Goal: Task Accomplishment & Management: Complete application form

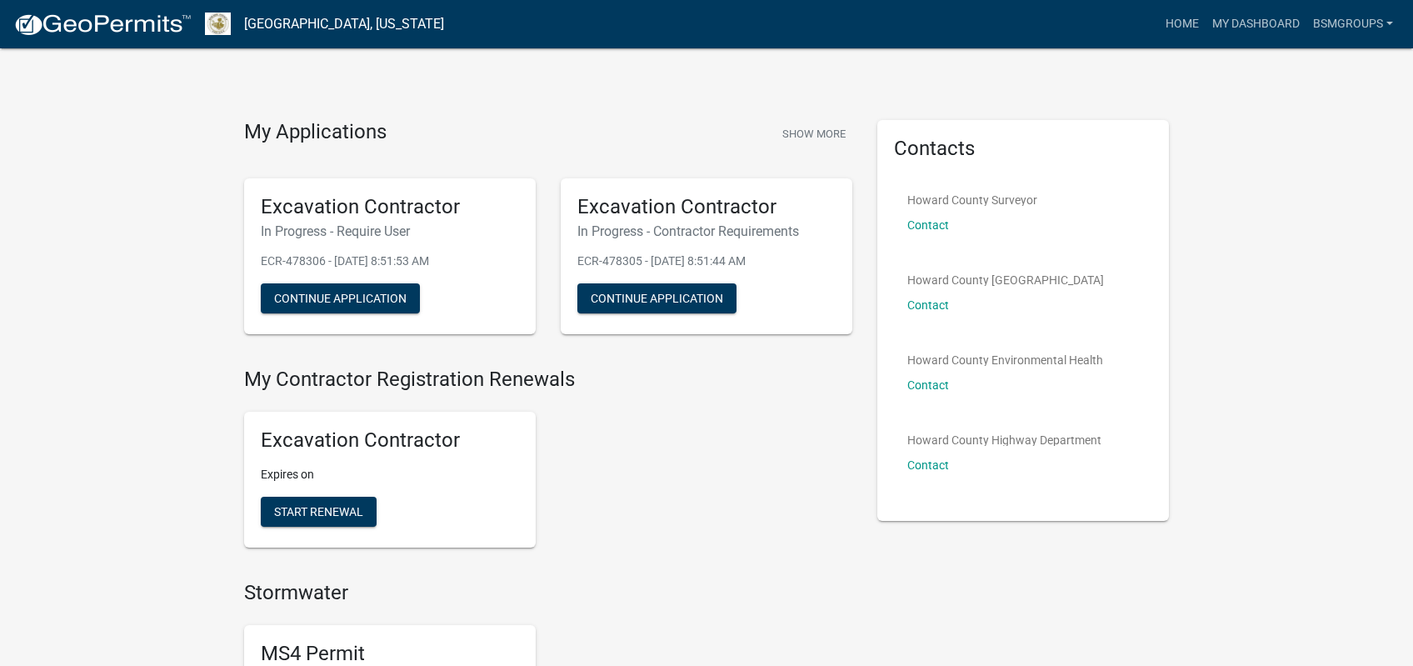
click at [874, 47] on nav "Howard County, Indiana more_horiz Home My Dashboard BSMGroups Account Contracto…" at bounding box center [706, 24] width 1413 height 48
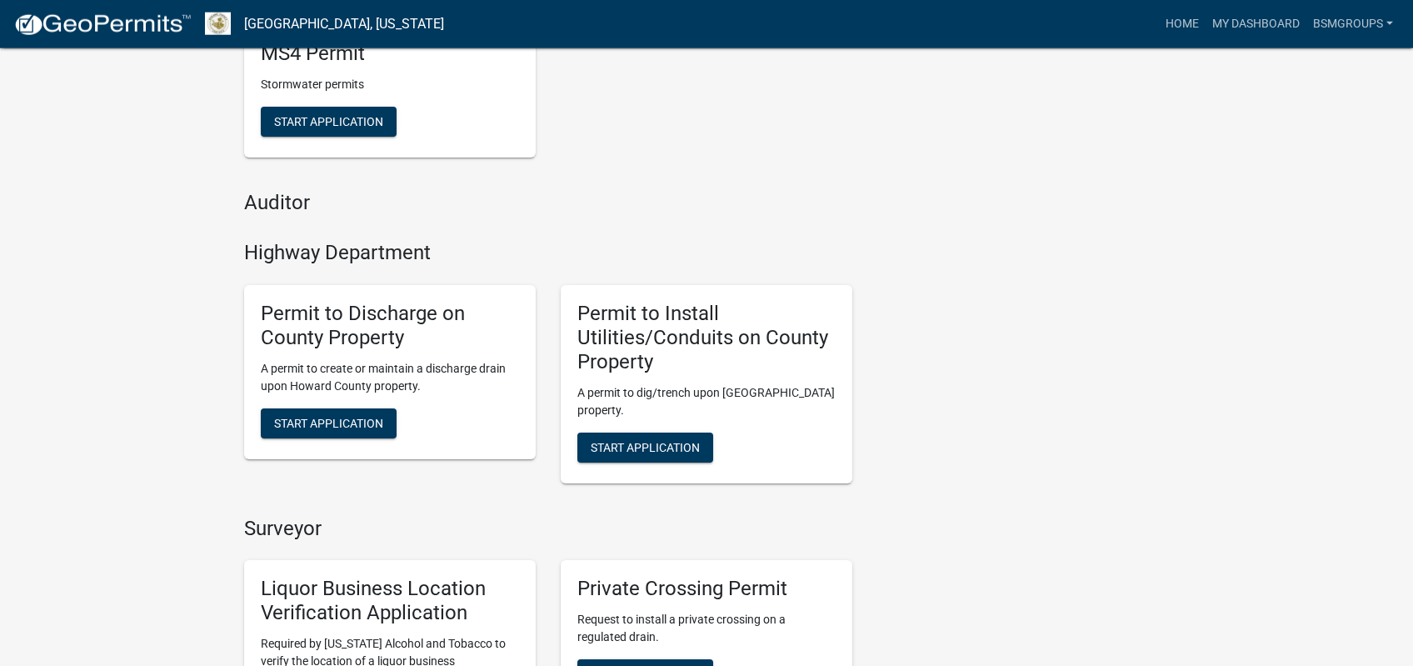
scroll to position [706, 0]
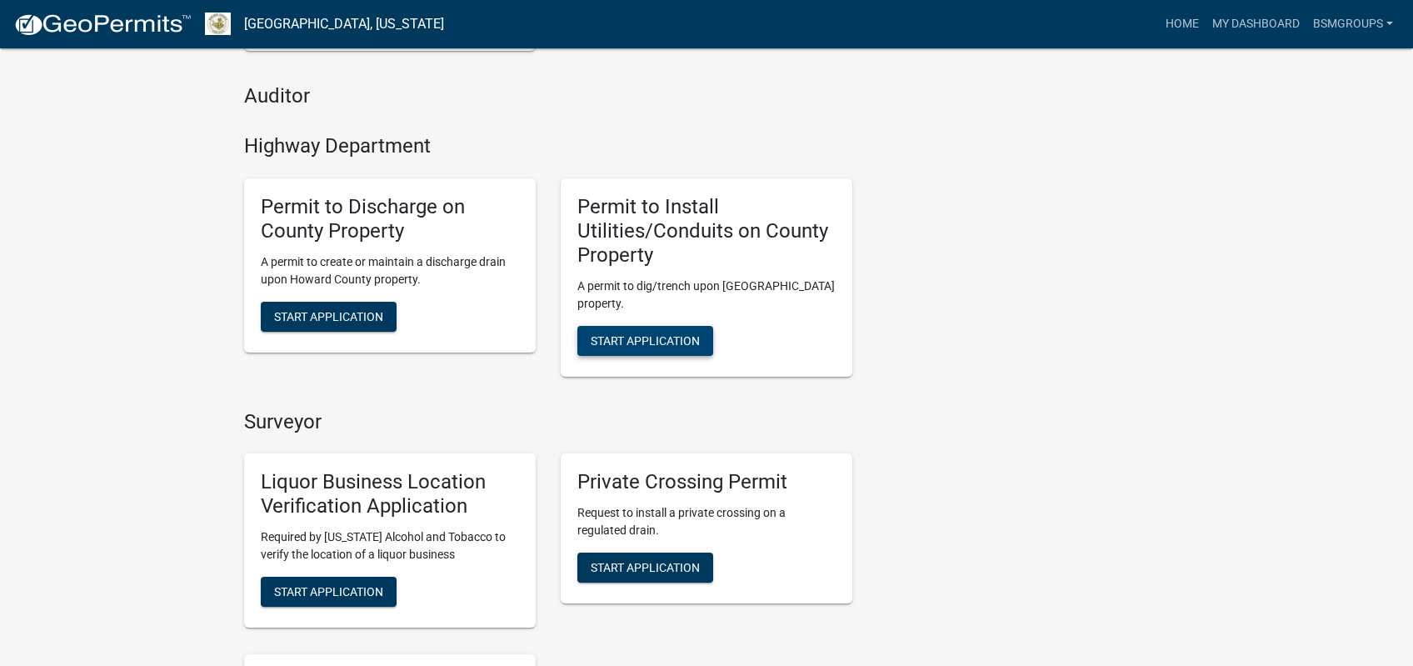
click at [646, 333] on span "Start Application" at bounding box center [645, 339] width 109 height 13
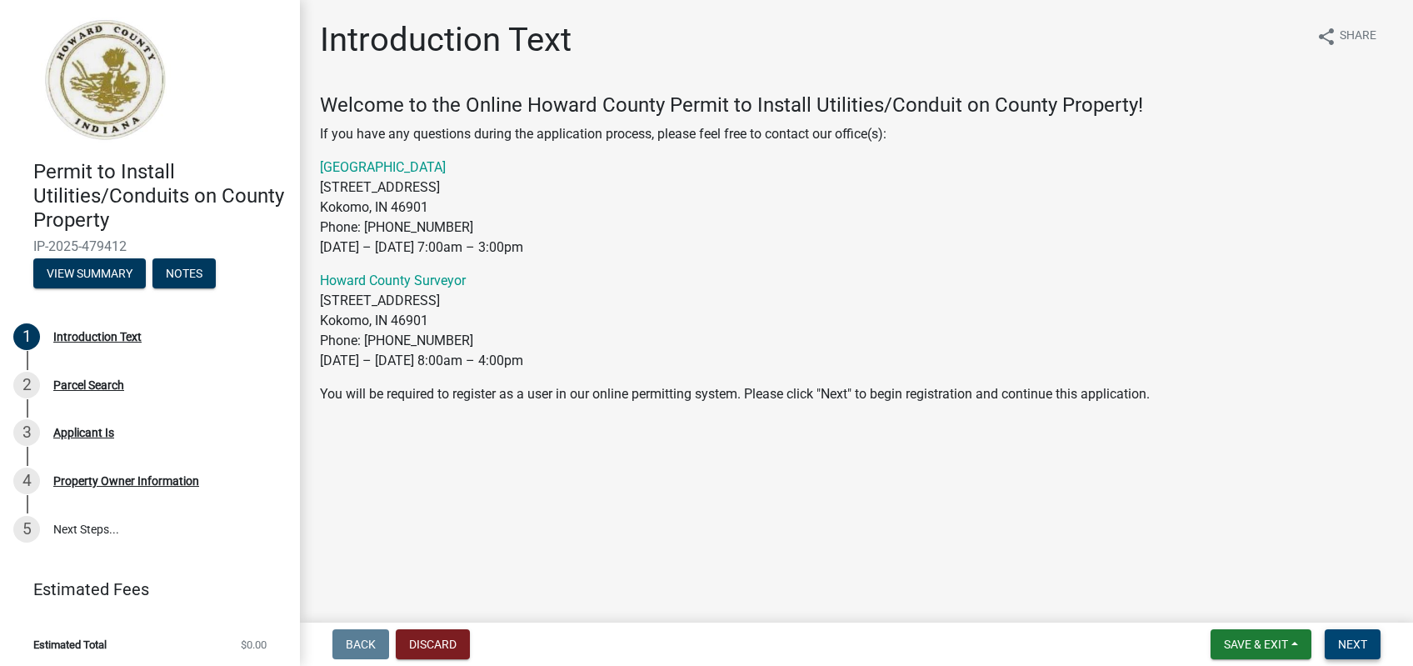
click at [1344, 646] on span "Next" at bounding box center [1352, 643] width 29 height 13
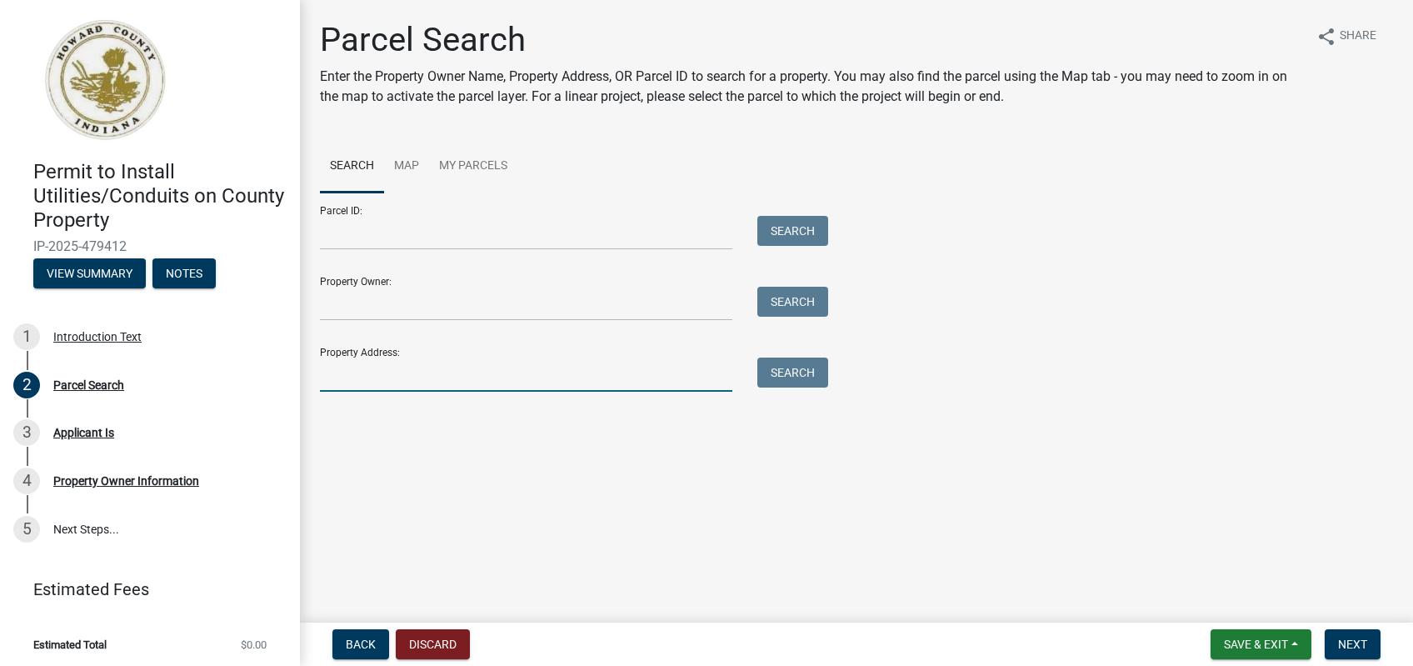
click at [461, 380] on input "Property Address:" at bounding box center [526, 374] width 412 height 34
type input "1001 Deer Run Dr"
click at [810, 372] on button "Search" at bounding box center [792, 372] width 71 height 30
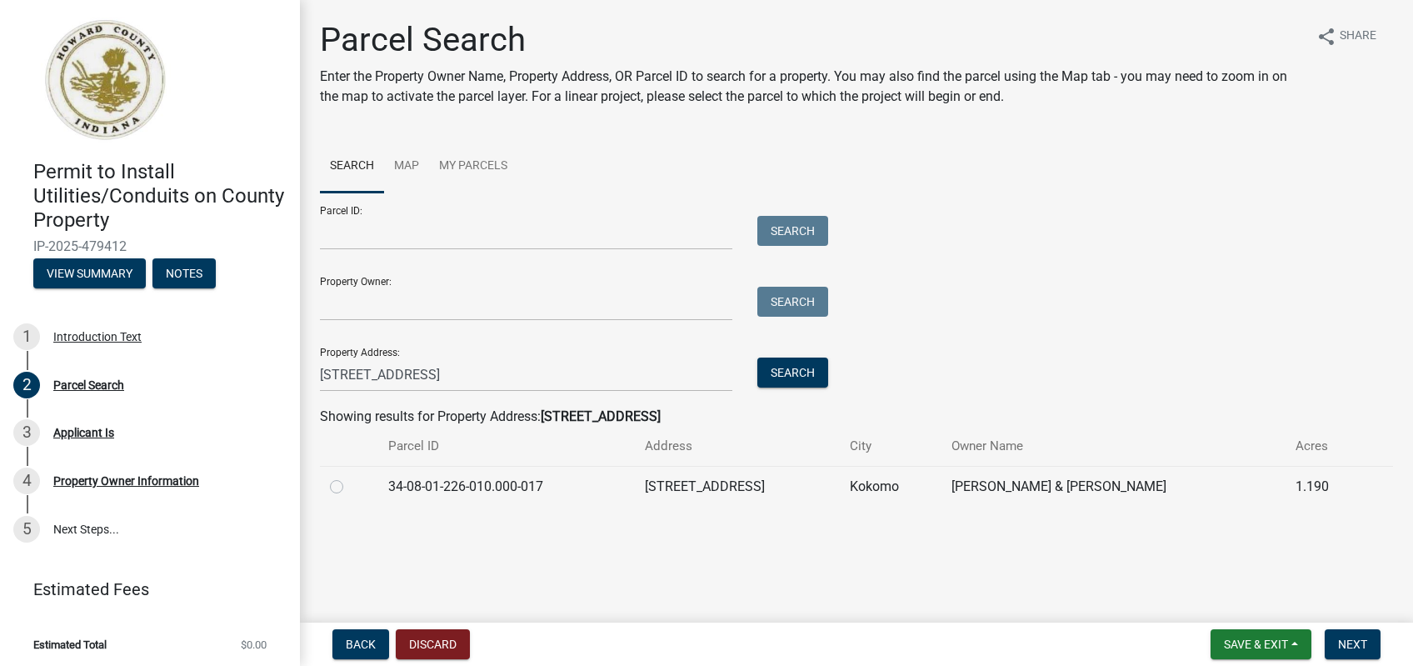
click at [350, 476] on label at bounding box center [350, 476] width 0 height 0
click at [350, 486] on input "radio" at bounding box center [355, 481] width 11 height 11
radio input "true"
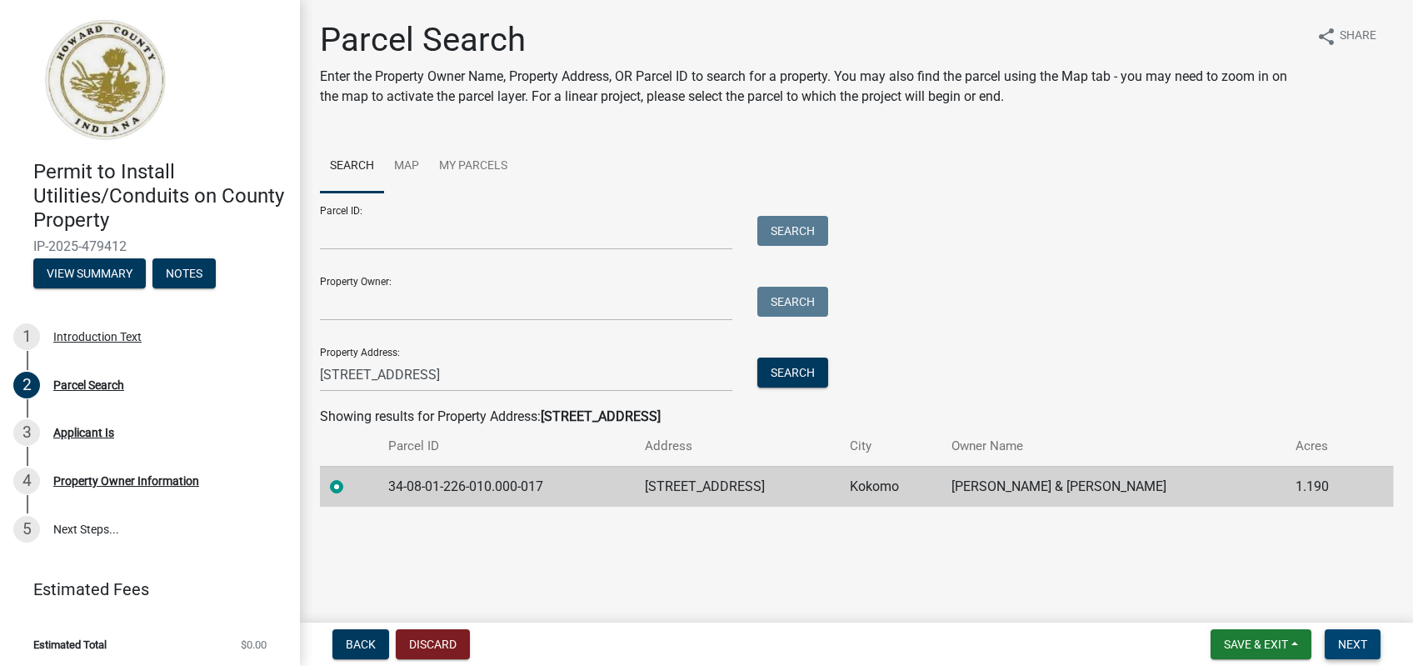
click at [1351, 646] on span "Next" at bounding box center [1352, 643] width 29 height 13
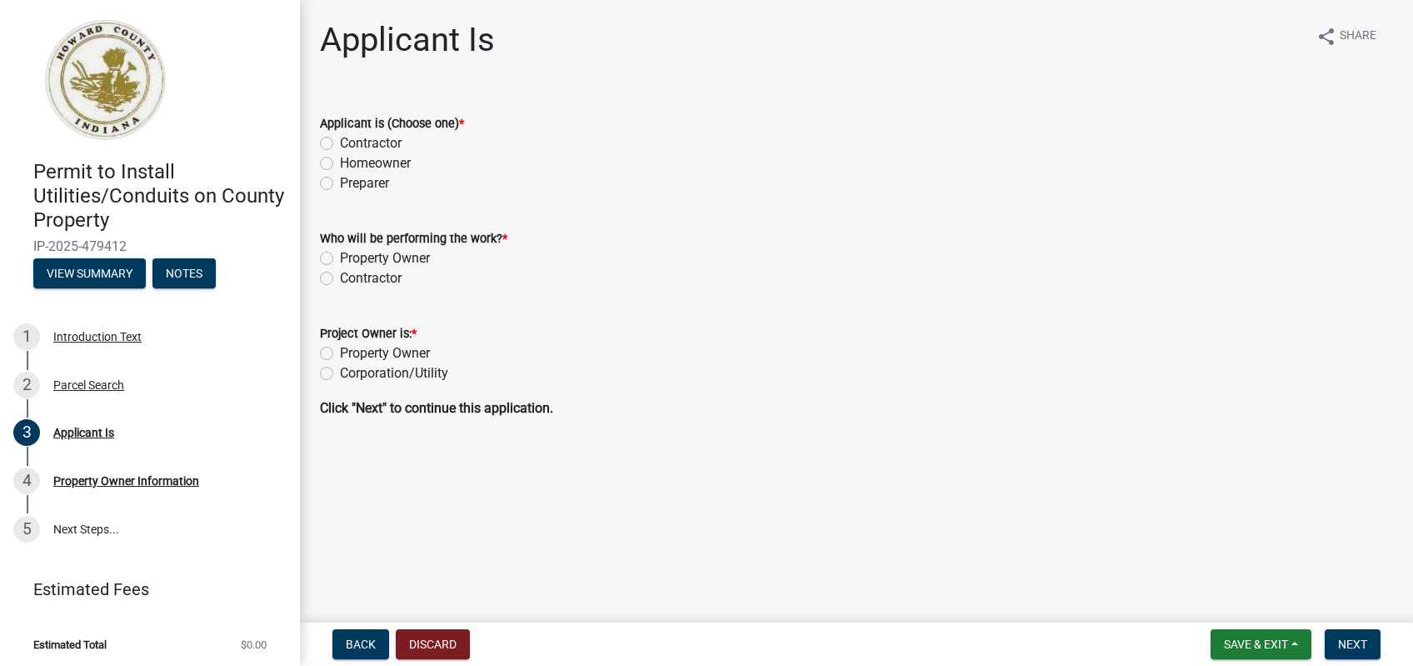
click at [340, 186] on label "Preparer" at bounding box center [364, 183] width 49 height 20
click at [340, 184] on input "Preparer" at bounding box center [345, 178] width 11 height 11
radio input "true"
click at [340, 281] on label "Contractor" at bounding box center [371, 278] width 62 height 20
click at [340, 279] on input "Contractor" at bounding box center [345, 273] width 11 height 11
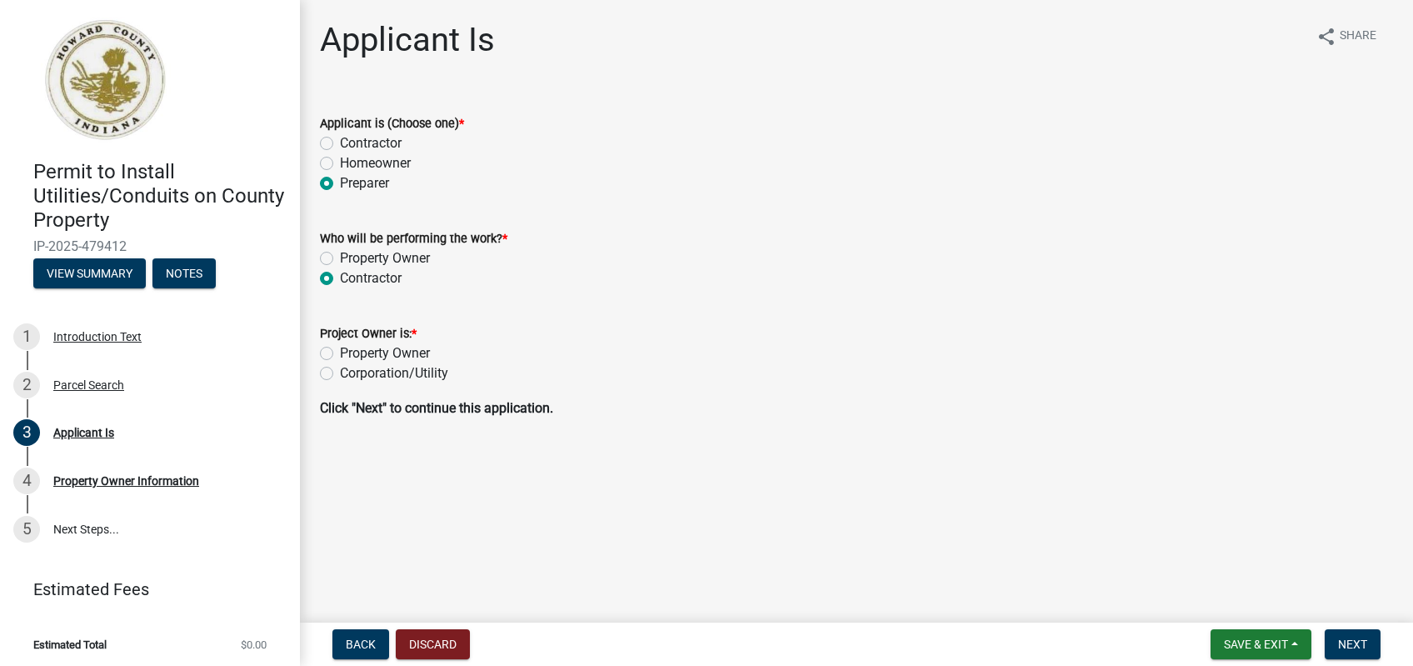
radio input "true"
click at [340, 372] on label "Corporation/Utility" at bounding box center [394, 373] width 108 height 20
click at [340, 372] on input "Corporation/Utility" at bounding box center [345, 368] width 11 height 11
radio input "true"
click at [775, 457] on main "Applicant Is share Share Applicant is (Choose one) * Contractor Homeowner Prepa…" at bounding box center [856, 308] width 1113 height 616
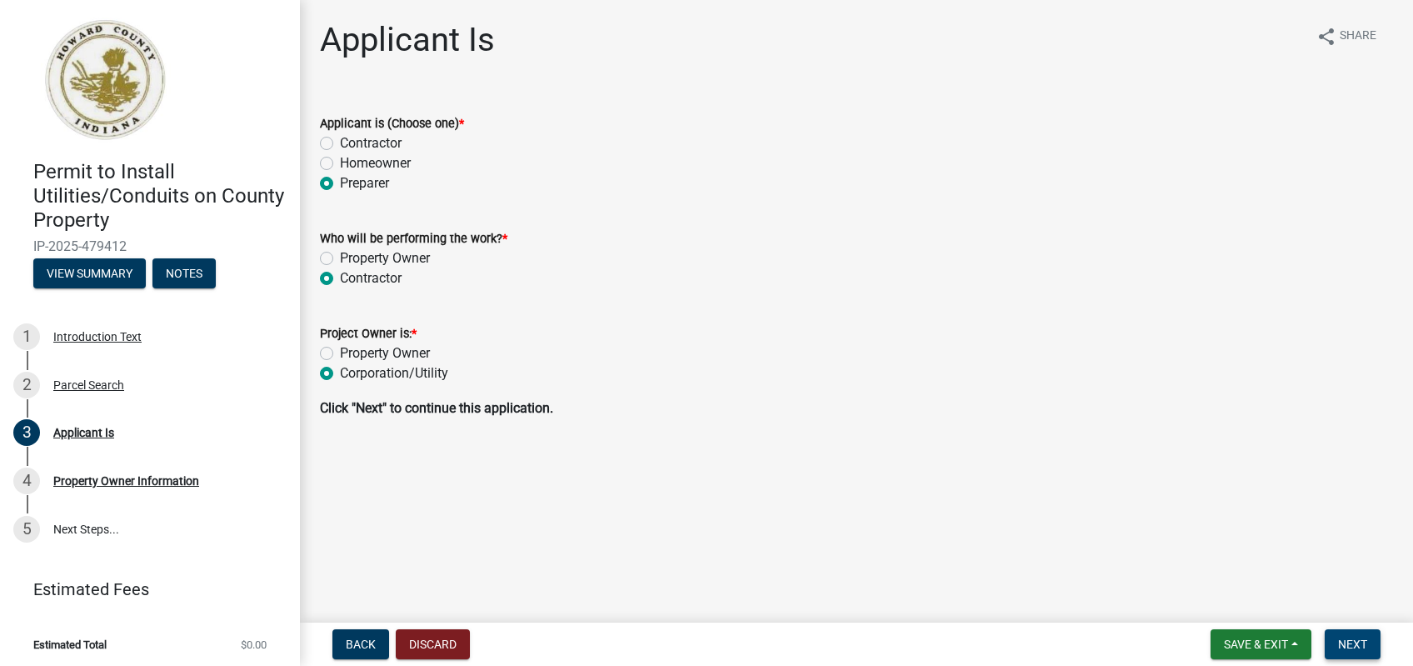
click at [1347, 641] on span "Next" at bounding box center [1352, 643] width 29 height 13
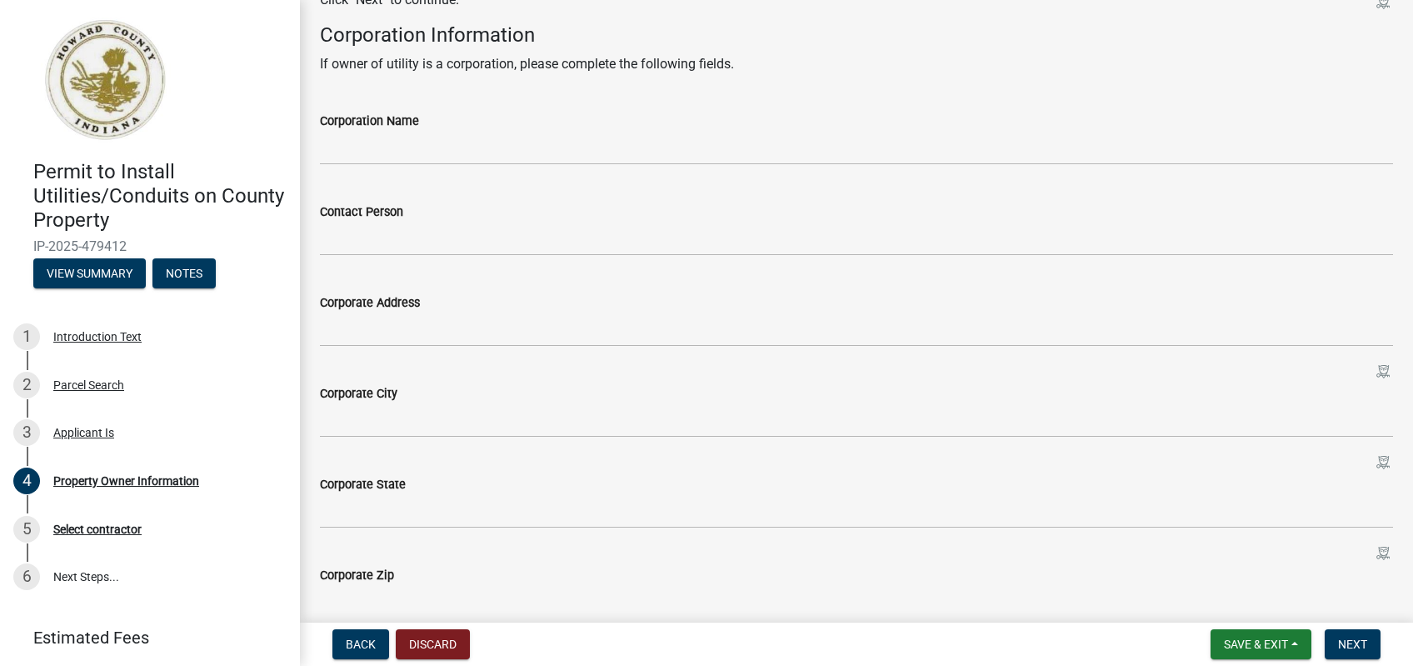
scroll to position [647, 0]
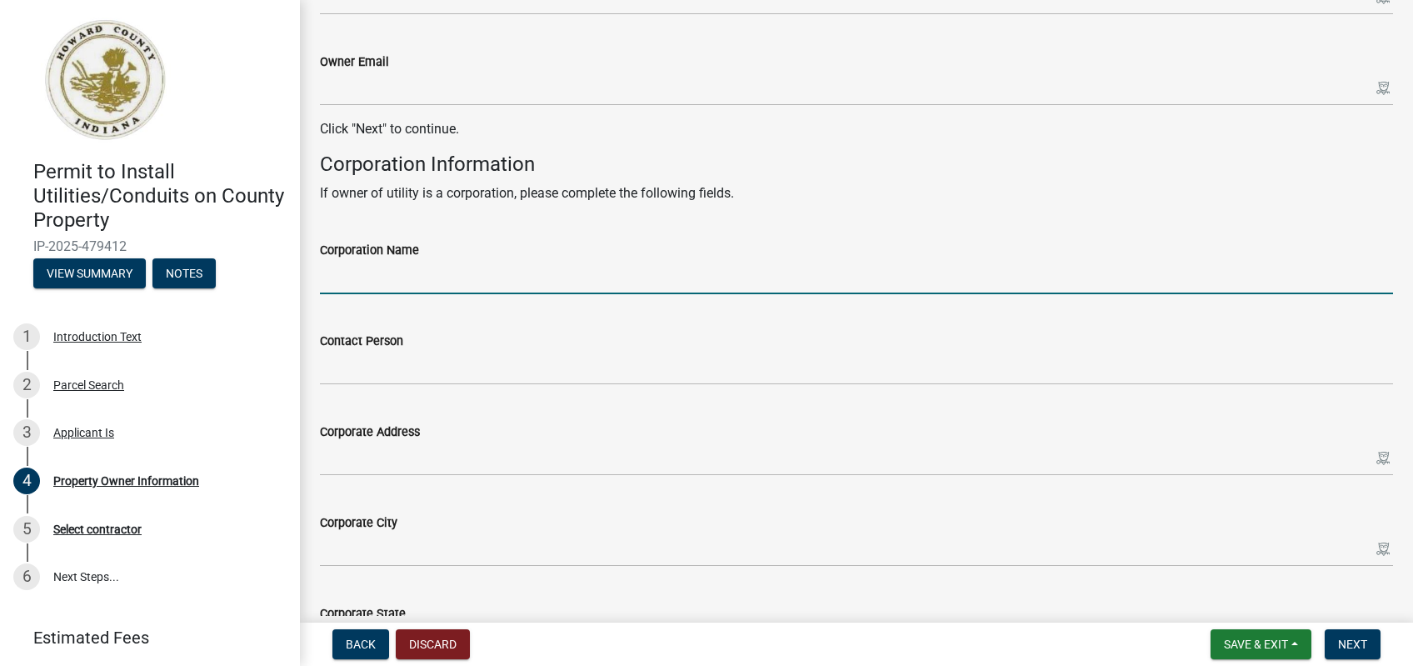
click at [524, 273] on input "Corporation Name" at bounding box center [856, 277] width 1073 height 34
click at [446, 282] on input "Corporation Name" at bounding box center [856, 277] width 1073 height 34
click at [446, 286] on input "Corporation Name" at bounding box center [856, 277] width 1073 height 34
click at [462, 273] on input "Corporation Name" at bounding box center [856, 277] width 1073 height 34
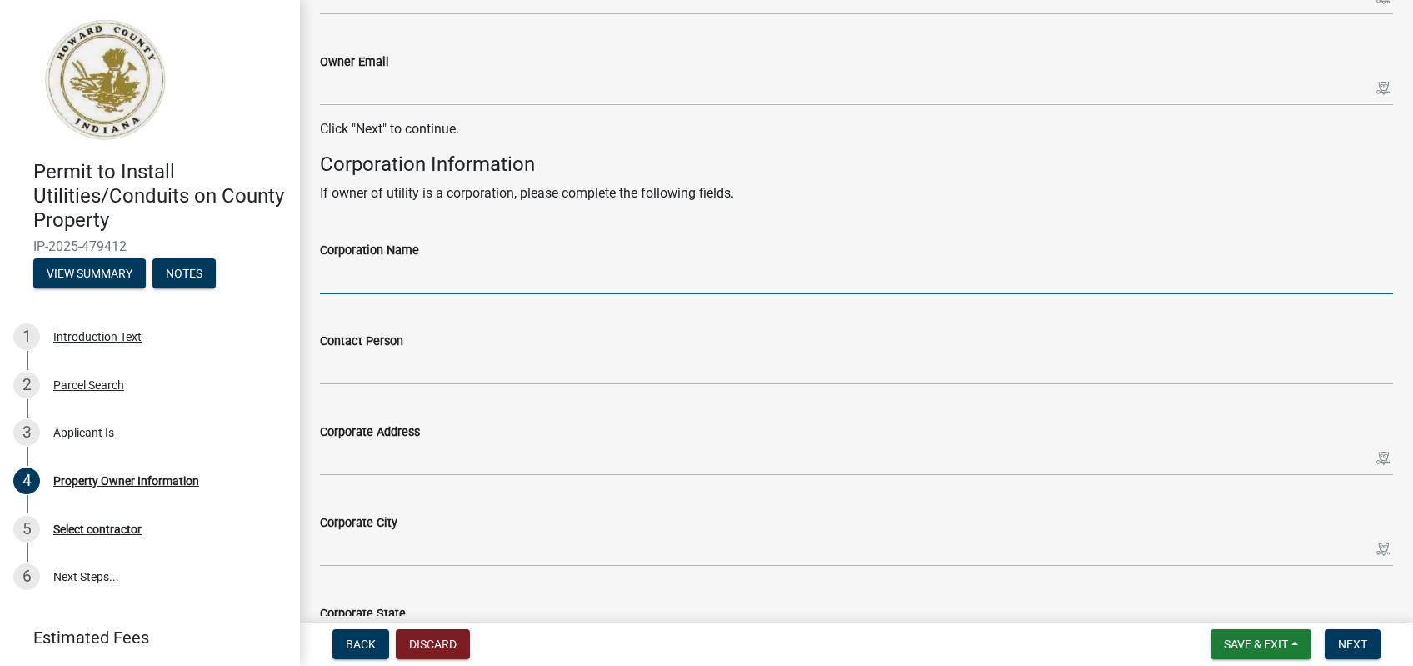
click at [367, 285] on input "Corporation Name" at bounding box center [856, 277] width 1073 height 34
type input "Comcast Cable Communications Management LLC"
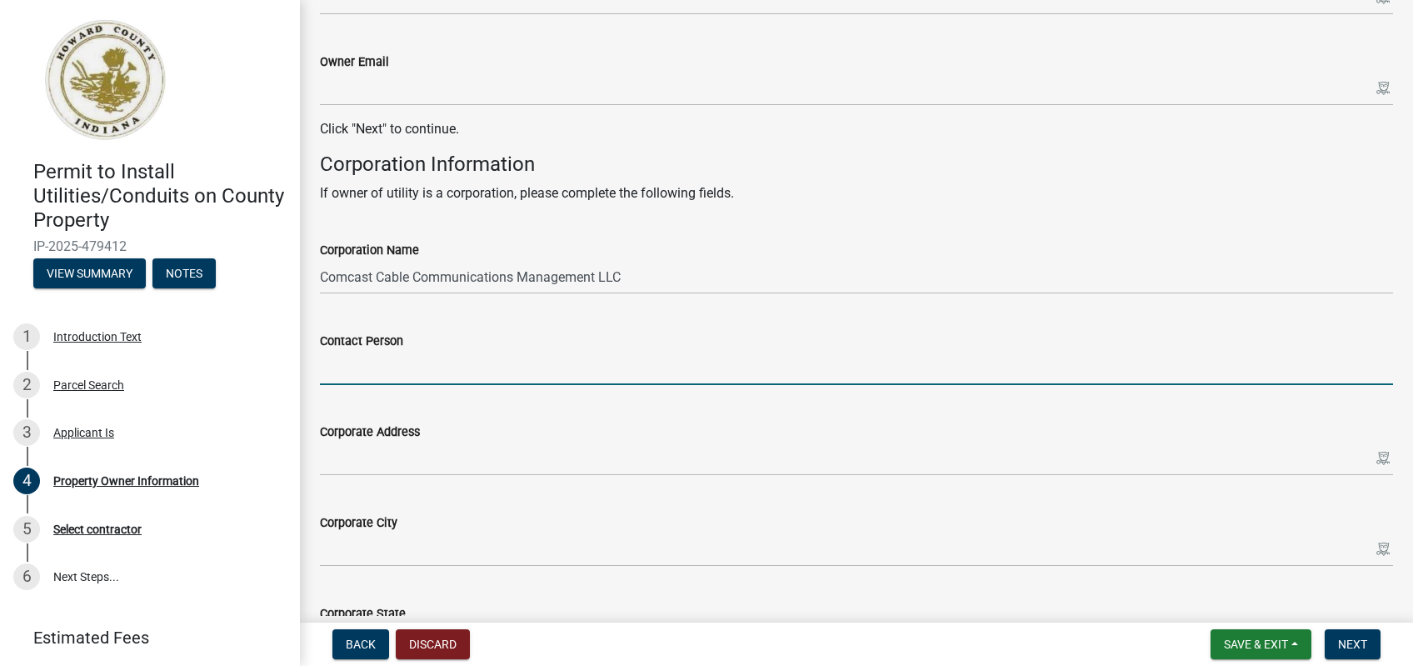
click at [613, 370] on input "Contact Person" at bounding box center [856, 368] width 1073 height 34
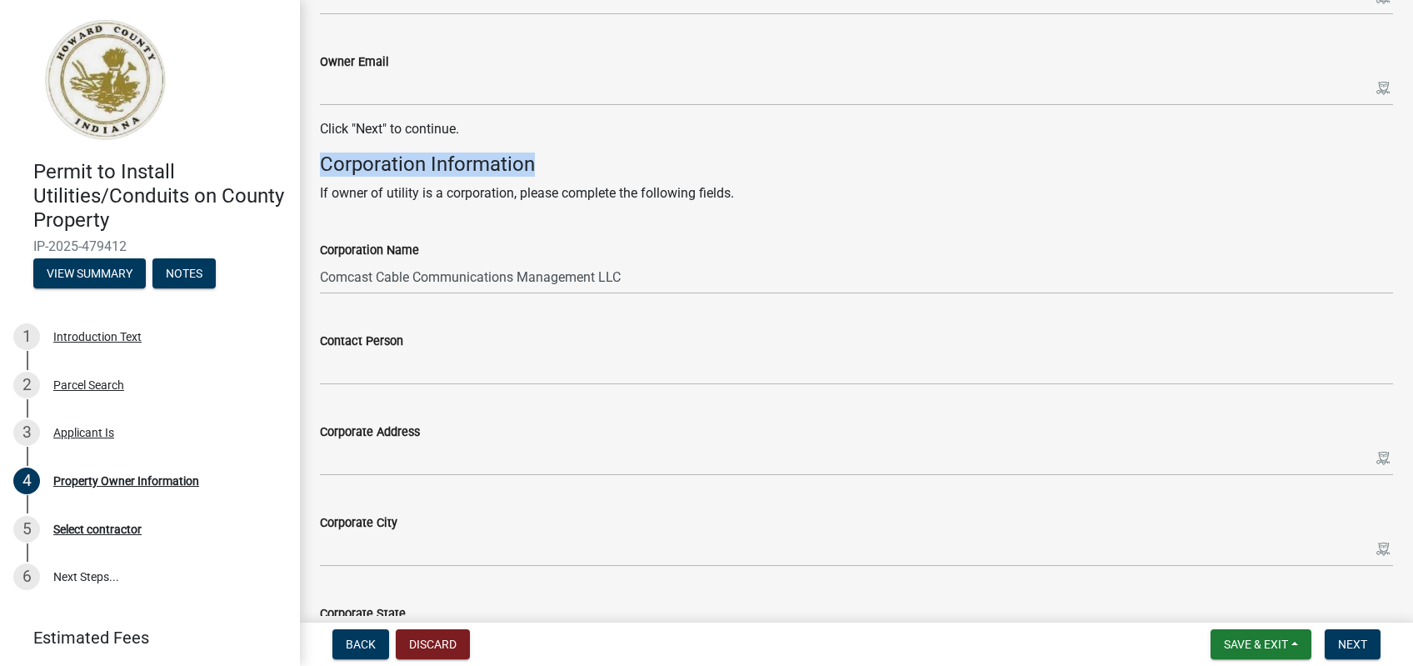
drag, startPoint x: 316, startPoint y: 154, endPoint x: 614, endPoint y: 172, distance: 298.7
click at [614, 172] on div "Corporation Information If owner of utility is a corporation, please complete t…" at bounding box center [856, 177] width 1098 height 51
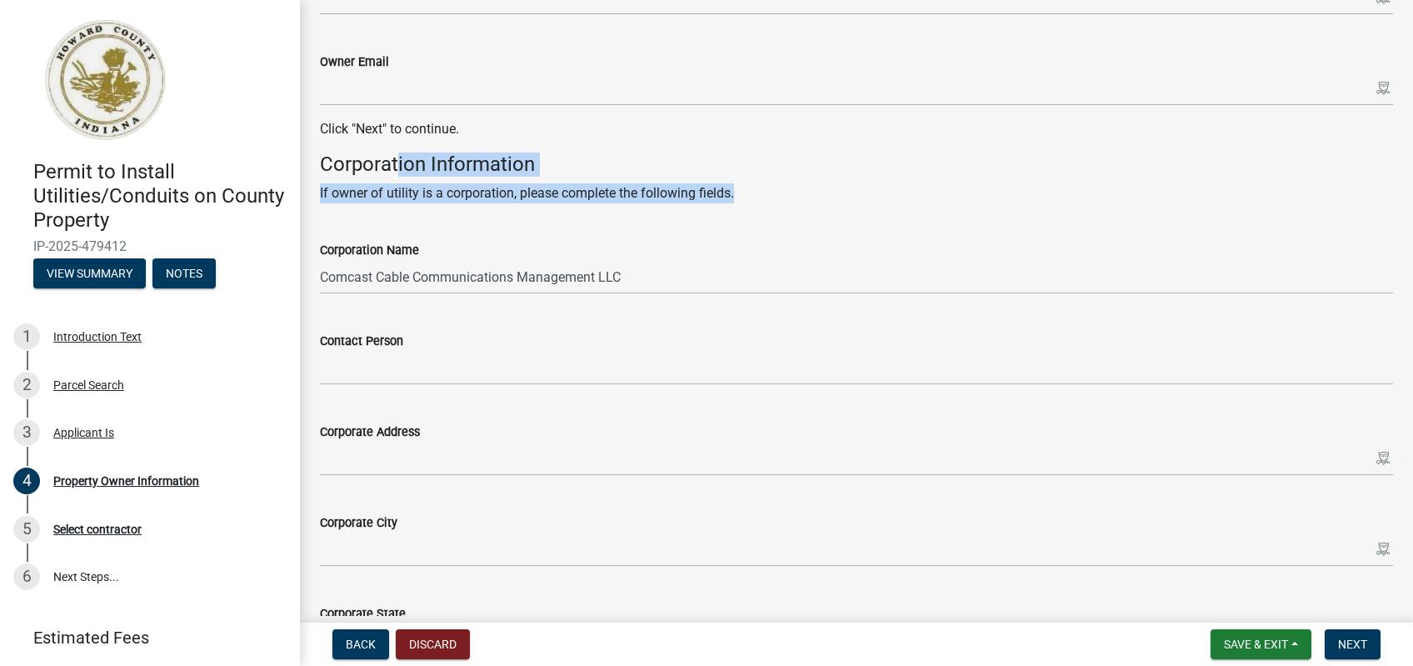
drag, startPoint x: 783, startPoint y: 192, endPoint x: 378, endPoint y: 168, distance: 405.5
click at [378, 168] on div "Corporation Information If owner of utility is a corporation, please complete t…" at bounding box center [856, 177] width 1073 height 51
drag, startPoint x: 313, startPoint y: 158, endPoint x: 815, endPoint y: 200, distance: 503.2
click at [815, 200] on div "Corporation Information If owner of utility is a corporation, please complete t…" at bounding box center [856, 177] width 1098 height 51
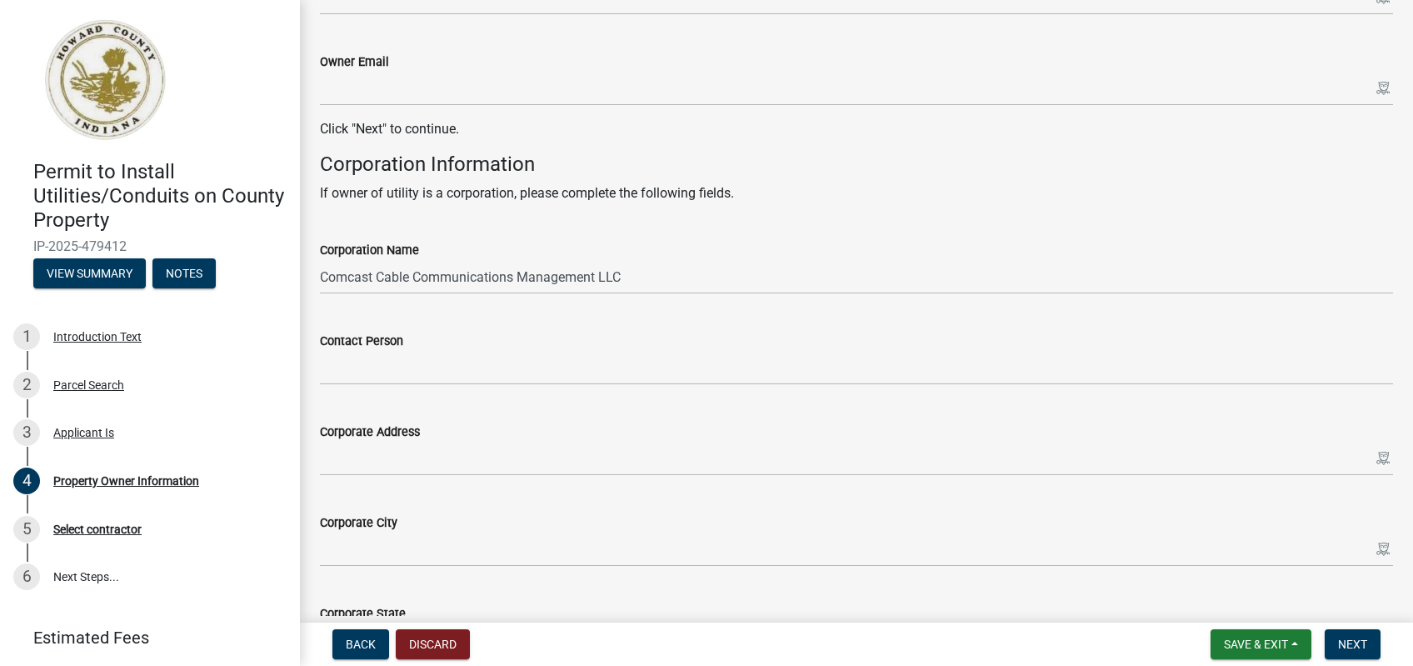
drag, startPoint x: 701, startPoint y: 265, endPoint x: 367, endPoint y: 278, distance: 333.5
click at [367, 278] on form "Corporation Name Comcast Cable Communications Management LLC" at bounding box center [856, 267] width 1073 height 54
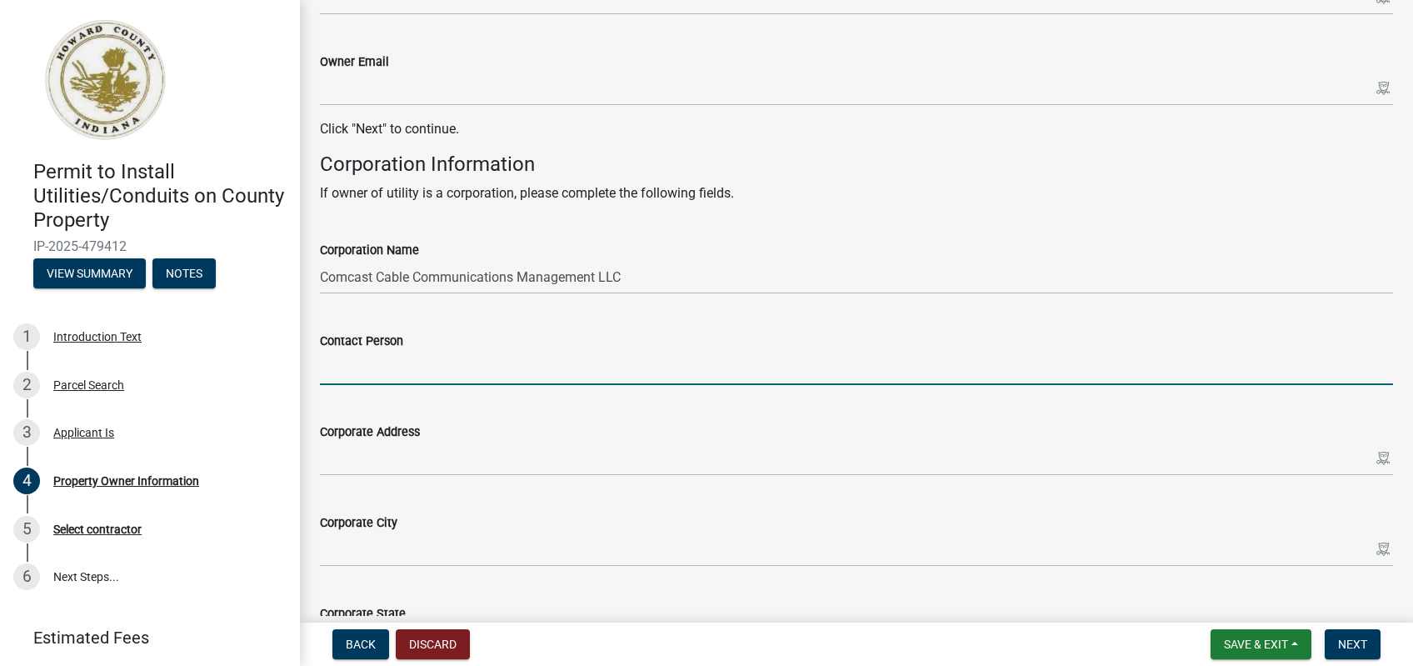
click at [465, 368] on input "Contact Person" at bounding box center [856, 368] width 1073 height 34
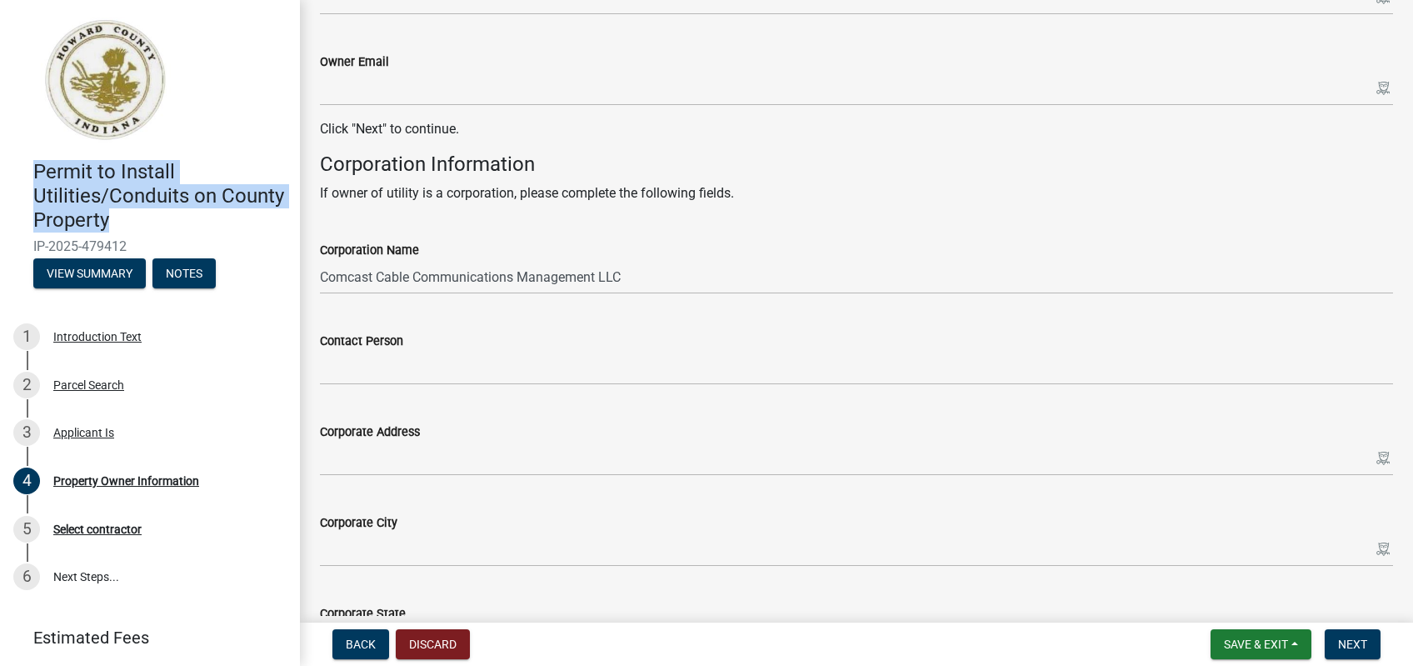
drag, startPoint x: 148, startPoint y: 222, endPoint x: 29, endPoint y: 175, distance: 127.9
click at [29, 175] on div "Permit to Install Utilities/Conduits on County Property IP-2025-479412 View Sum…" at bounding box center [149, 220] width 273 height 146
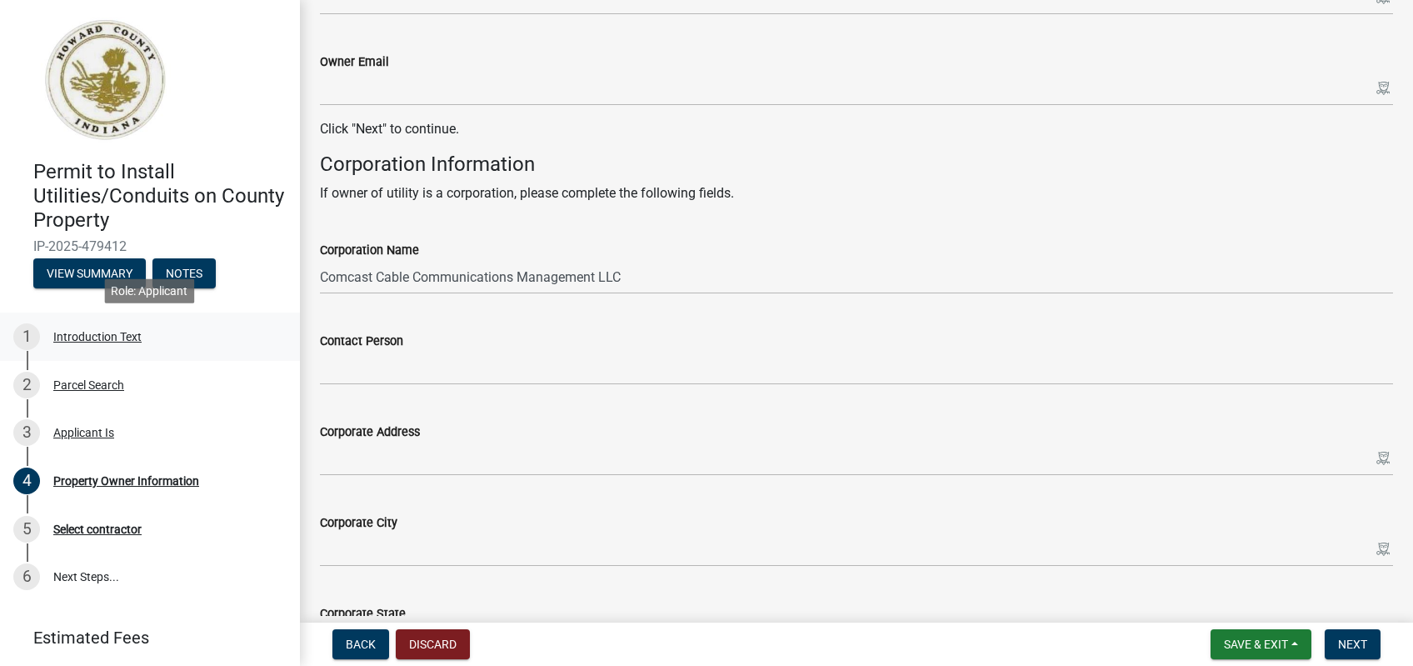
click at [93, 340] on div "Introduction Text" at bounding box center [97, 337] width 88 height 12
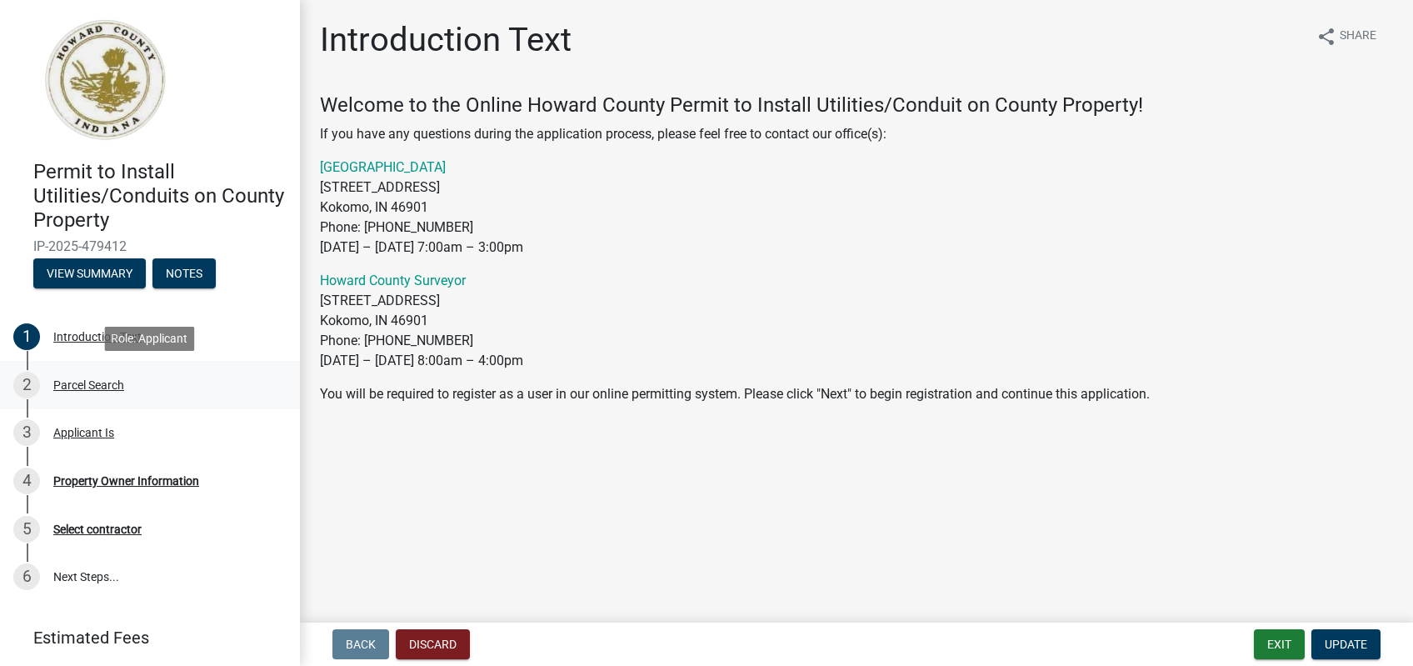
click at [153, 391] on div "2 Parcel Search" at bounding box center [143, 385] width 260 height 27
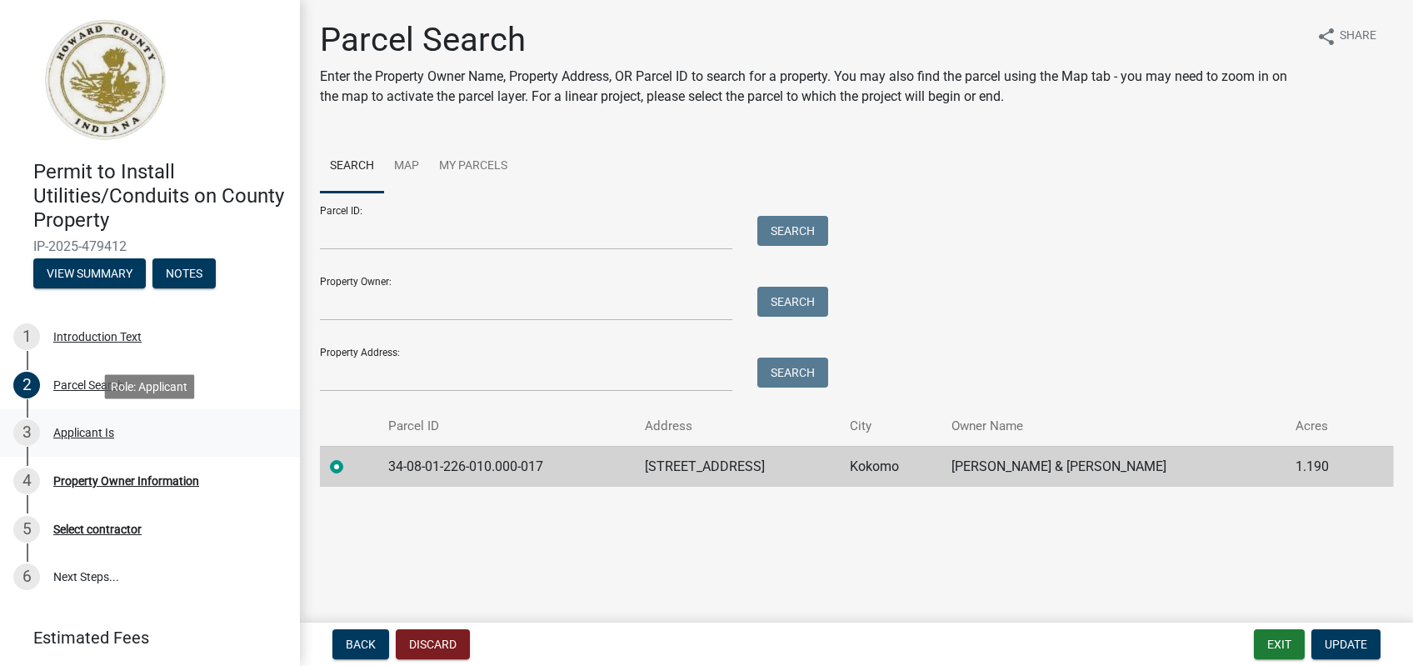
click at [158, 427] on div "3 Applicant Is" at bounding box center [143, 432] width 260 height 27
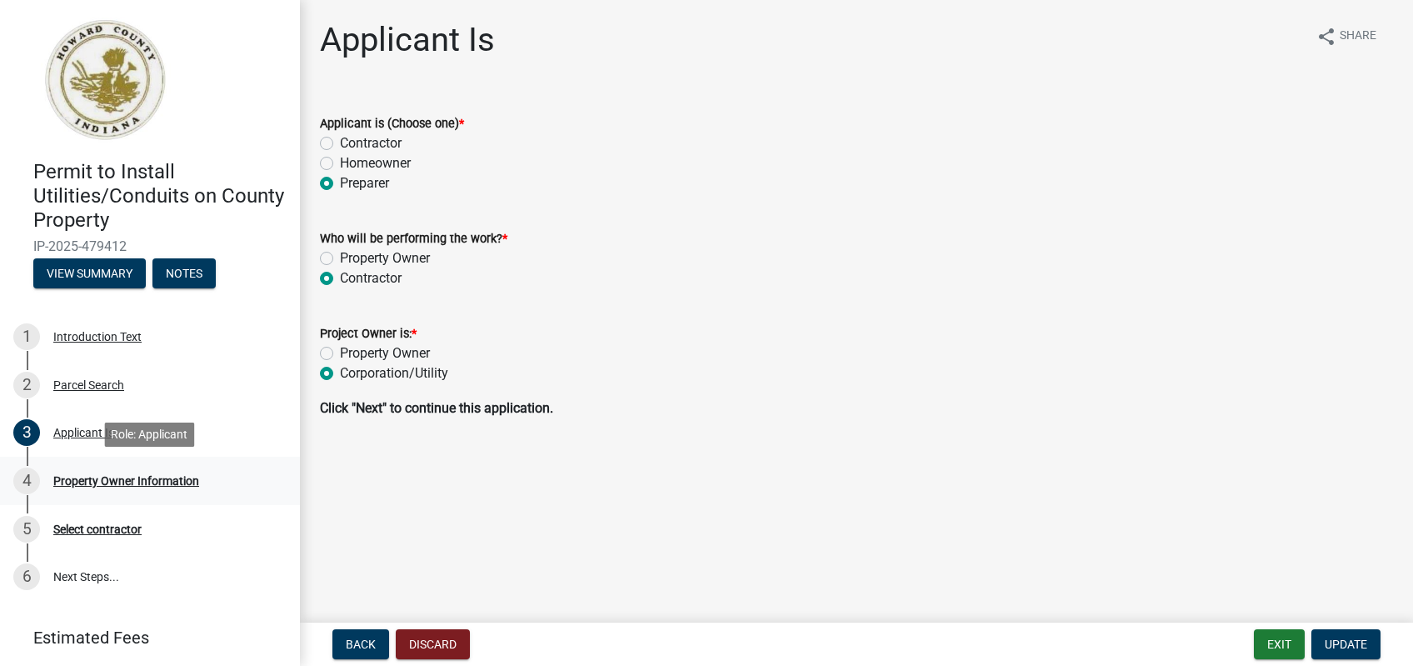
click at [106, 486] on div "Property Owner Information" at bounding box center [126, 481] width 146 height 12
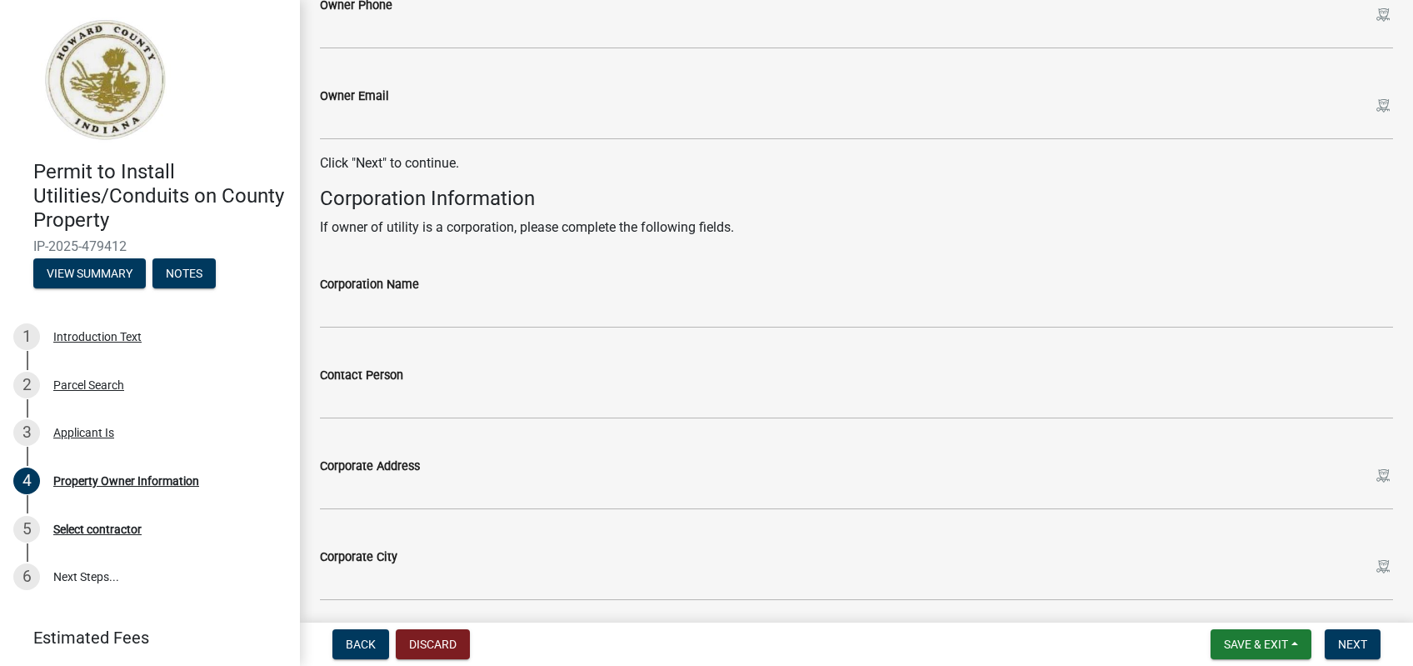
scroll to position [555, 0]
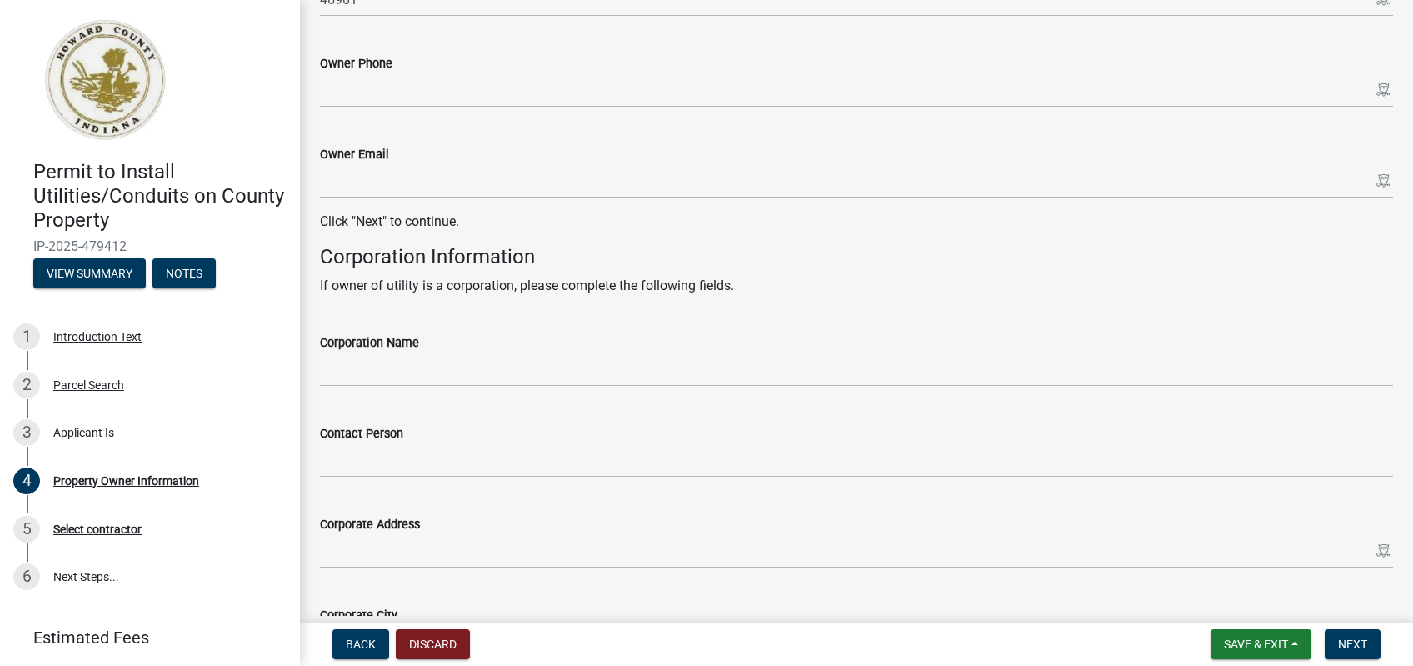
click at [424, 351] on div "Corporation Name" at bounding box center [856, 342] width 1073 height 20
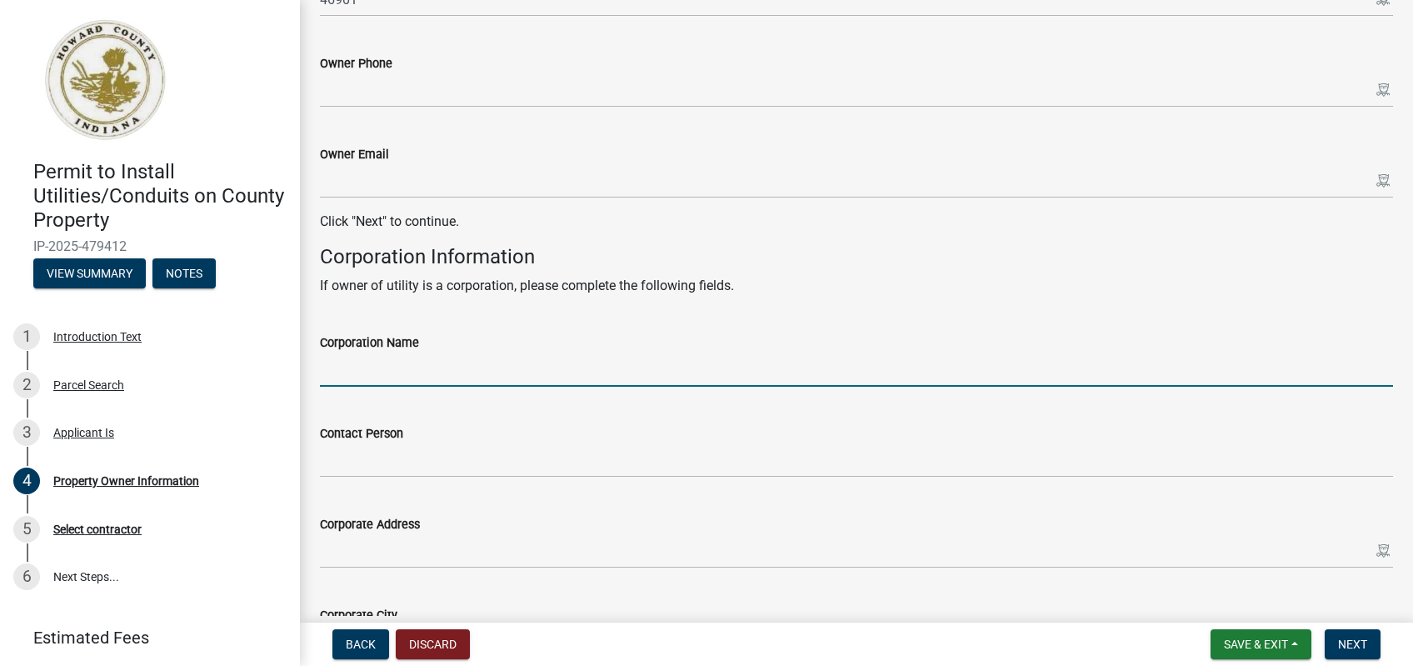
click at [440, 369] on input "Corporation Name" at bounding box center [856, 369] width 1073 height 34
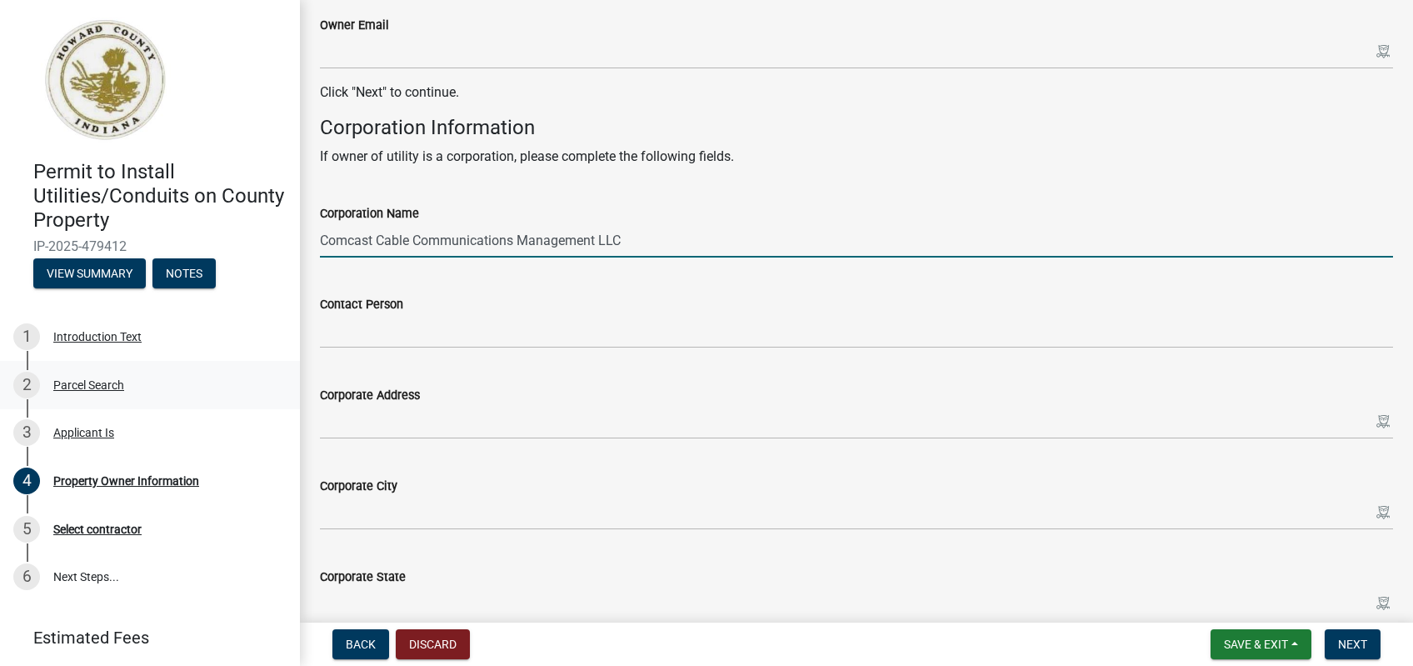
type input "Comcast Cable Communications Management LLC"
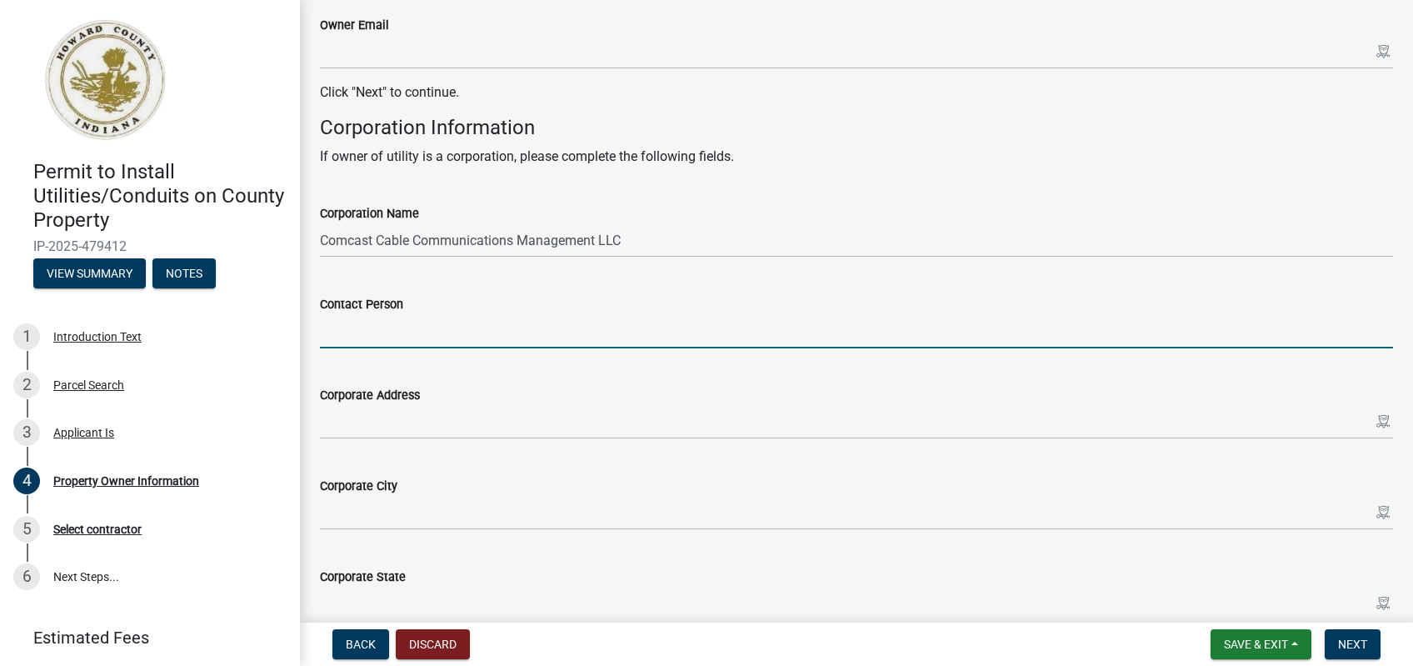
click at [395, 342] on input "Contact Person" at bounding box center [856, 331] width 1073 height 34
paste input "Jeremy Latimer"
type input "Jeremy Latimer"
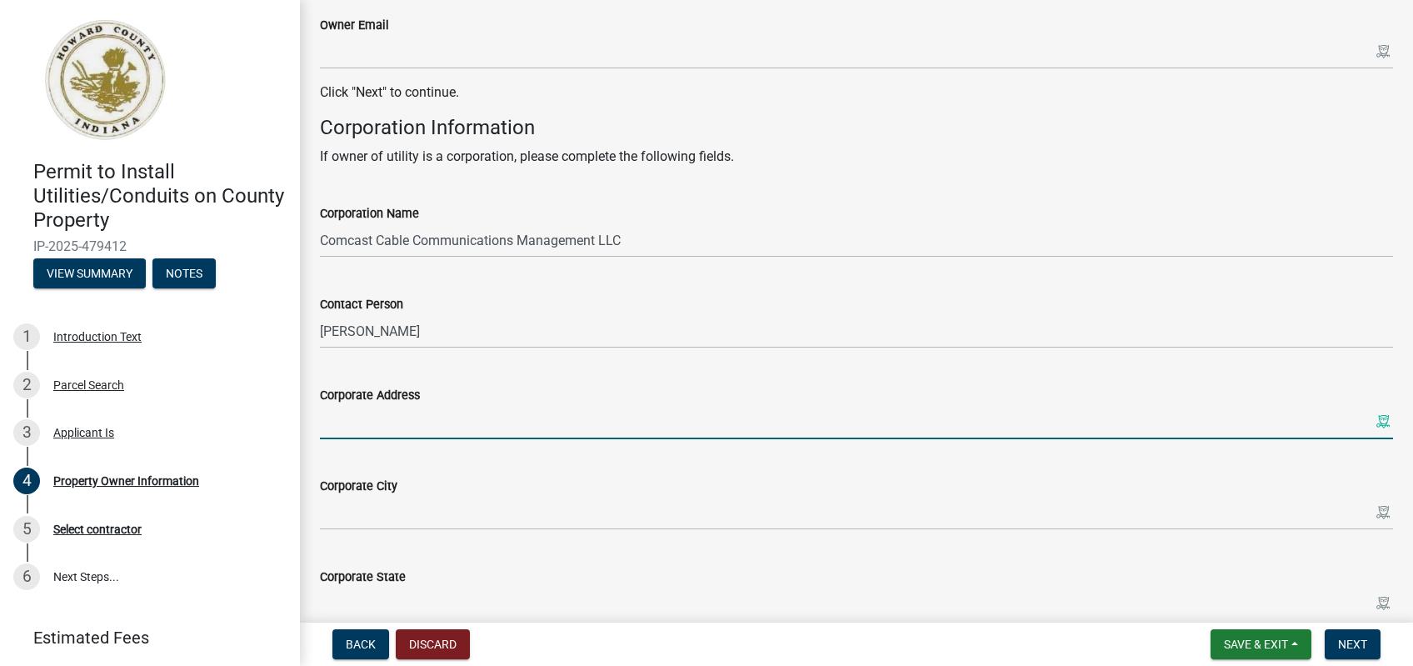
click at [413, 436] on input "Corporate Address" at bounding box center [856, 422] width 1073 height 34
paste input "5330 E 65th St. Indianapolis, IN 46220"
drag, startPoint x: 407, startPoint y: 420, endPoint x: 731, endPoint y: 436, distance: 323.6
click at [731, 436] on input "5330 E 65th St. Indianapolis, IN 46220" at bounding box center [856, 422] width 1073 height 34
type input "5330 E 65th St"
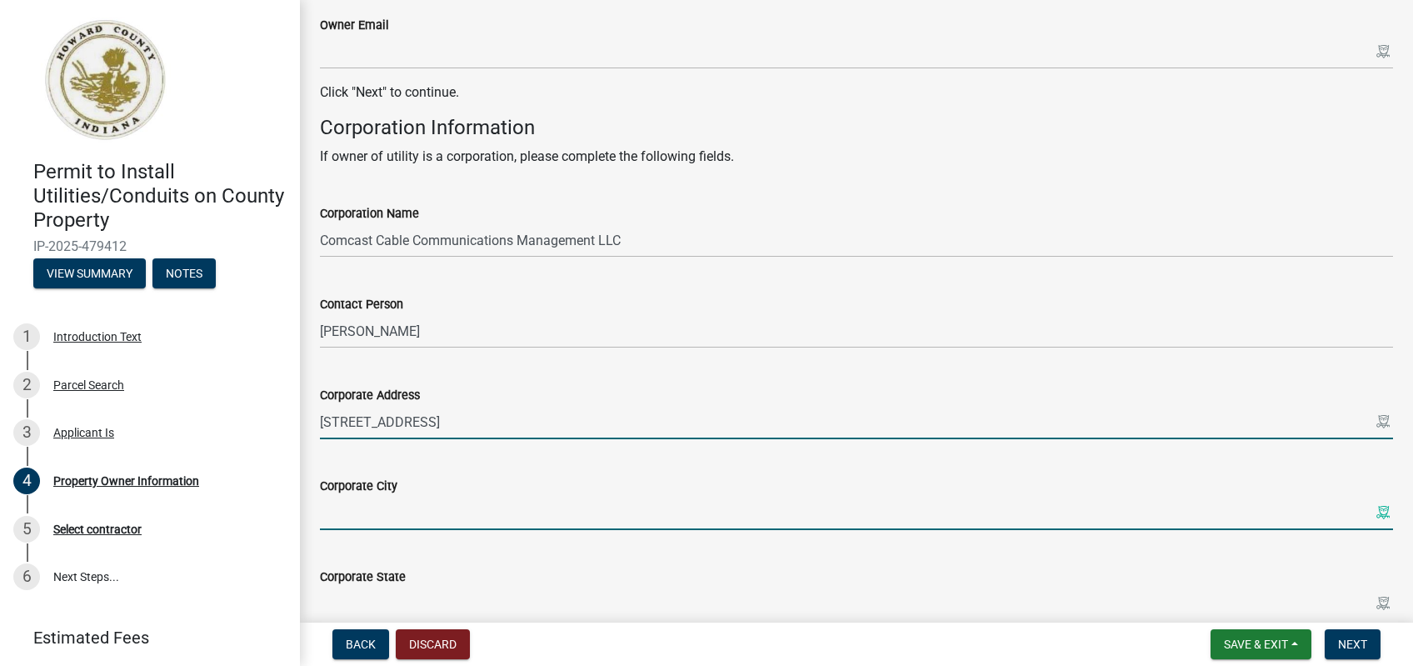
click at [425, 514] on input "Corporate City" at bounding box center [856, 513] width 1073 height 34
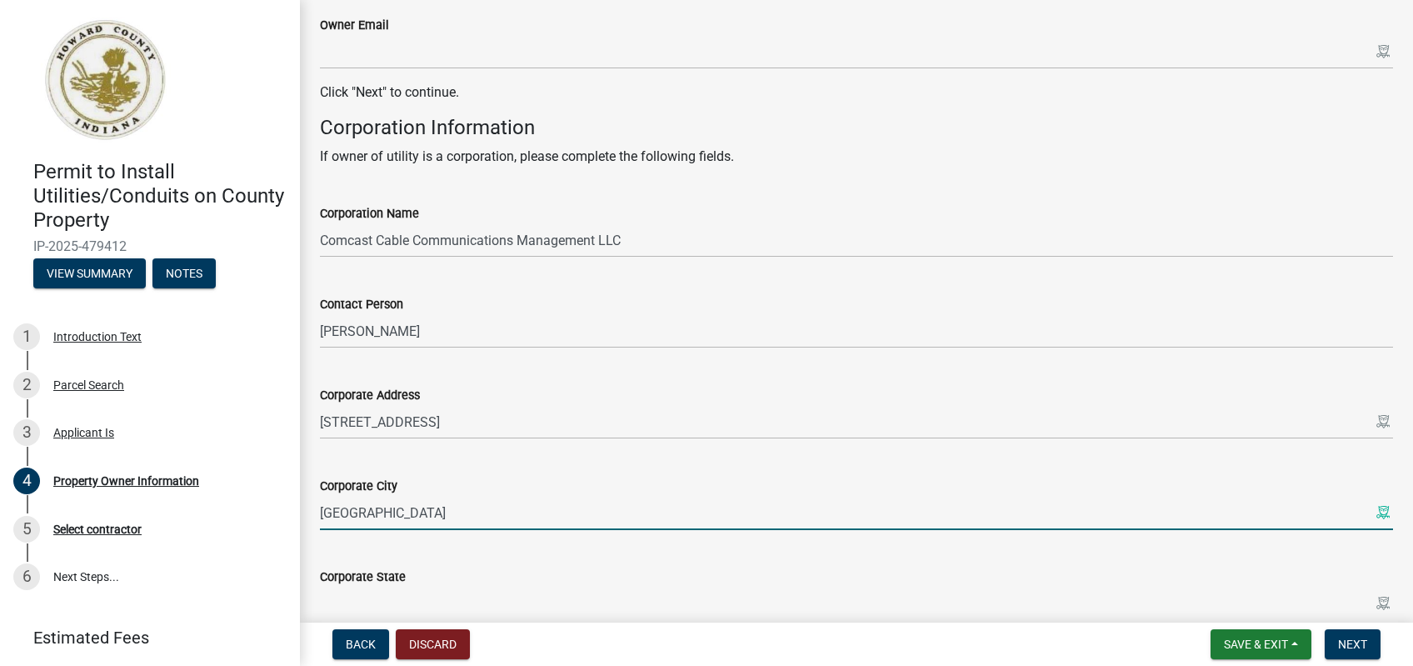
type input "Indianapolis"
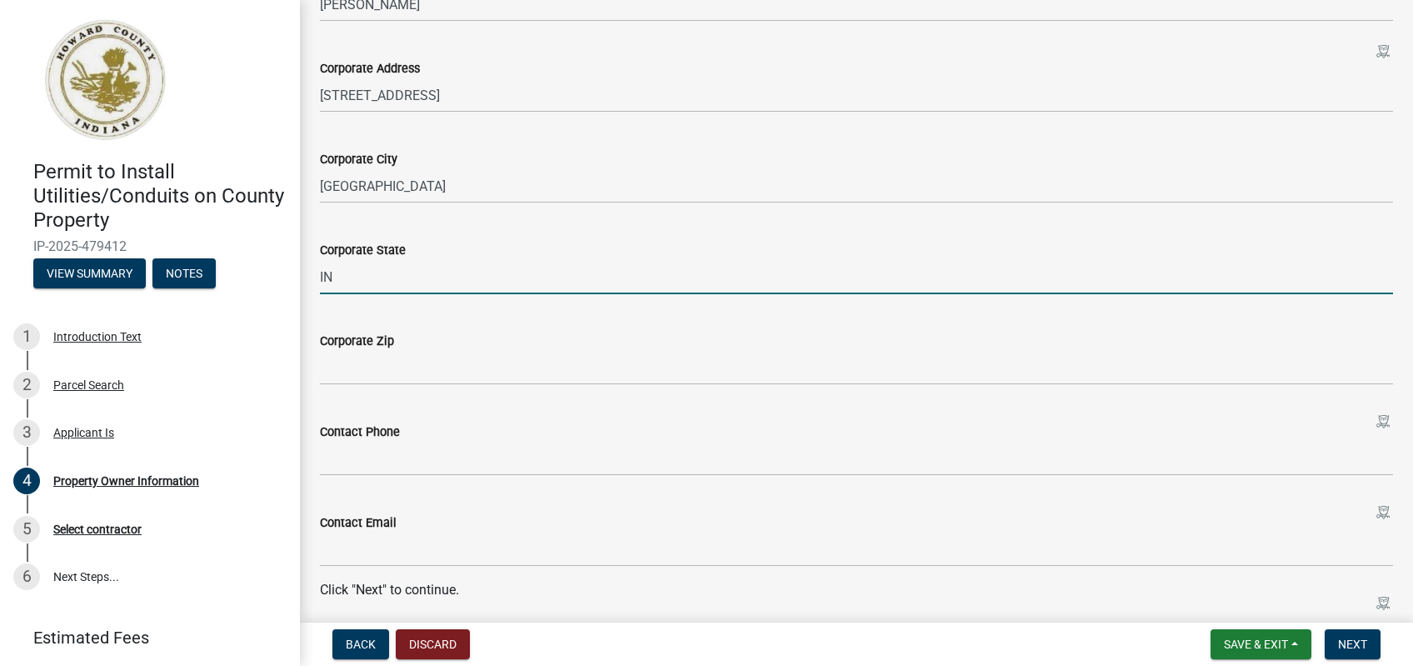
scroll to position [1072, 0]
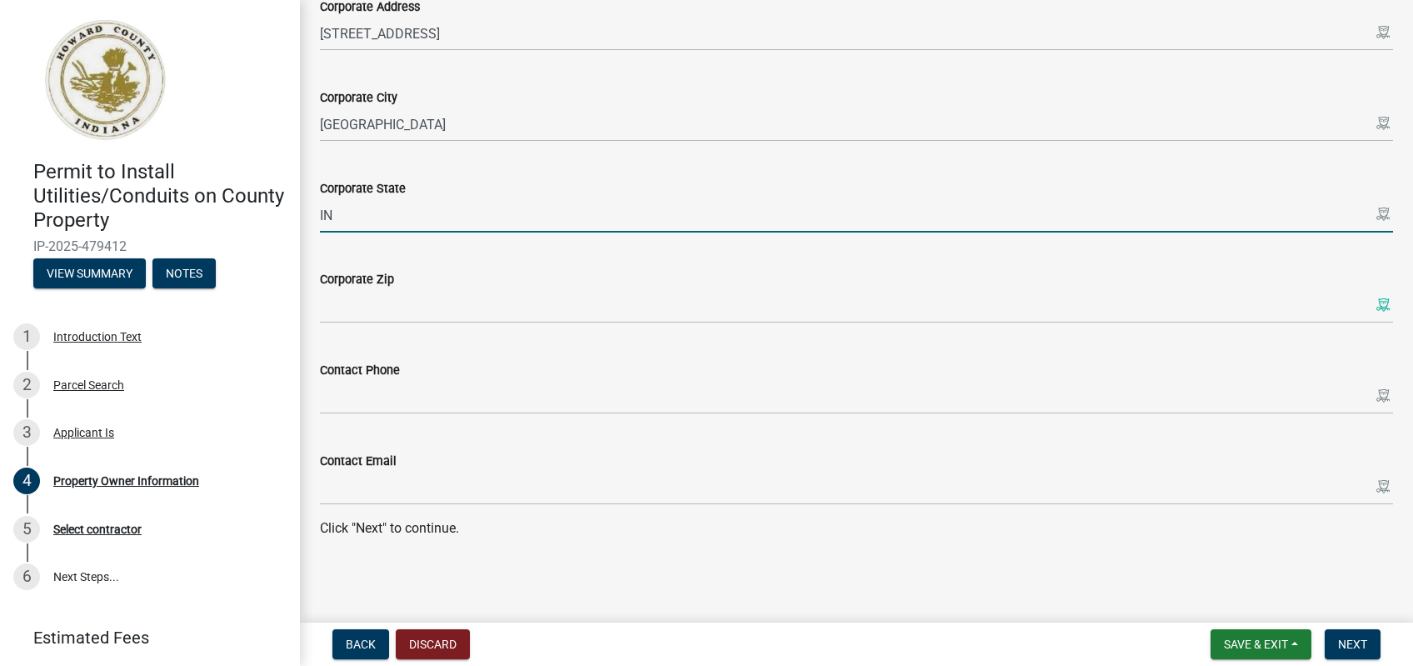
type input "IN"
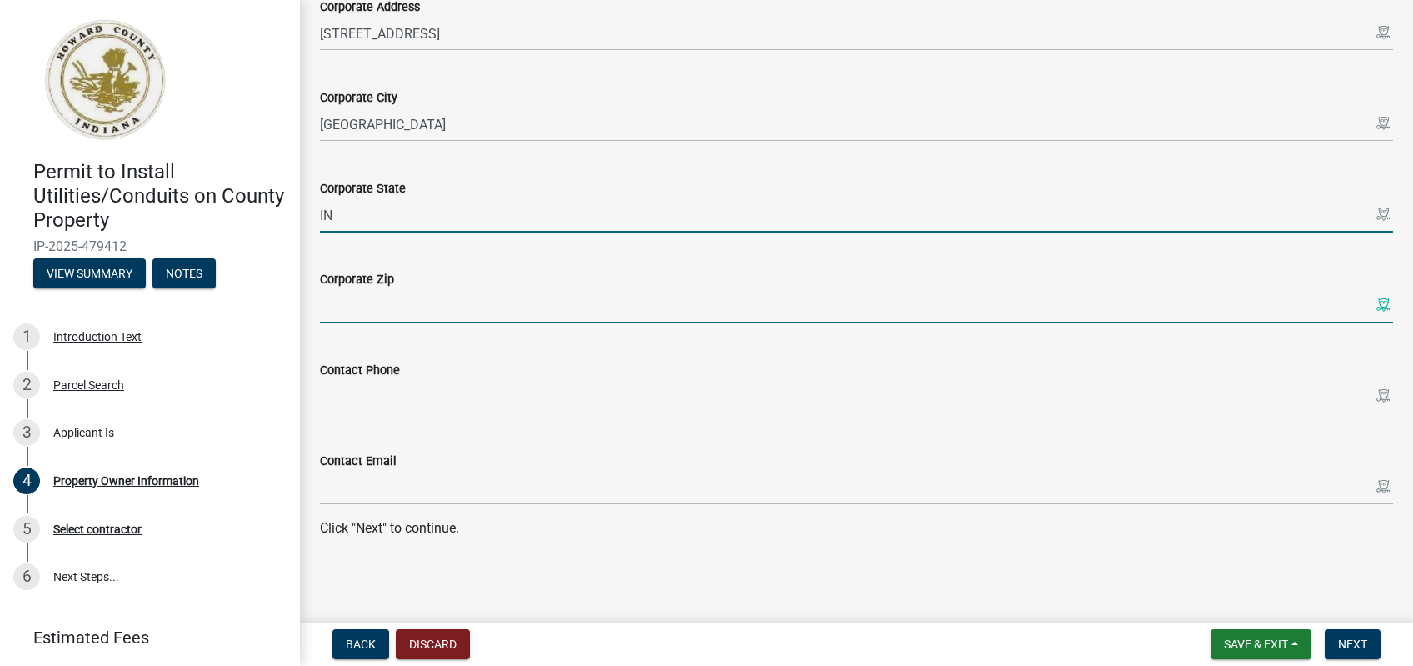
click at [406, 301] on input "Corporate Zip" at bounding box center [856, 306] width 1073 height 34
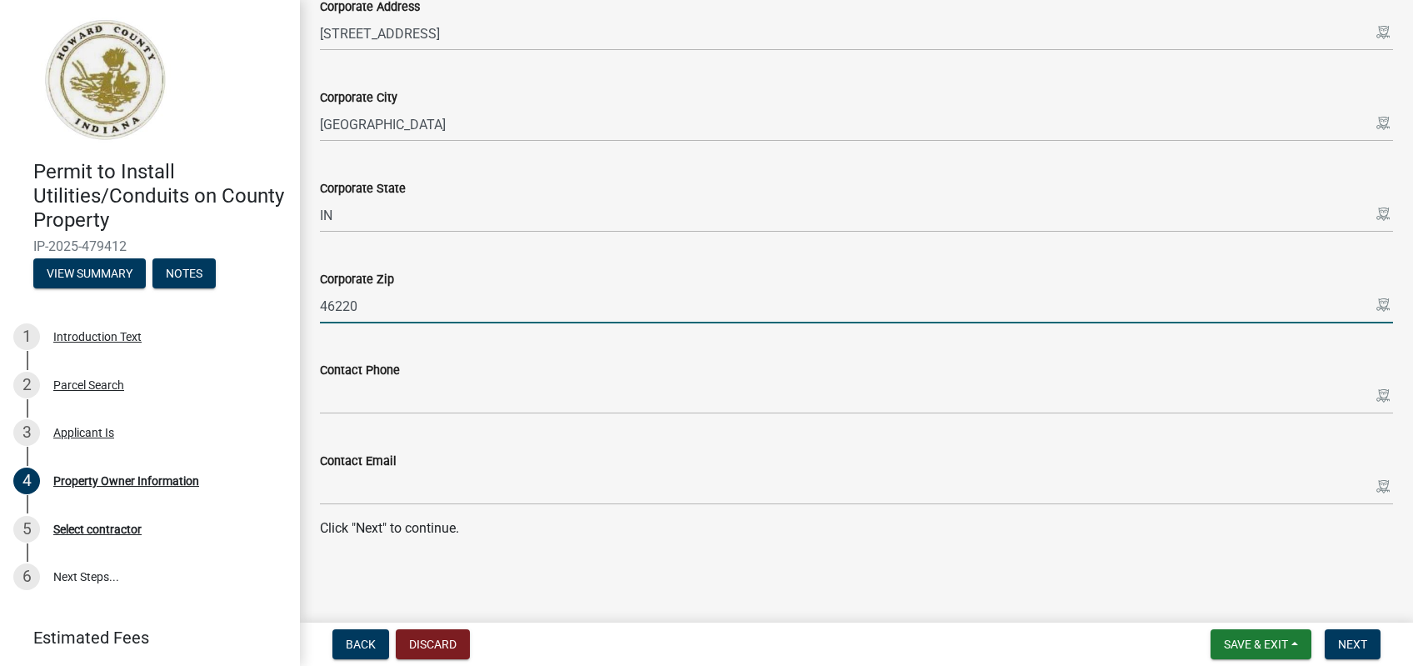
type input "46220"
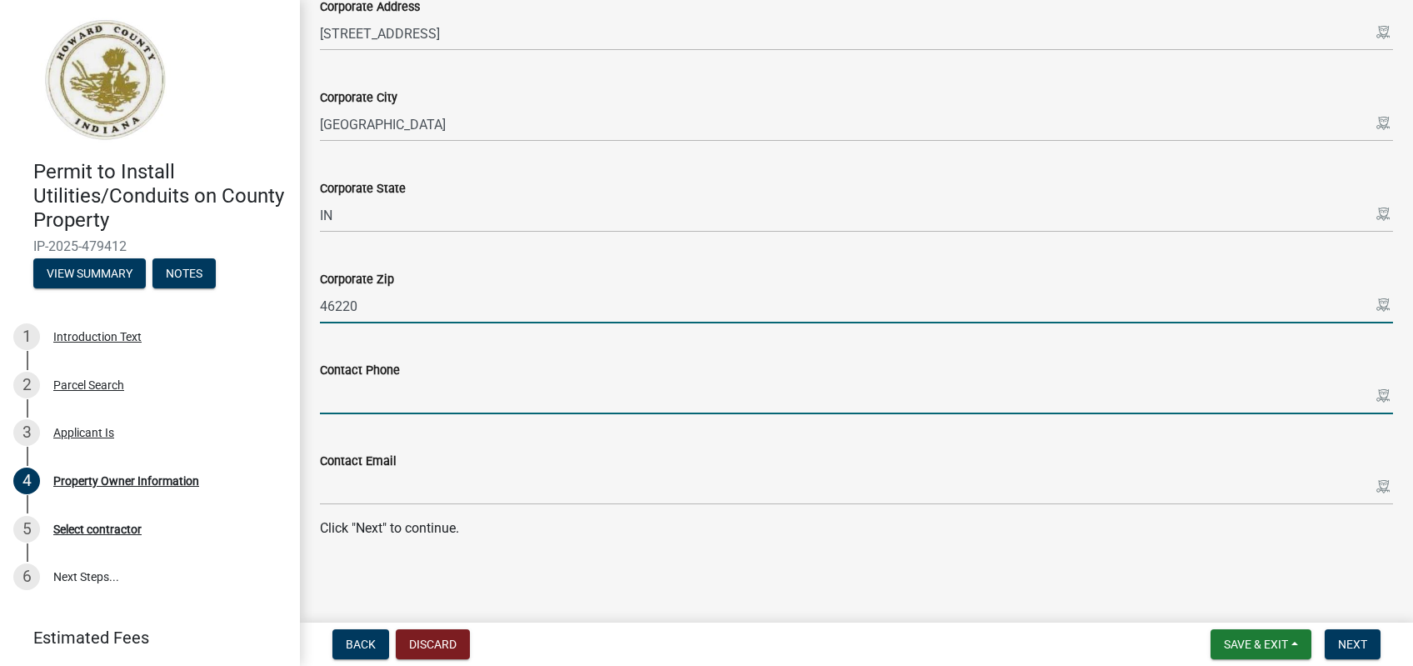
click at [365, 413] on input "Contact Phone" at bounding box center [856, 397] width 1073 height 34
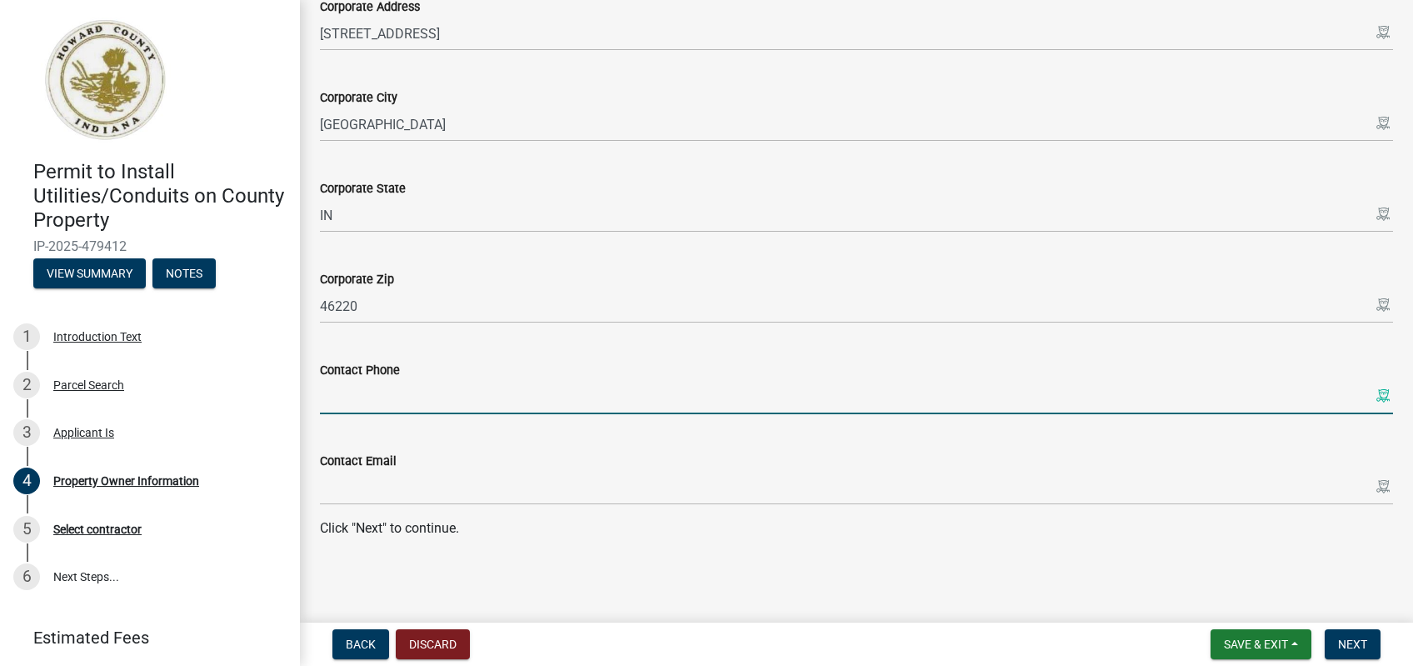
click at [464, 394] on input "Contact Phone" at bounding box center [856, 397] width 1073 height 34
paste input "219-841-1078"
type input "219-841-1078"
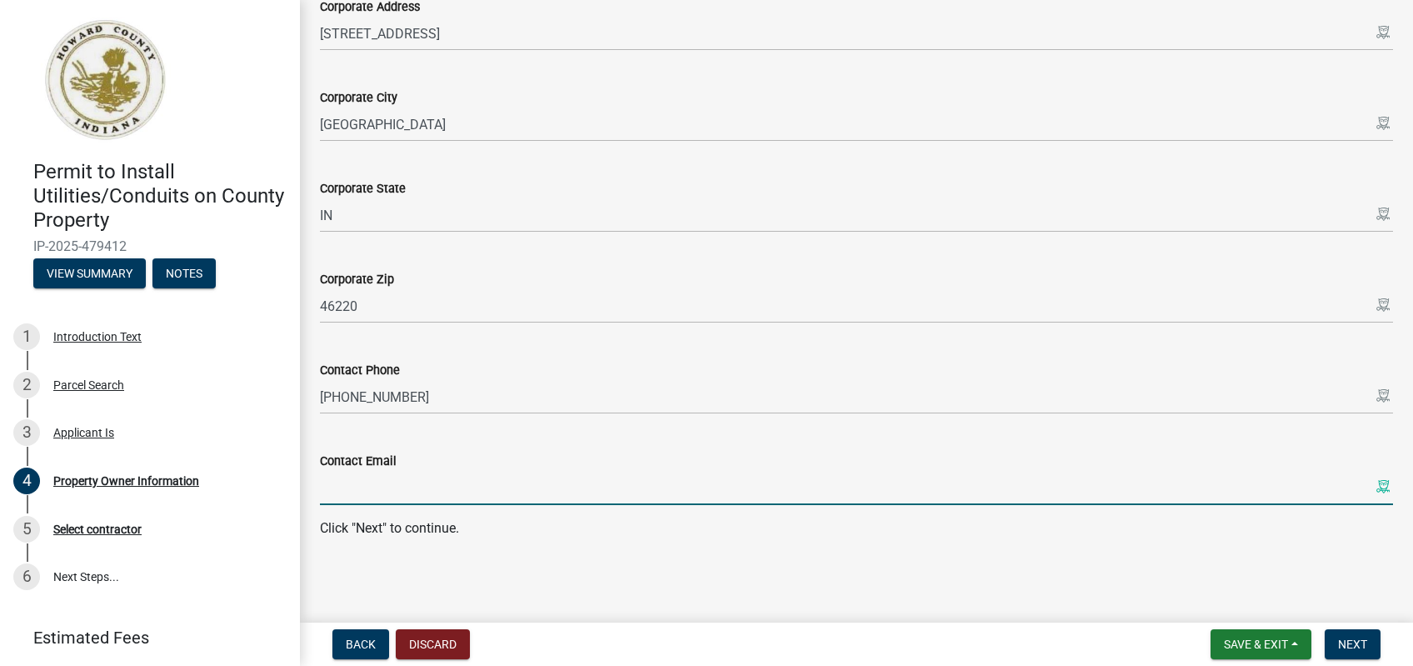
click at [402, 486] on input "Contact Email" at bounding box center [856, 488] width 1073 height 34
paste input "Jeremy_Latimer@comcast.com"
type input "Jeremy_Latimer@comcast.com"
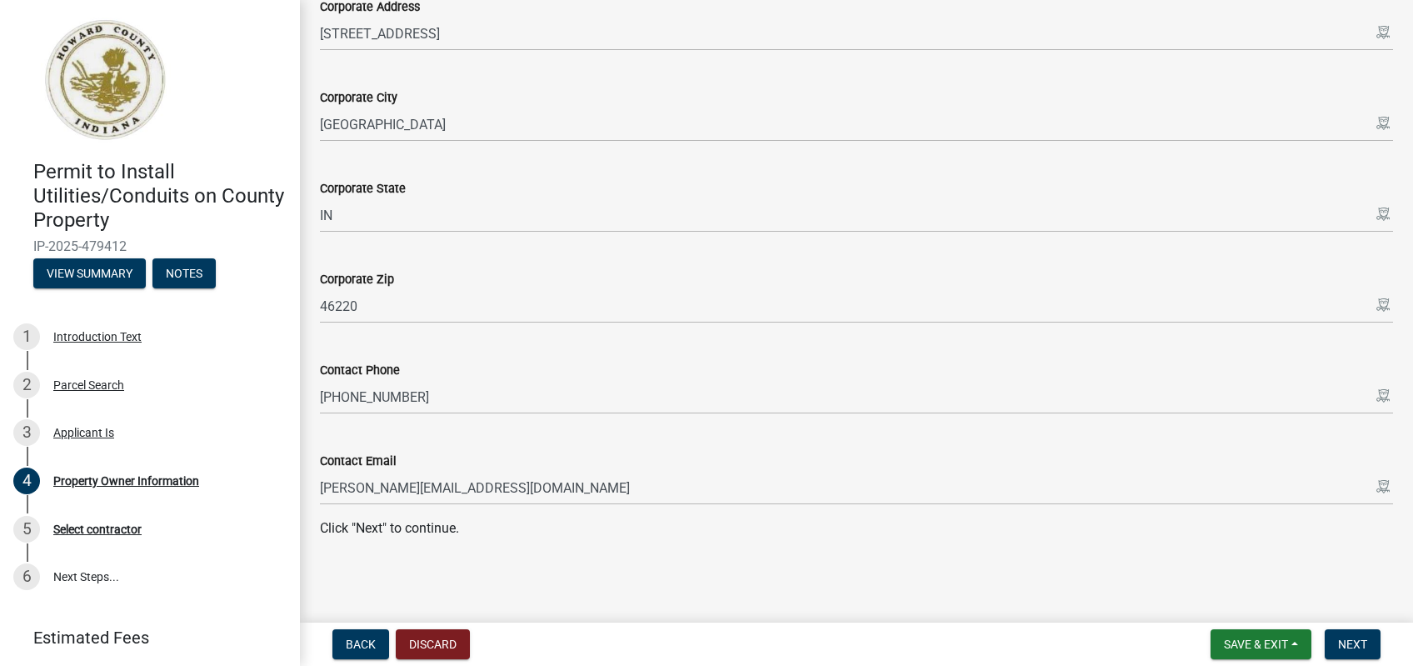
click at [661, 521] on p "Click "Next" to continue." at bounding box center [856, 528] width 1073 height 20
click at [1334, 646] on button "Next" at bounding box center [1352, 644] width 56 height 30
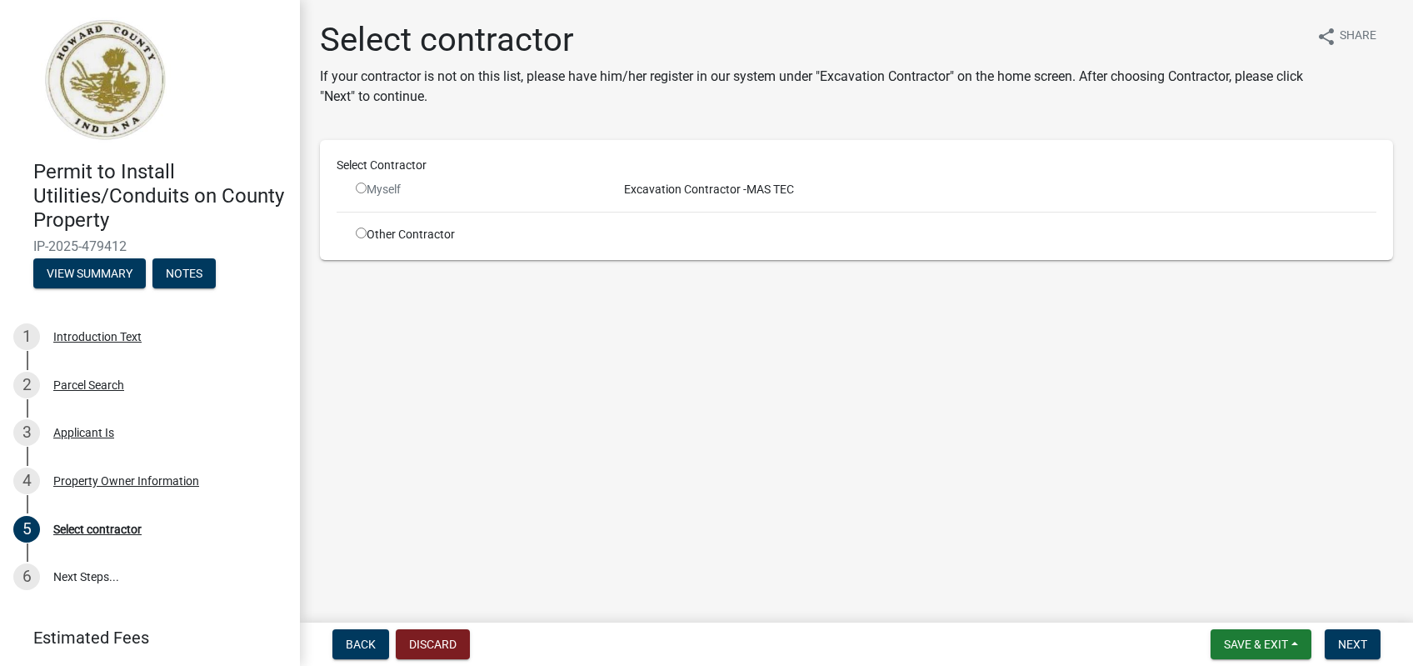
click at [362, 191] on input "radio" at bounding box center [361, 187] width 11 height 11
click at [359, 189] on input "radio" at bounding box center [361, 187] width 11 height 11
click at [708, 182] on div "Excavation Contractor - MAS TEC" at bounding box center [997, 189] width 784 height 17
drag, startPoint x: 812, startPoint y: 187, endPoint x: 612, endPoint y: 187, distance: 199.9
click at [612, 187] on div "Excavation Contractor - MAS TEC" at bounding box center [997, 189] width 784 height 17
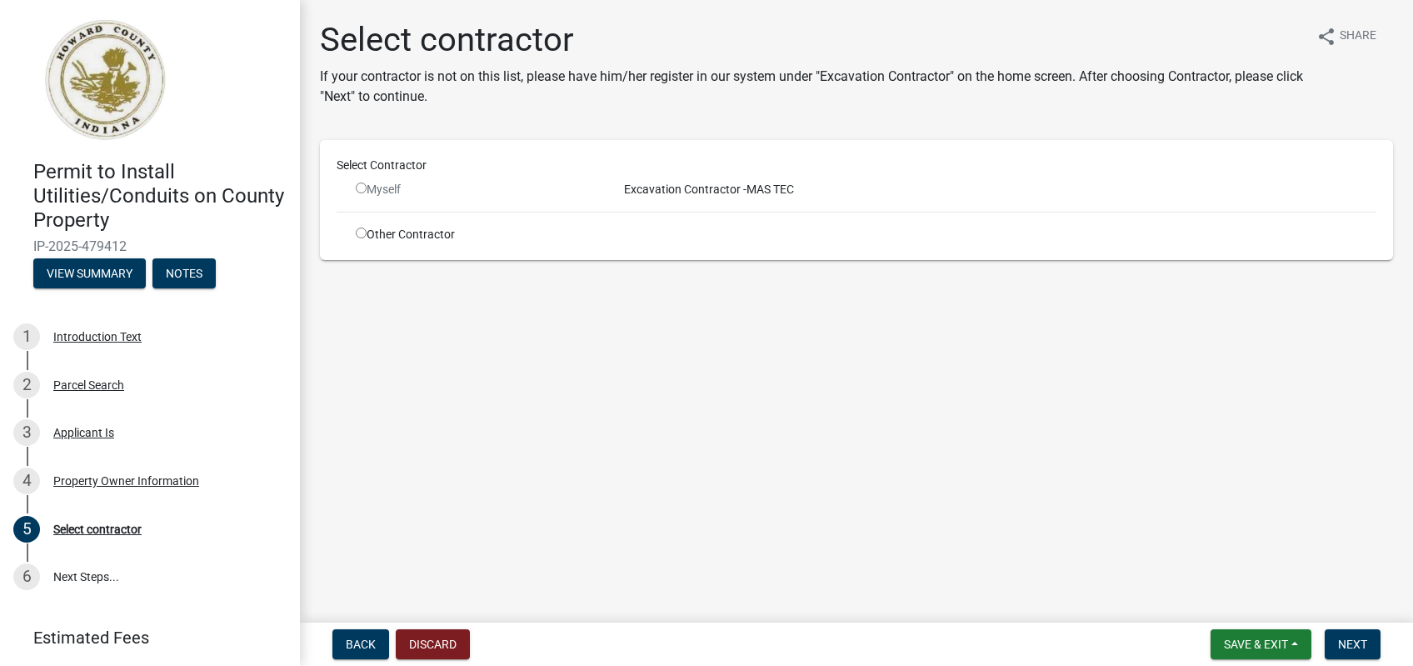
click at [675, 187] on span "Excavation Contractor -" at bounding box center [681, 188] width 129 height 13
click at [866, 387] on main "Select contractor If your contractor is not on this list, please have him/her r…" at bounding box center [856, 308] width 1113 height 616
click at [362, 186] on input "radio" at bounding box center [361, 187] width 11 height 11
radio input "false"
click at [366, 236] on input "radio" at bounding box center [361, 232] width 11 height 11
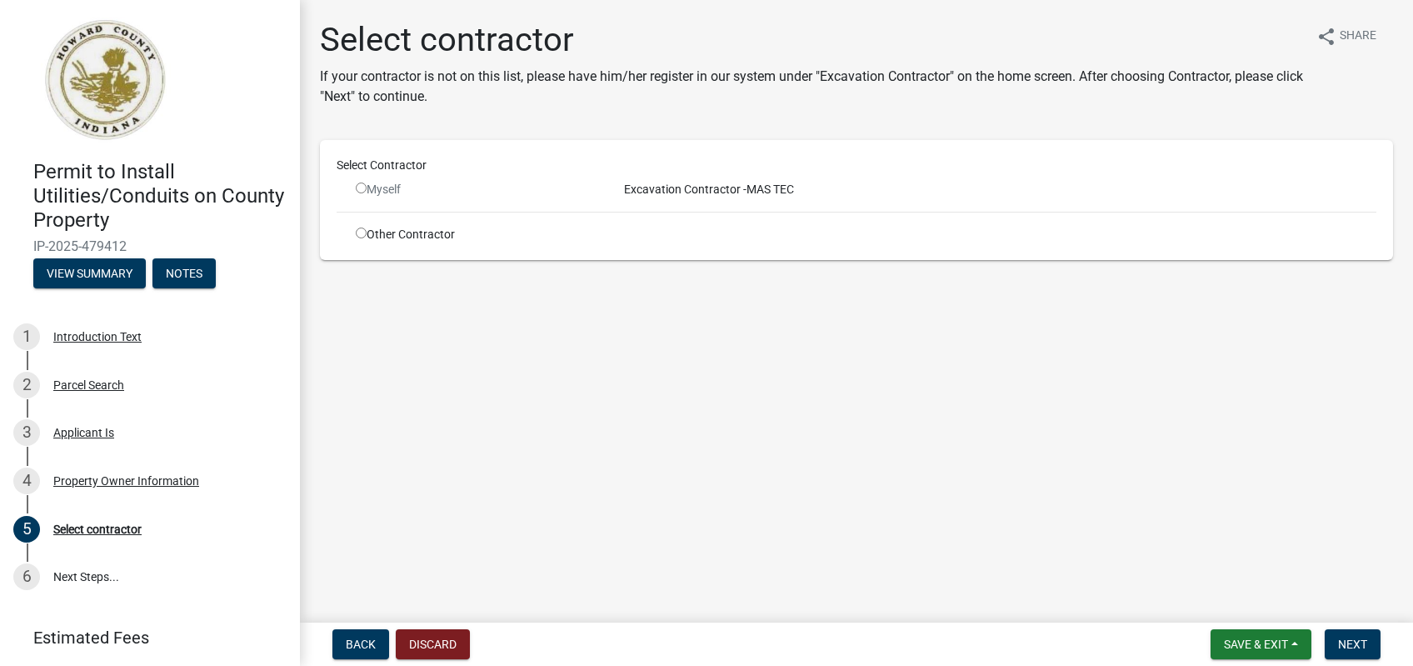
radio input "true"
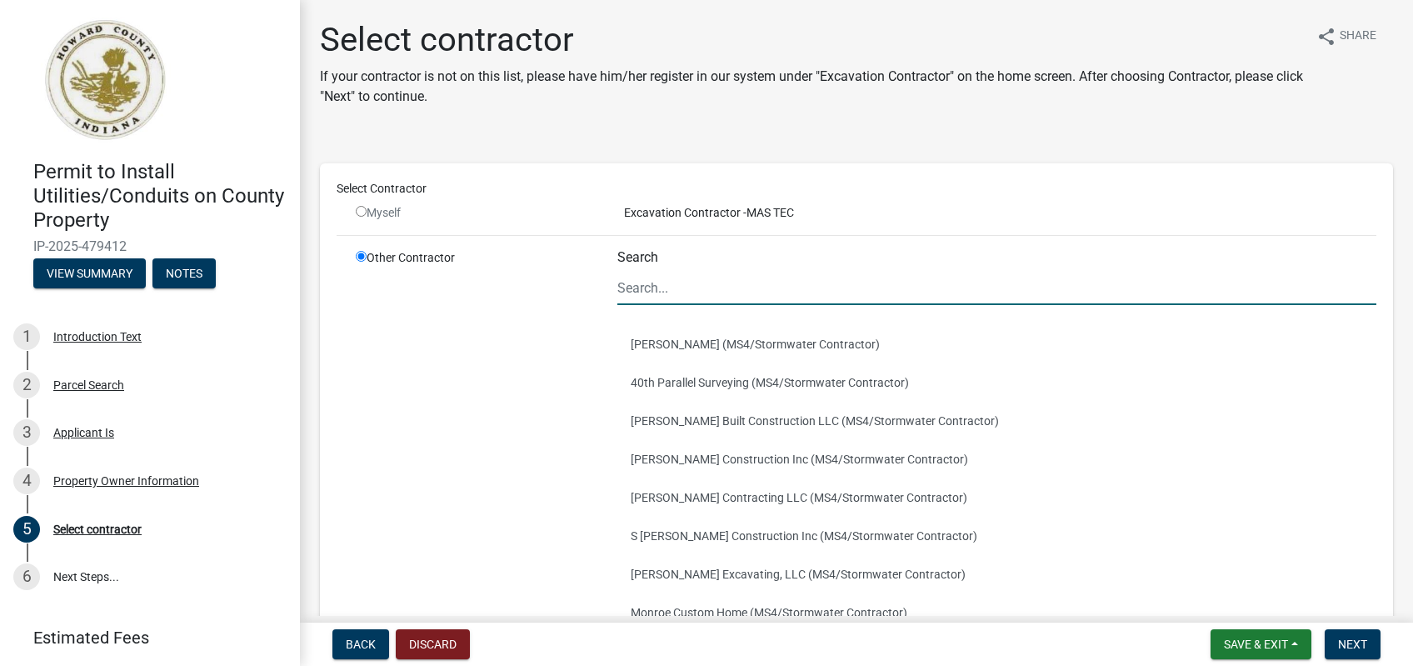
click at [750, 294] on input "Search" at bounding box center [996, 288] width 759 height 34
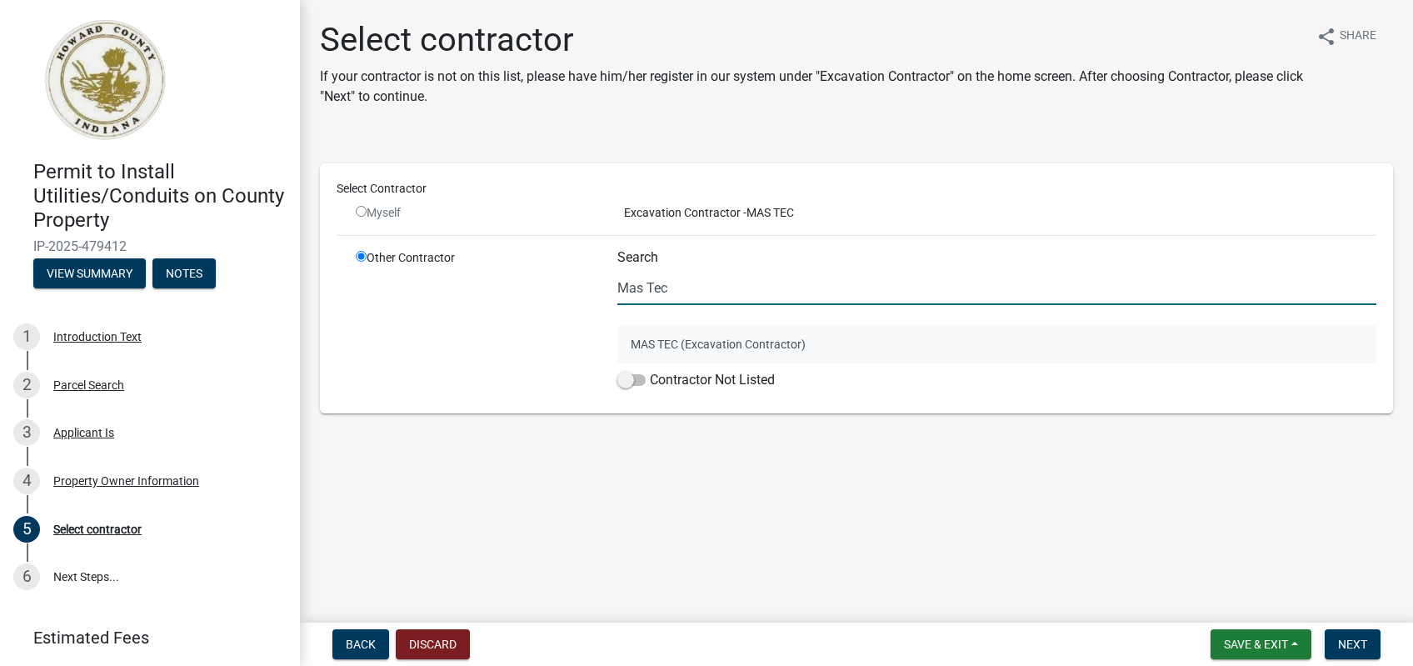
type input "Mas Tec"
click at [859, 344] on button "MAS TEC (Excavation Contractor)" at bounding box center [996, 344] width 759 height 38
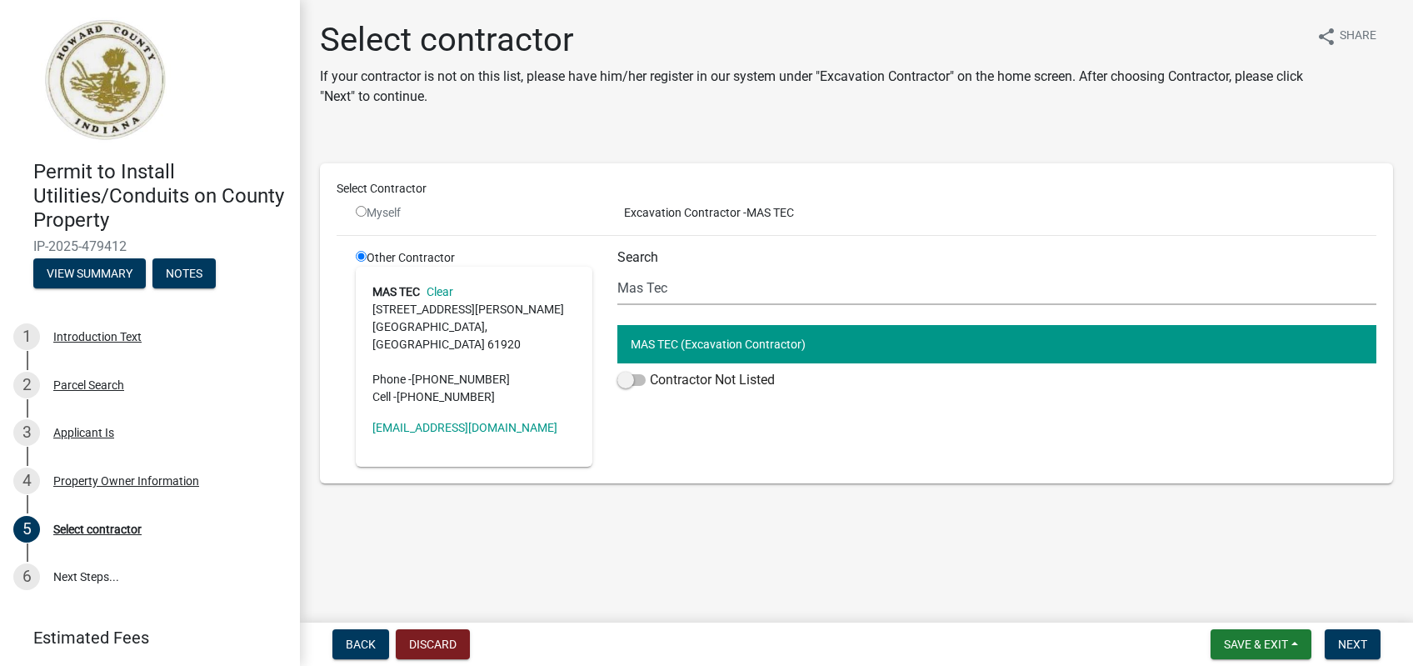
click at [697, 471] on wm-data-entity-input "Select Contractor Myself Excavation Contractor - MAS TEC Other Contractor MAS T…" at bounding box center [856, 318] width 1073 height 357
click at [1349, 641] on span "Next" at bounding box center [1352, 643] width 29 height 13
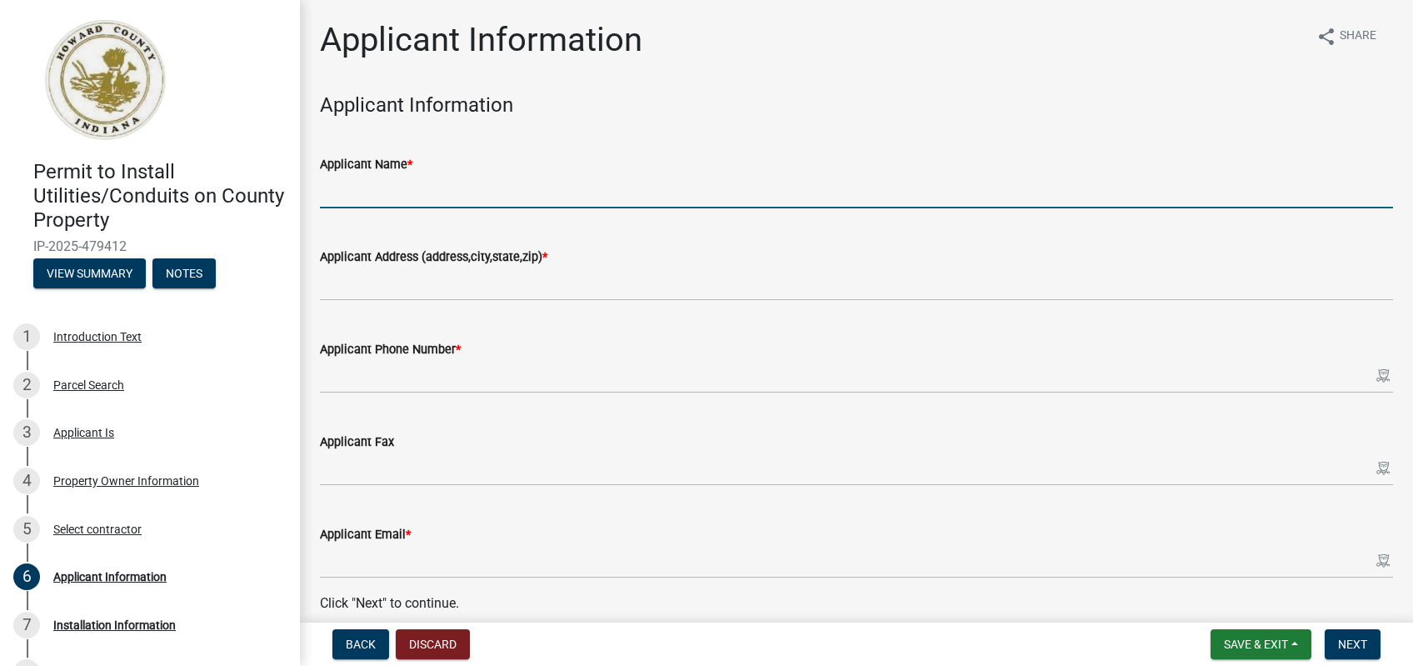
click at [426, 175] on input "Applicant Name *" at bounding box center [856, 191] width 1073 height 34
click at [379, 199] on input "Applicant Name *" at bounding box center [856, 191] width 1073 height 34
click at [380, 188] on input "Applicant Name *" at bounding box center [856, 191] width 1073 height 34
click at [356, 208] on input "Applicant Name *" at bounding box center [856, 191] width 1073 height 34
click at [367, 199] on input "Applicant Name *" at bounding box center [856, 191] width 1073 height 34
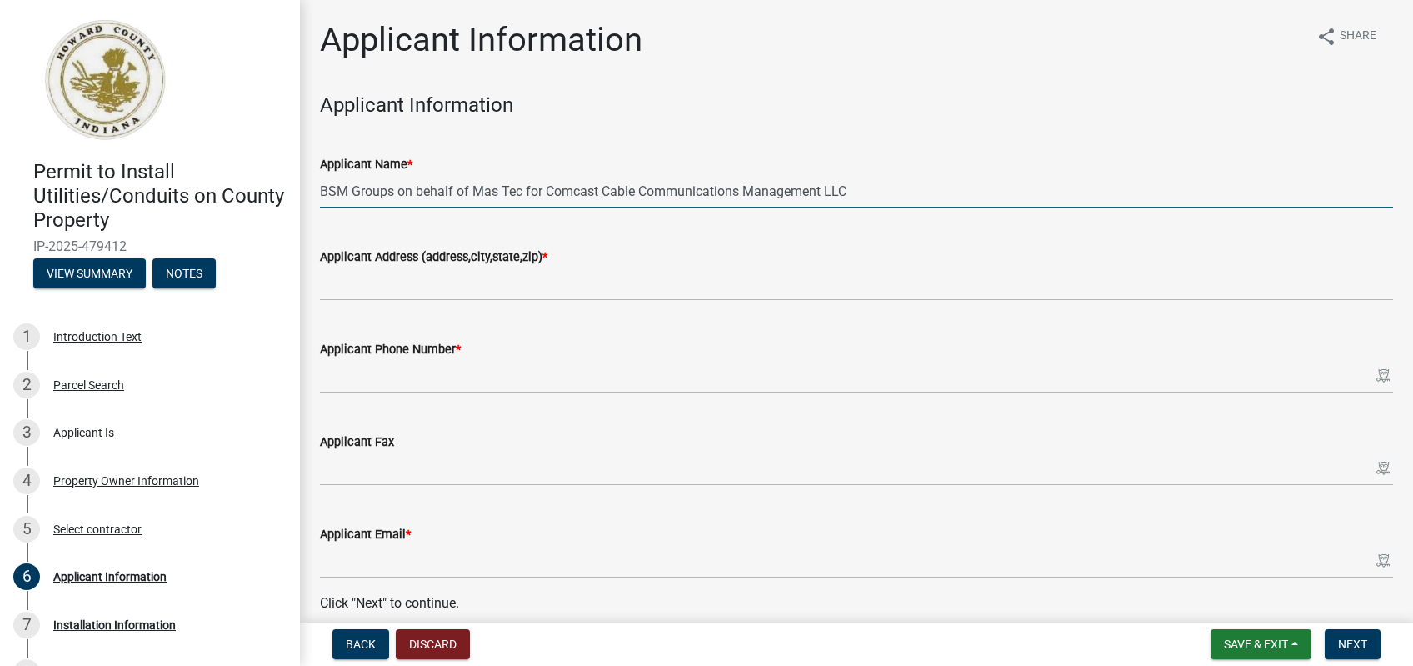
type input "BSM Groups on behalf of Mas Tec for Comcast Cable Communications Management LLC"
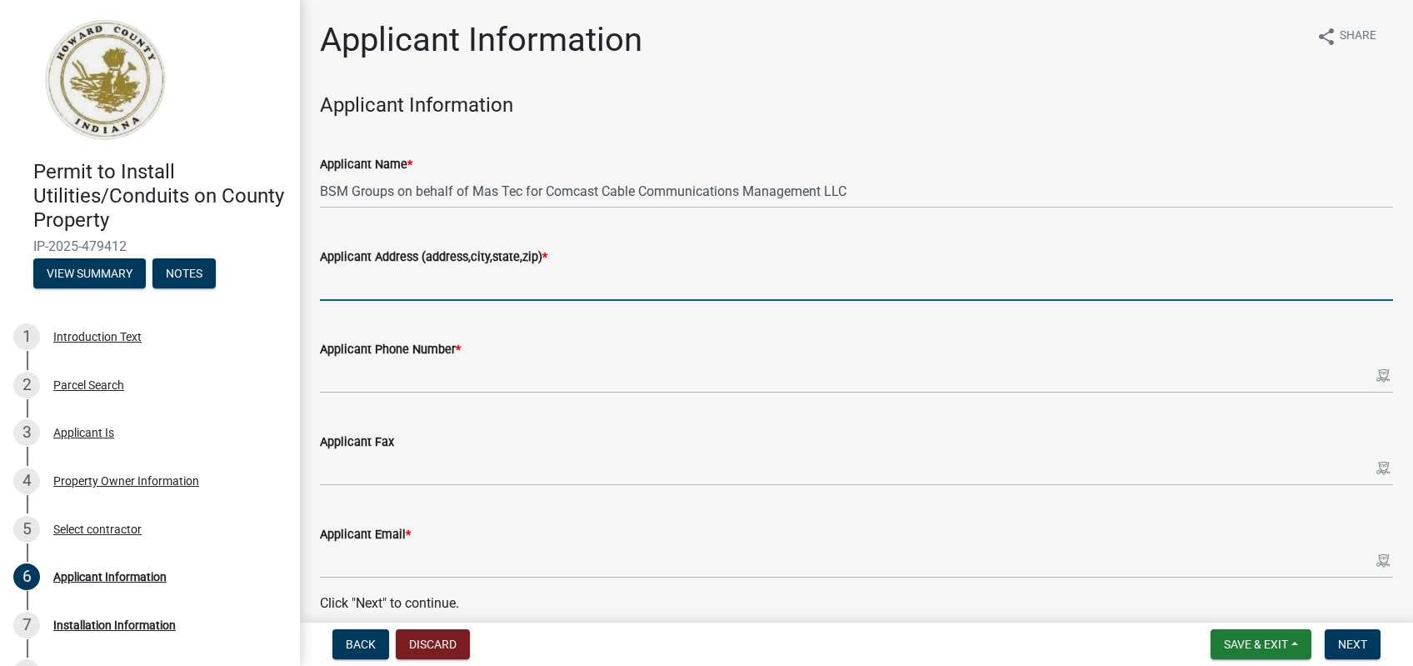
click at [508, 272] on input "Applicant Address (address,city,state,zip) *" at bounding box center [856, 284] width 1073 height 34
type input "225 Mulberry St"
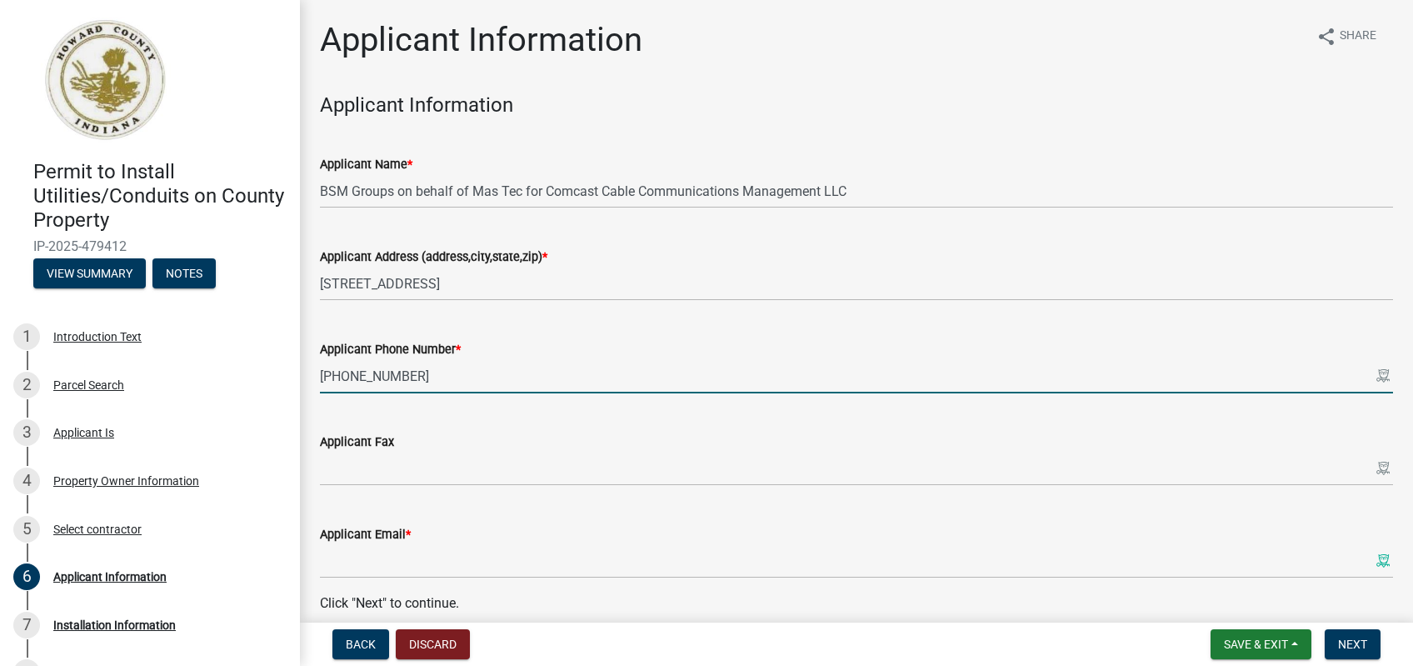
type input "812-580-1405"
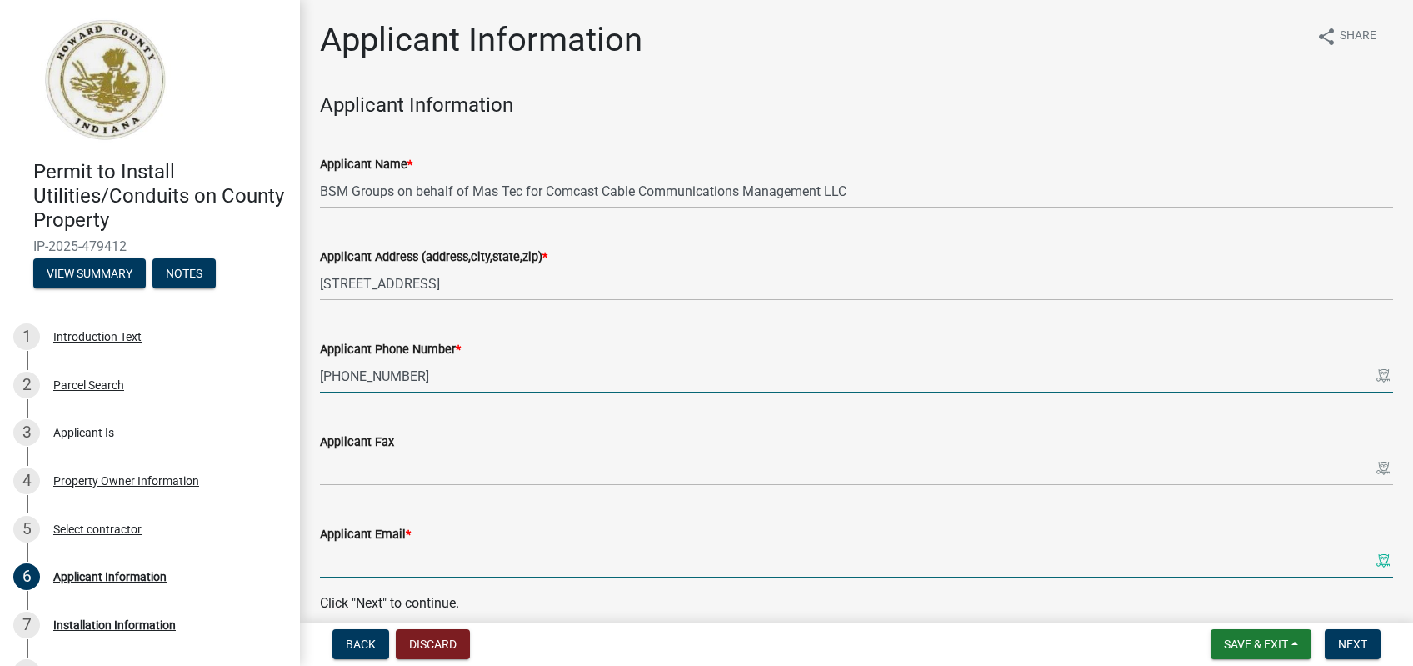
click at [445, 563] on input "Applicant Email *" at bounding box center [856, 561] width 1073 height 34
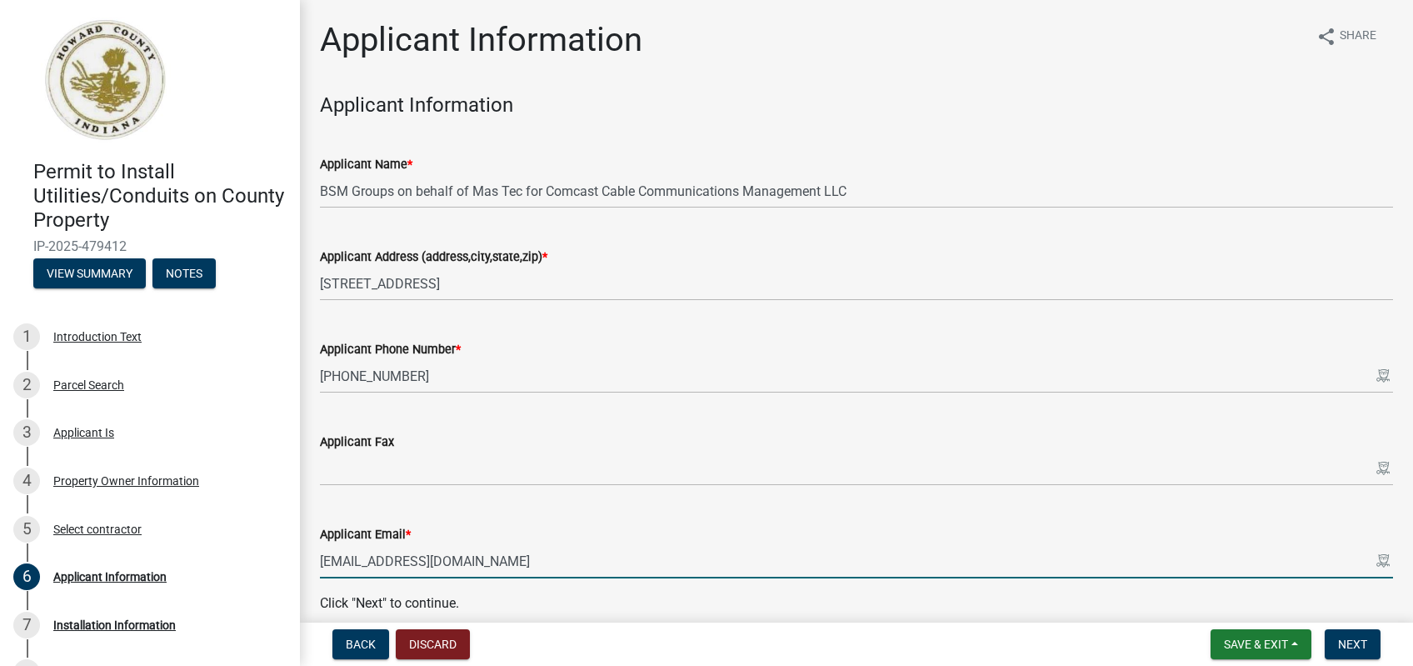
type input "permits@bsmgroups.com"
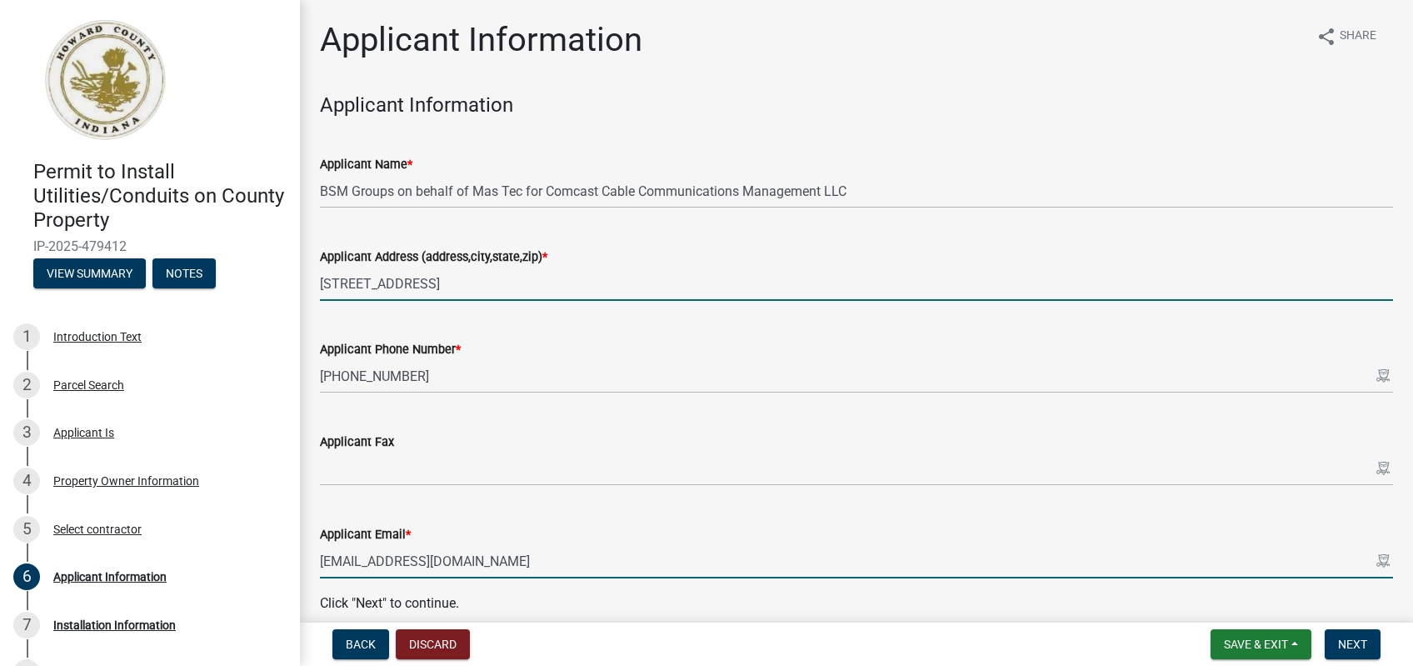
click at [495, 289] on input "225 Mulberry St" at bounding box center [856, 284] width 1073 height 34
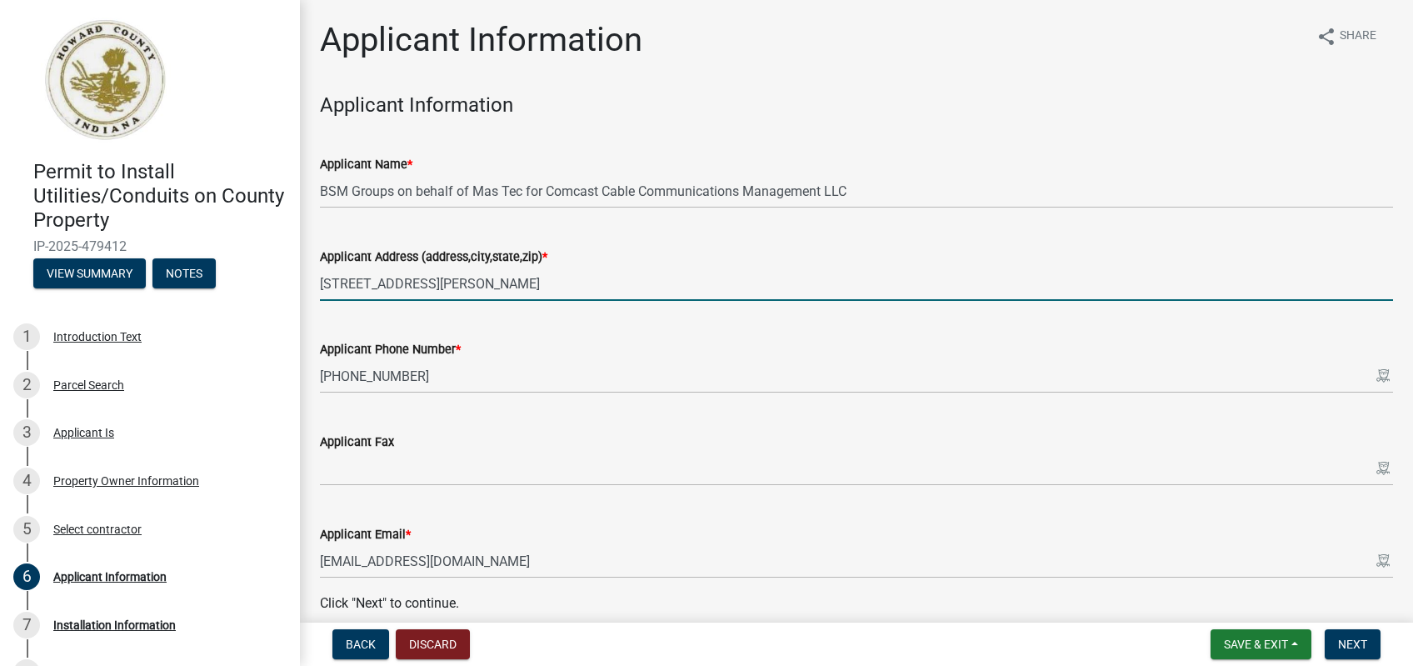
type input "225 Mulberry St. Seymour, IN 47274"
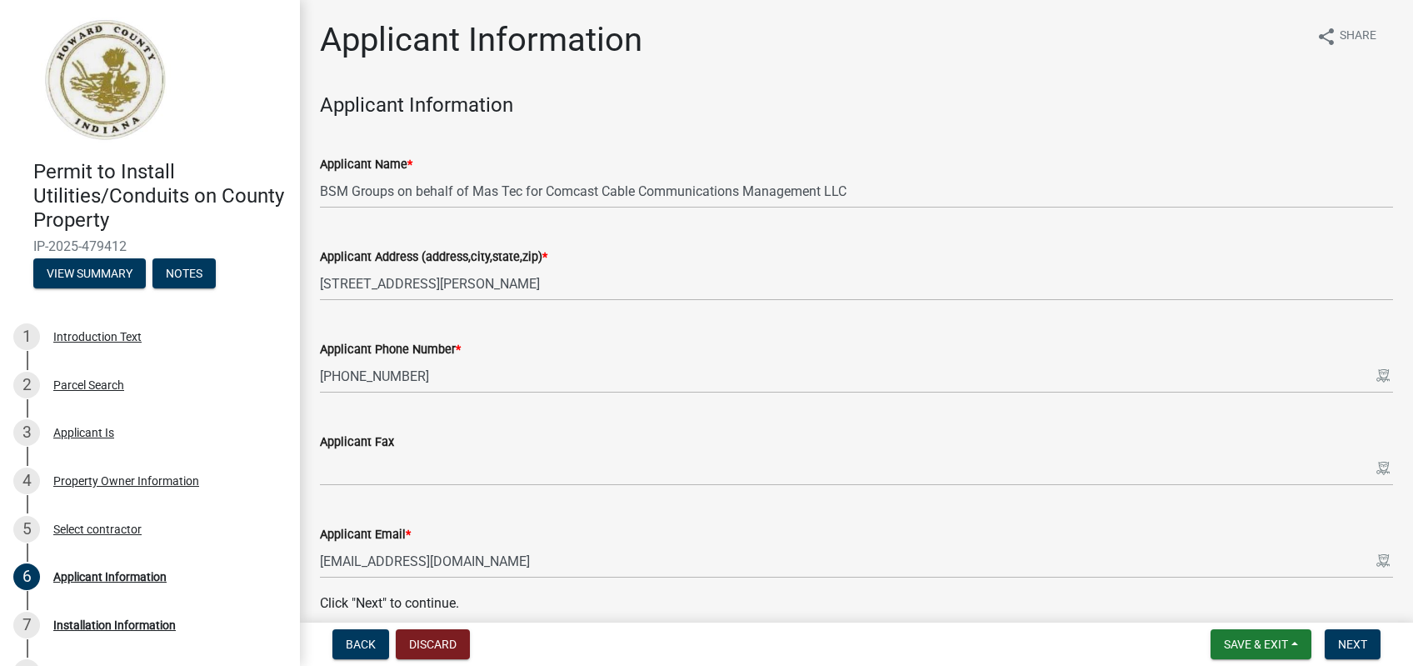
click at [1008, 167] on div "Applicant Name *" at bounding box center [856, 164] width 1073 height 20
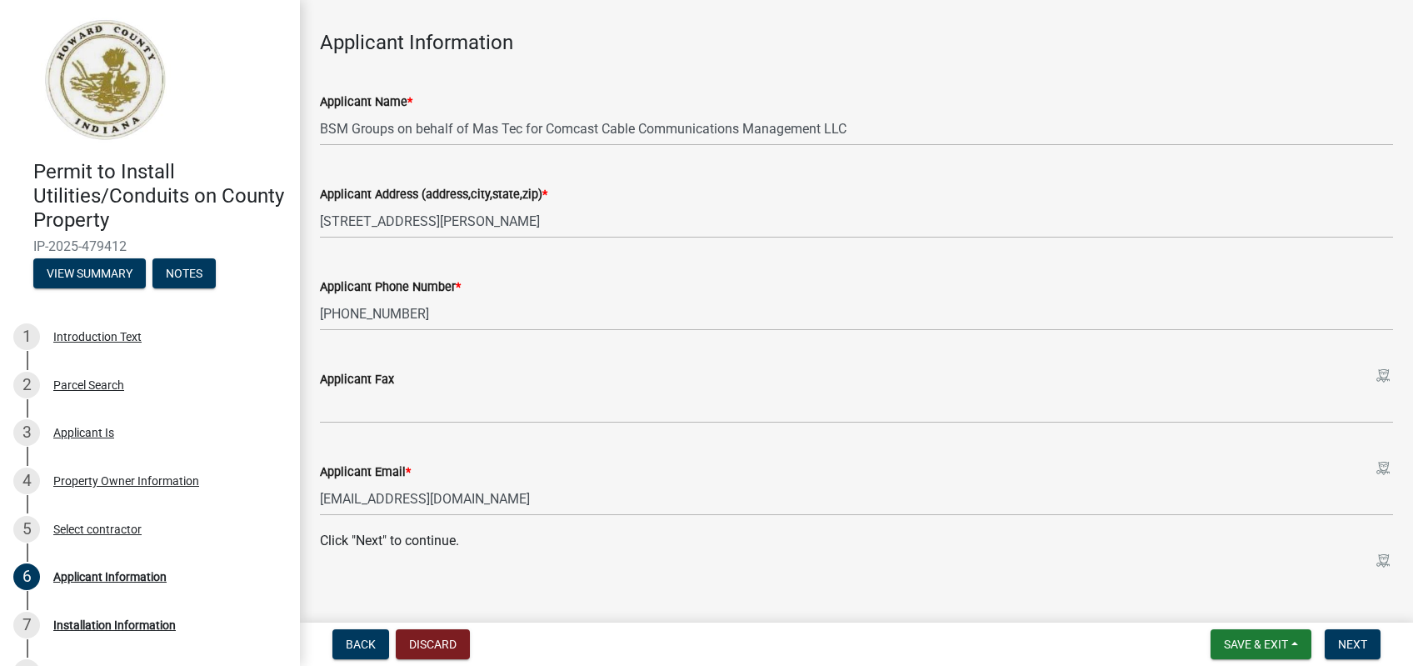
scroll to position [75, 0]
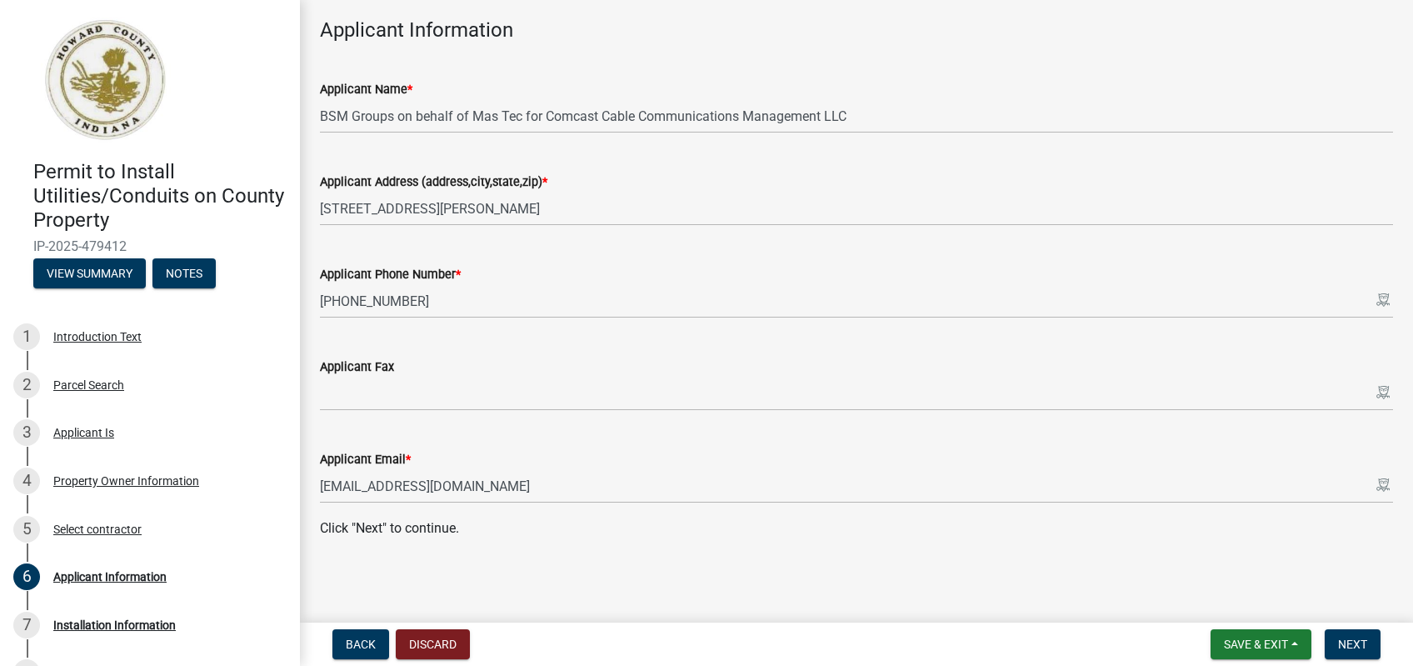
click at [726, 616] on div "Permit to Install Utilities/Conduits on County Property IP-2025-479412 View Sum…" at bounding box center [706, 333] width 1413 height 666
click at [1348, 640] on span "Next" at bounding box center [1352, 643] width 29 height 13
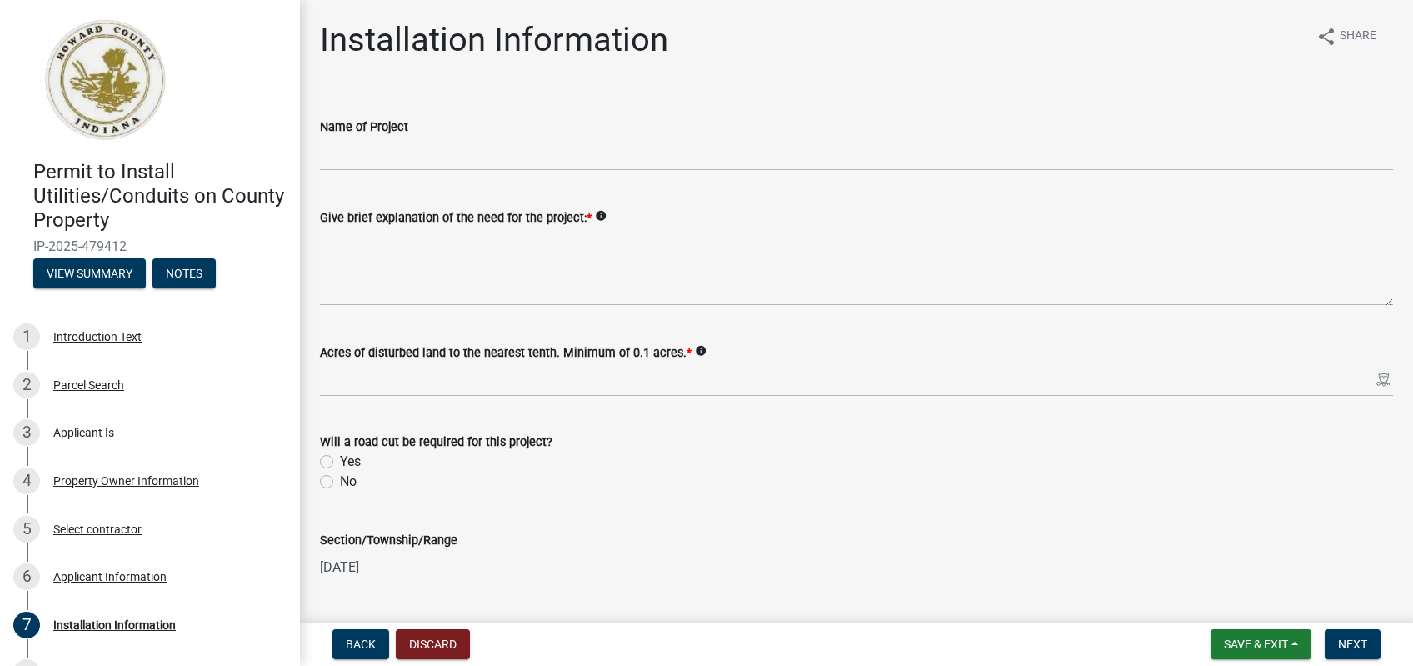
click at [671, 58] on div "Installation Information share Share" at bounding box center [856, 46] width 1073 height 53
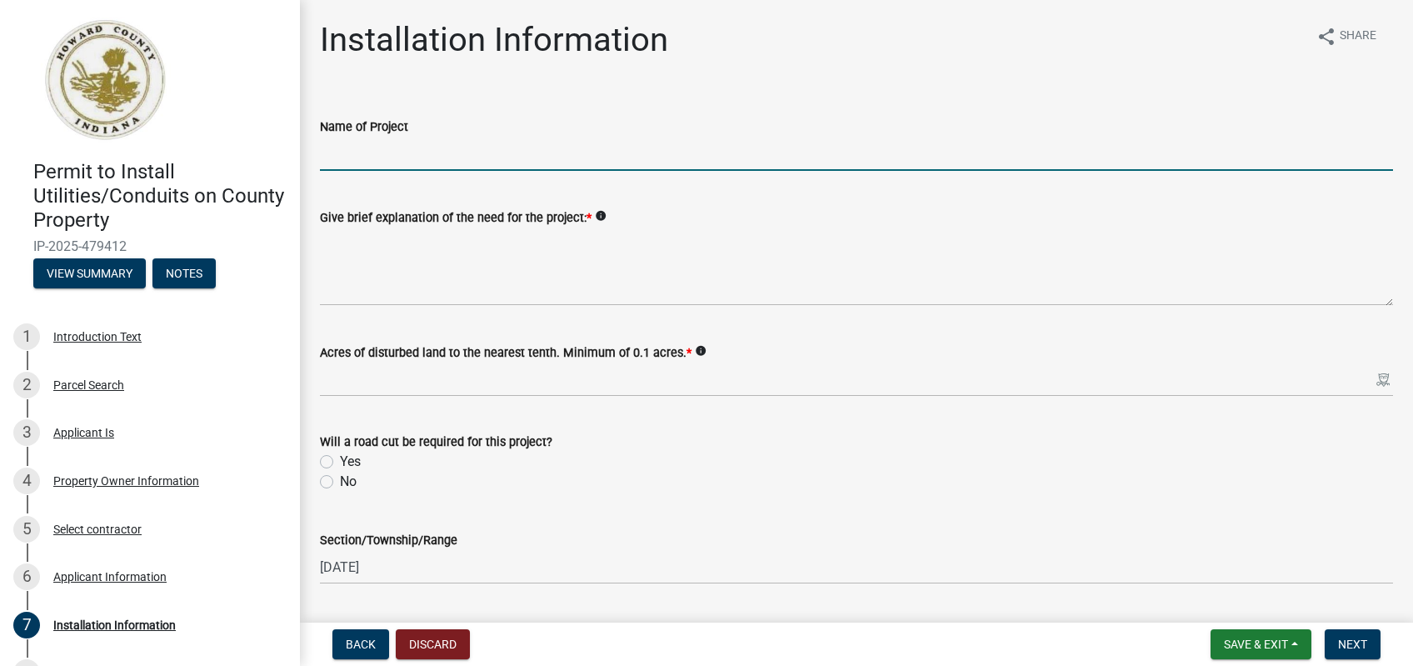
click at [475, 151] on input "Name of Project" at bounding box center [856, 154] width 1073 height 34
click at [442, 159] on input "Name of Project" at bounding box center [856, 154] width 1073 height 34
paste input "25-01621-01 -6130 Co Rd W 00 N S ( Kokomo ) PKR Investments LLC"
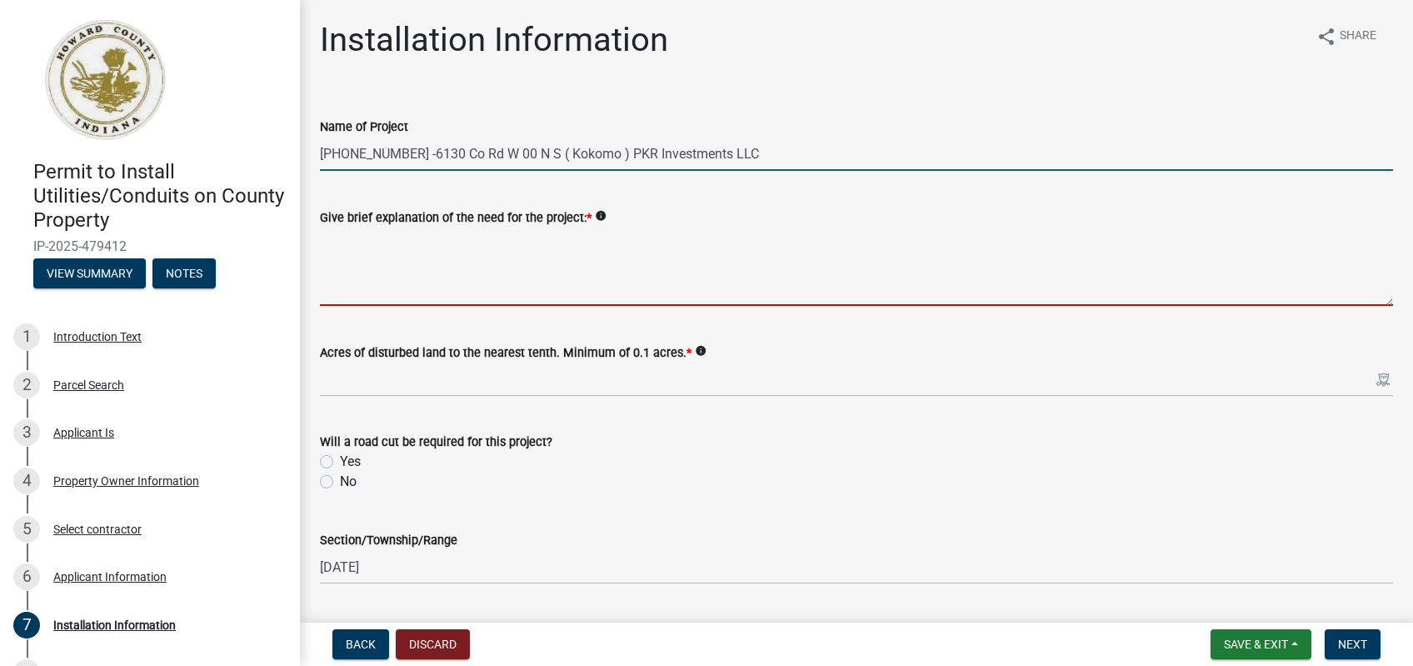
click at [442, 244] on textarea "Give brief explanation of the need for the project: *" at bounding box center [856, 266] width 1073 height 78
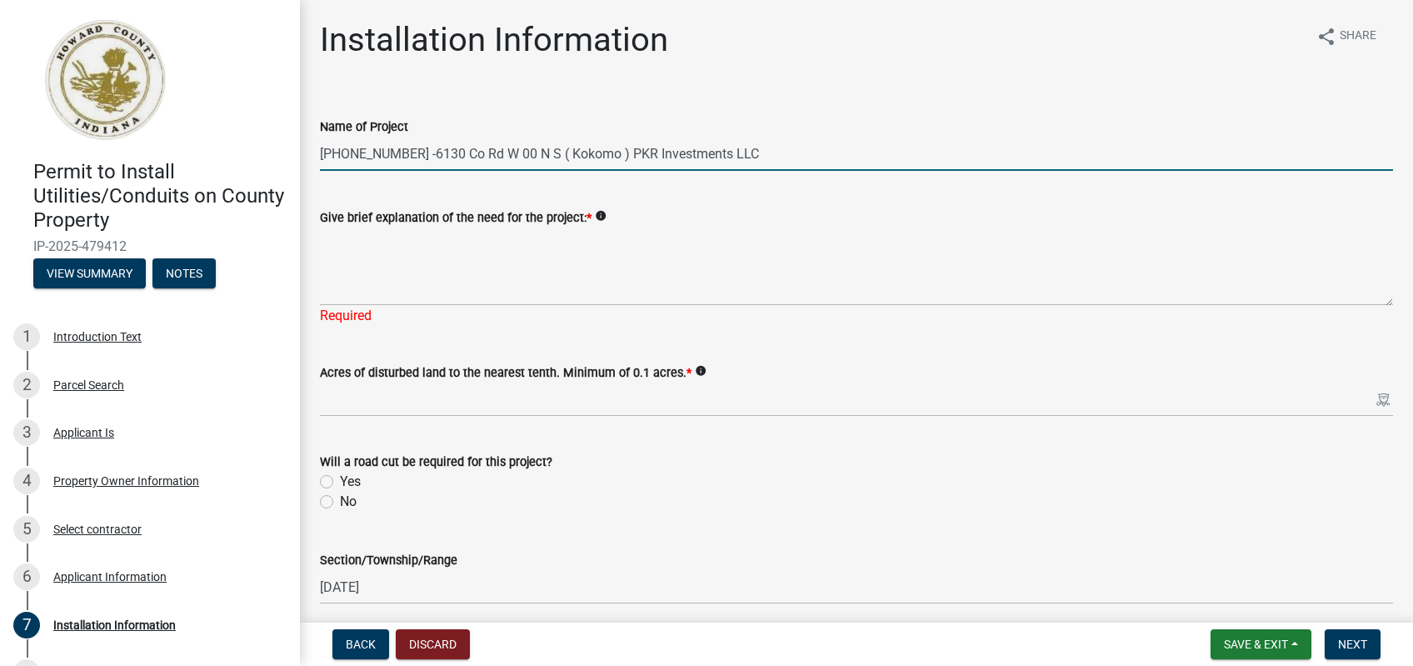
drag, startPoint x: 646, startPoint y: 157, endPoint x: 598, endPoint y: 155, distance: 48.3
click at [598, 155] on input "25-01621-01 -6130 Co Rd W 00 N S ( Kokomo ) PKR Investments LLC" at bounding box center [856, 154] width 1073 height 34
type input "25-01621-01 -6130 Co Rd W 00 N S ( Kokomo )"
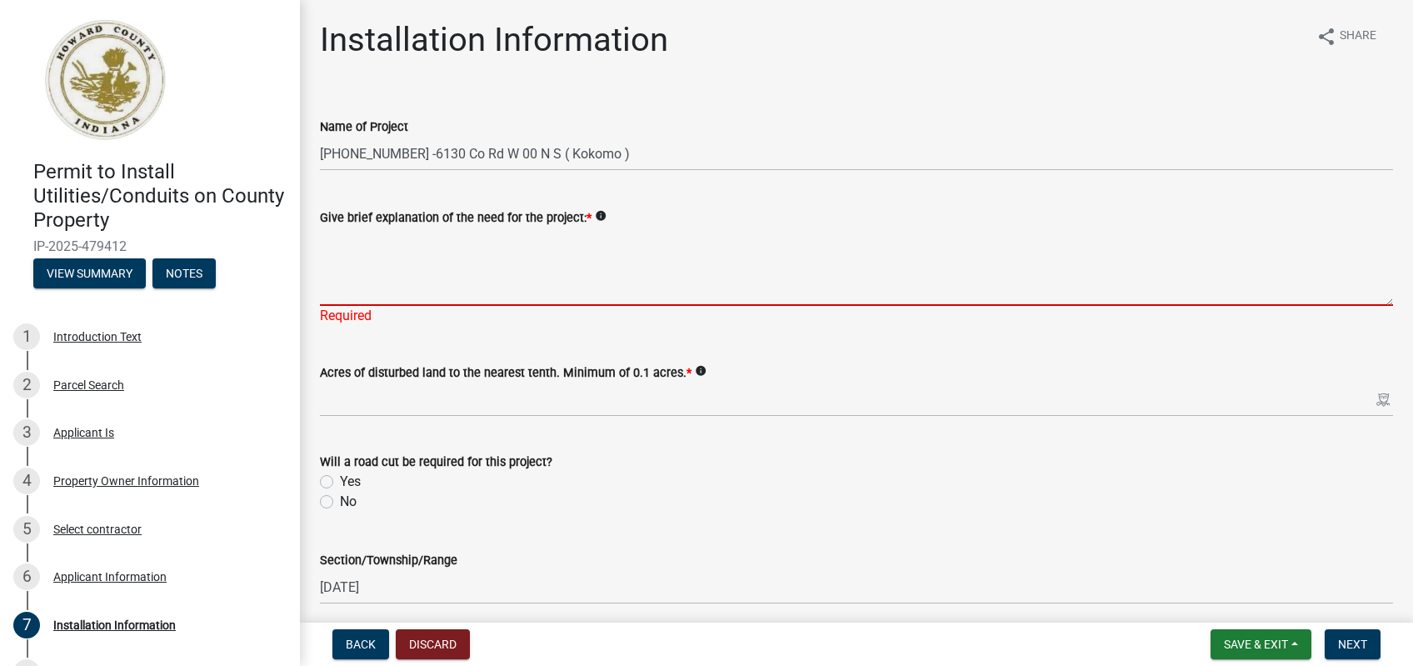
click at [547, 249] on textarea "Give brief explanation of the need for the project: *" at bounding box center [856, 266] width 1073 height 78
type textarea "W"
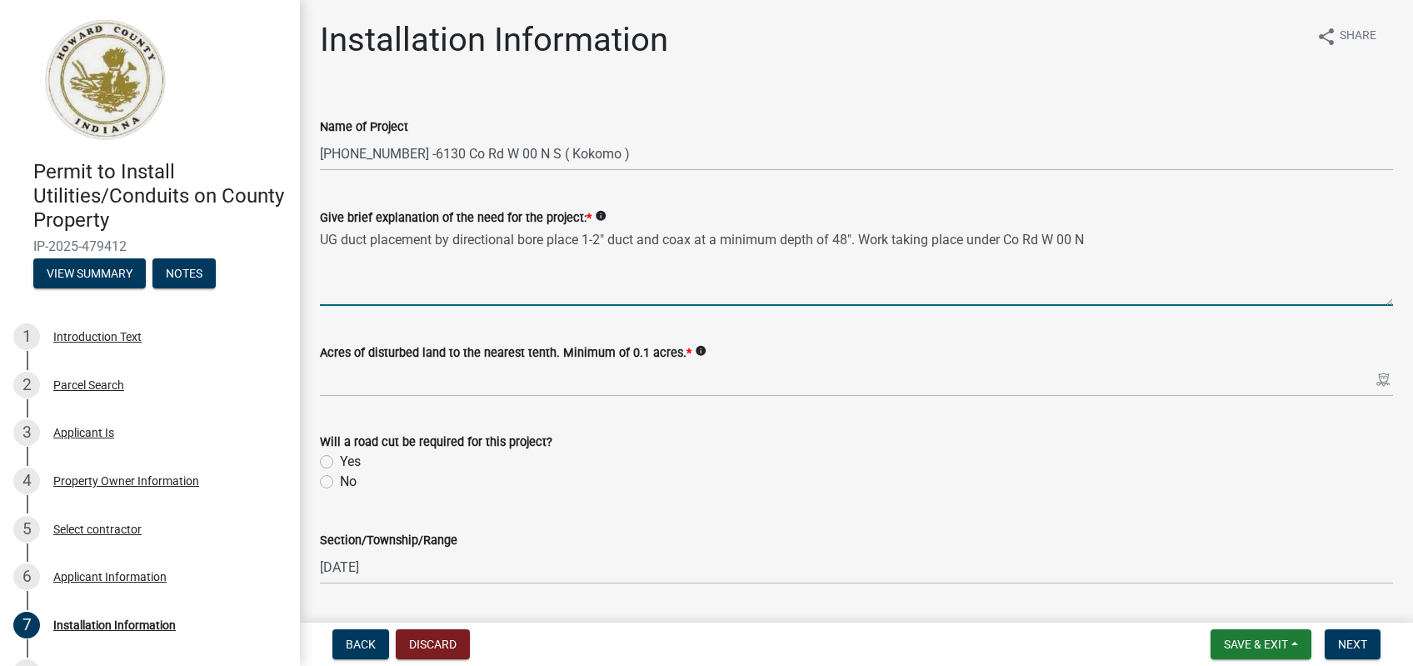
click at [1134, 246] on textarea "UG duct placement by directional bore place 1-2" duct and coax at a minimum dep…" at bounding box center [856, 266] width 1073 height 78
click at [1169, 225] on div "Give brief explanation of the need for the project: * info" at bounding box center [856, 217] width 1073 height 20
click at [1171, 229] on textarea "UG duct placement by directional bore place 1-2" duct and coax at a minimum dep…" at bounding box center [856, 266] width 1073 height 78
type textarea "UG duct placement by directional bore place 1-2" duct and coax at a minimum dep…"
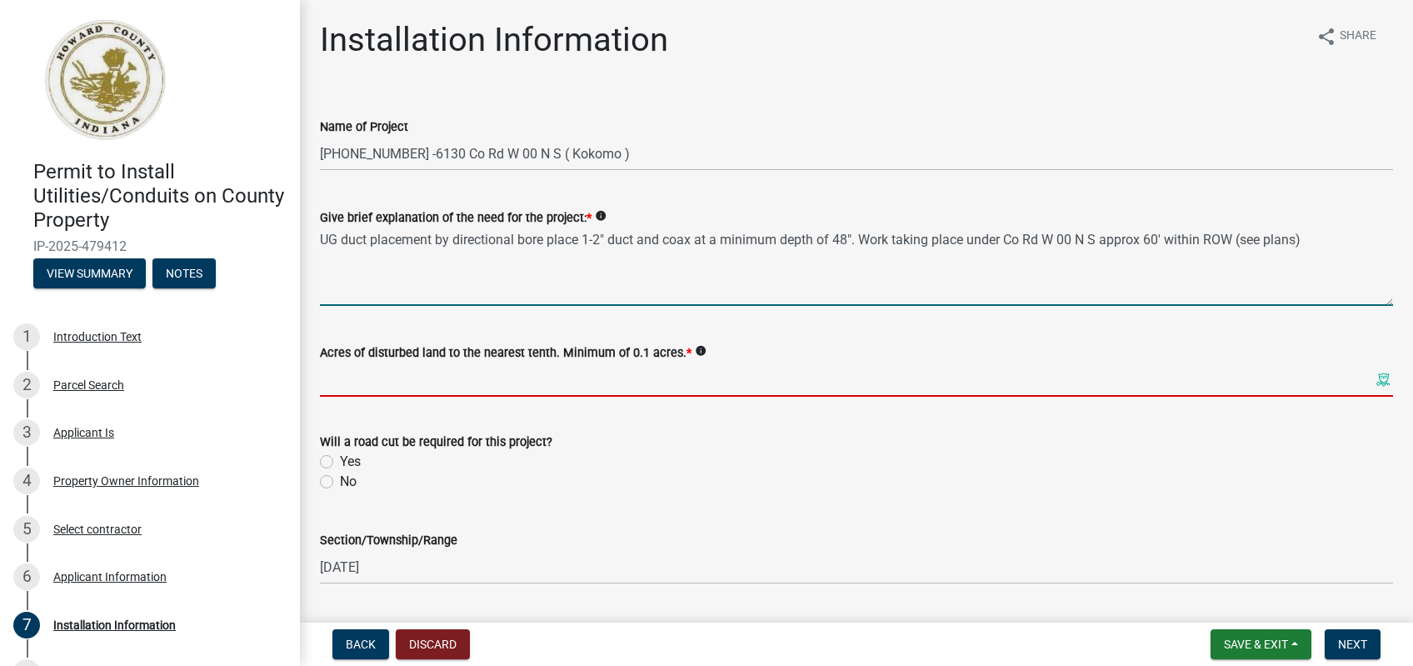
click at [565, 387] on input "text" at bounding box center [856, 379] width 1073 height 34
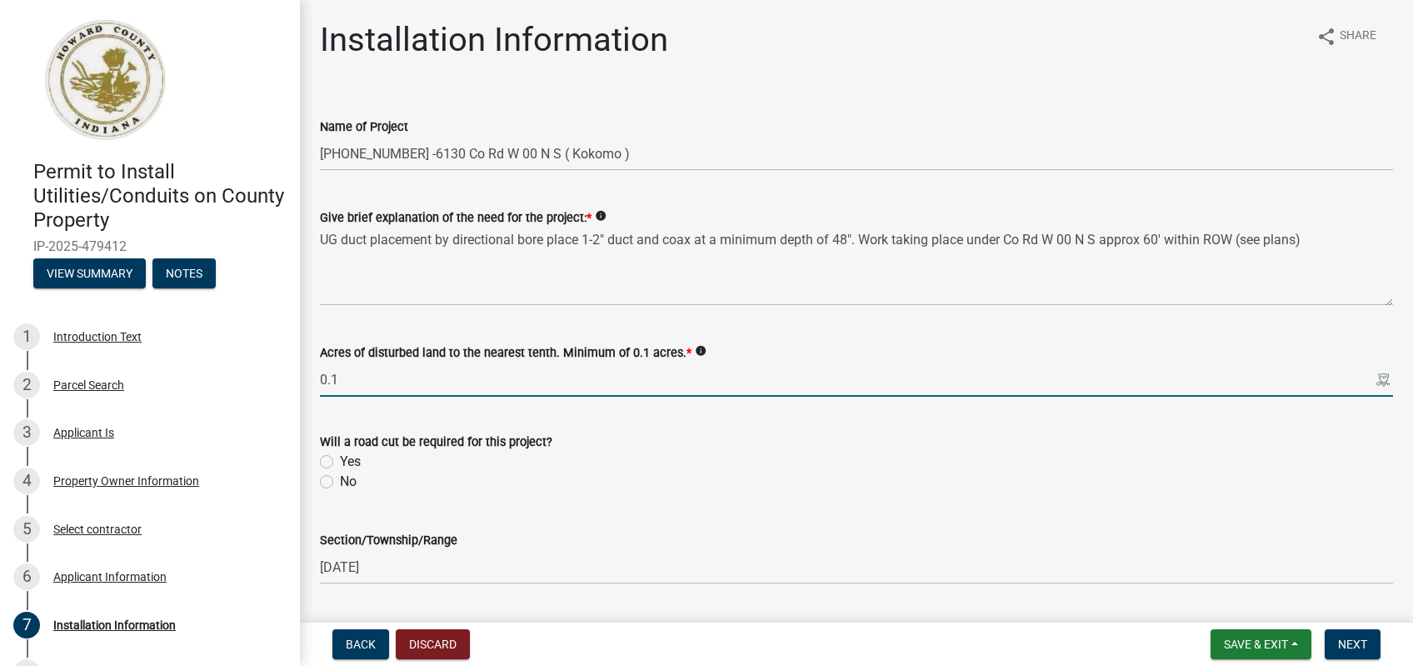
type input "0.1"
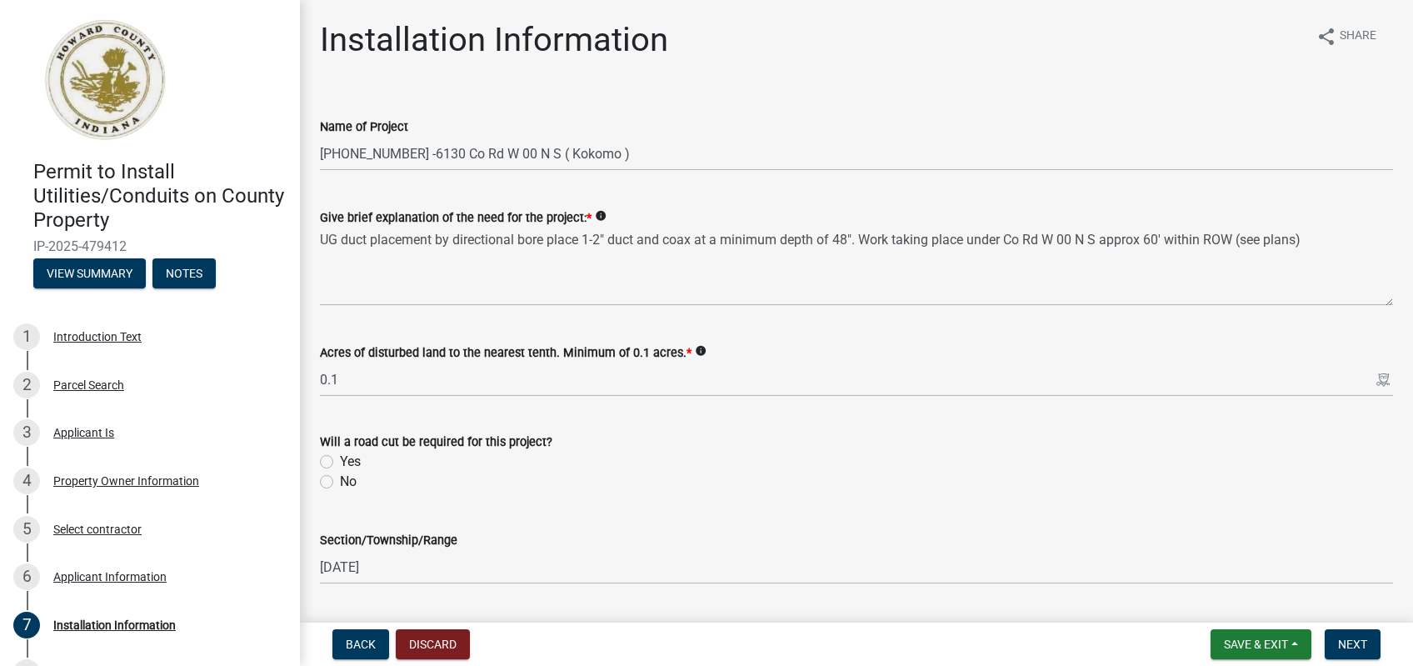
click at [1065, 336] on div "Acres of disturbed land to the nearest tenth. Minimum of 0.1 acres. * info 0.1" at bounding box center [856, 357] width 1073 height 77
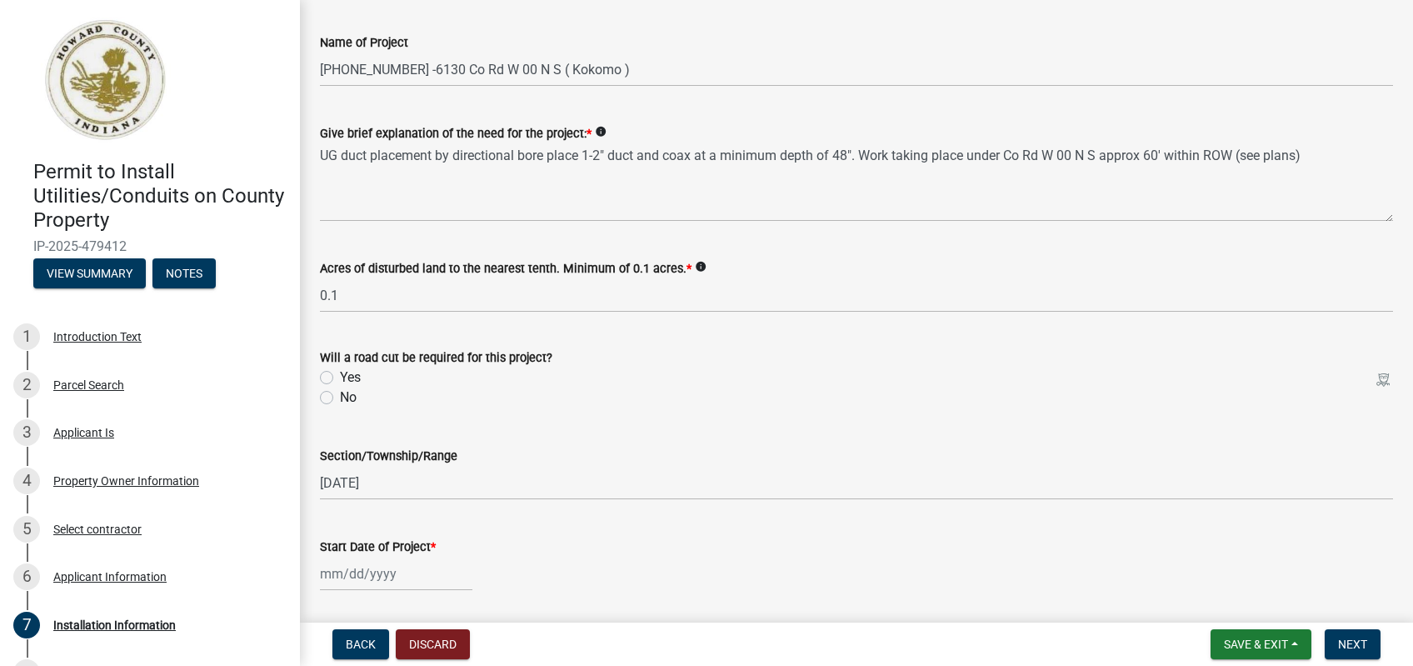
scroll to position [129, 0]
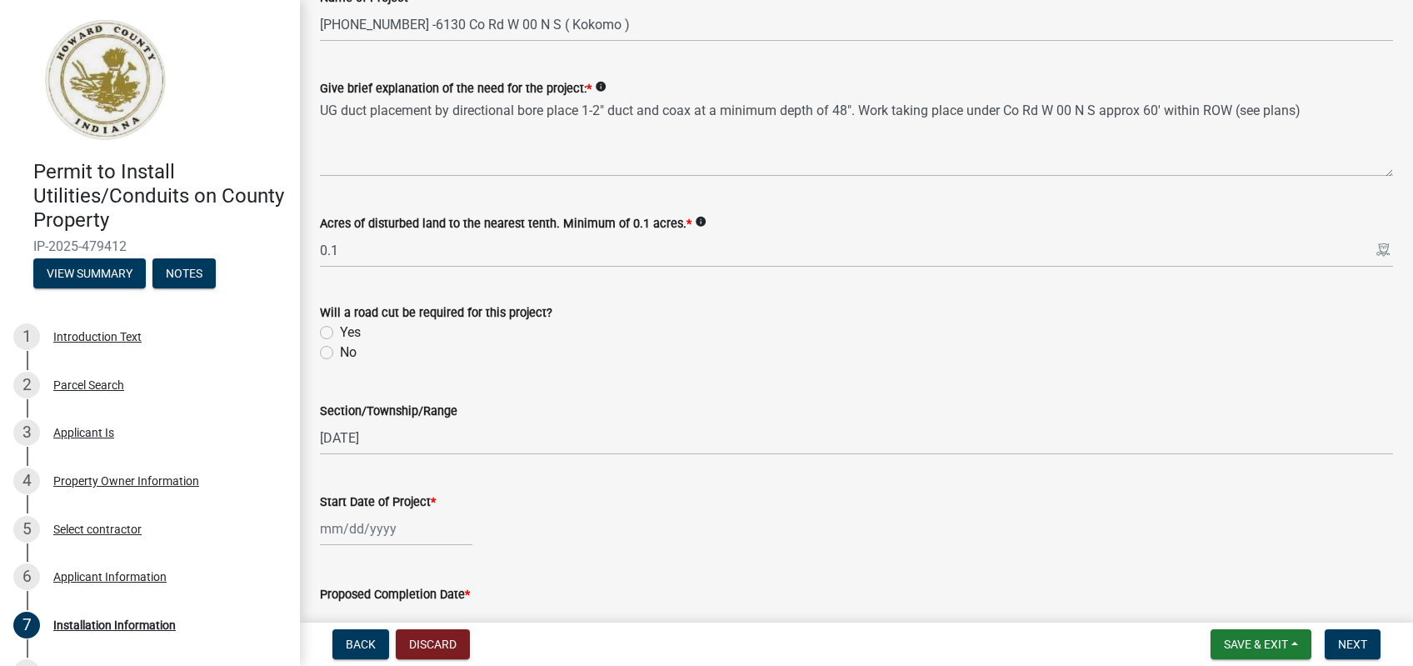
click at [340, 333] on label "Yes" at bounding box center [350, 332] width 21 height 20
click at [340, 333] on input "Yes" at bounding box center [345, 327] width 11 height 11
radio input "true"
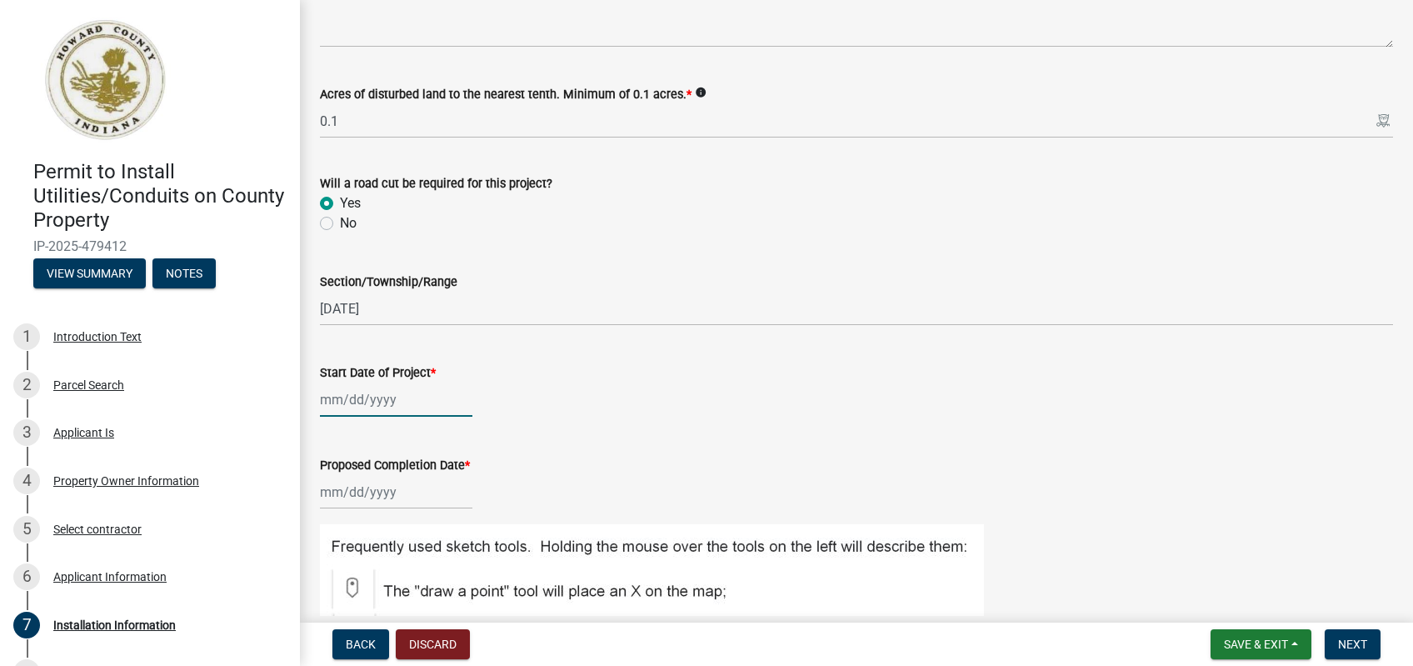
click at [436, 406] on input "Start Date of Project *" at bounding box center [396, 399] width 152 height 34
select select "9"
select select "2025"
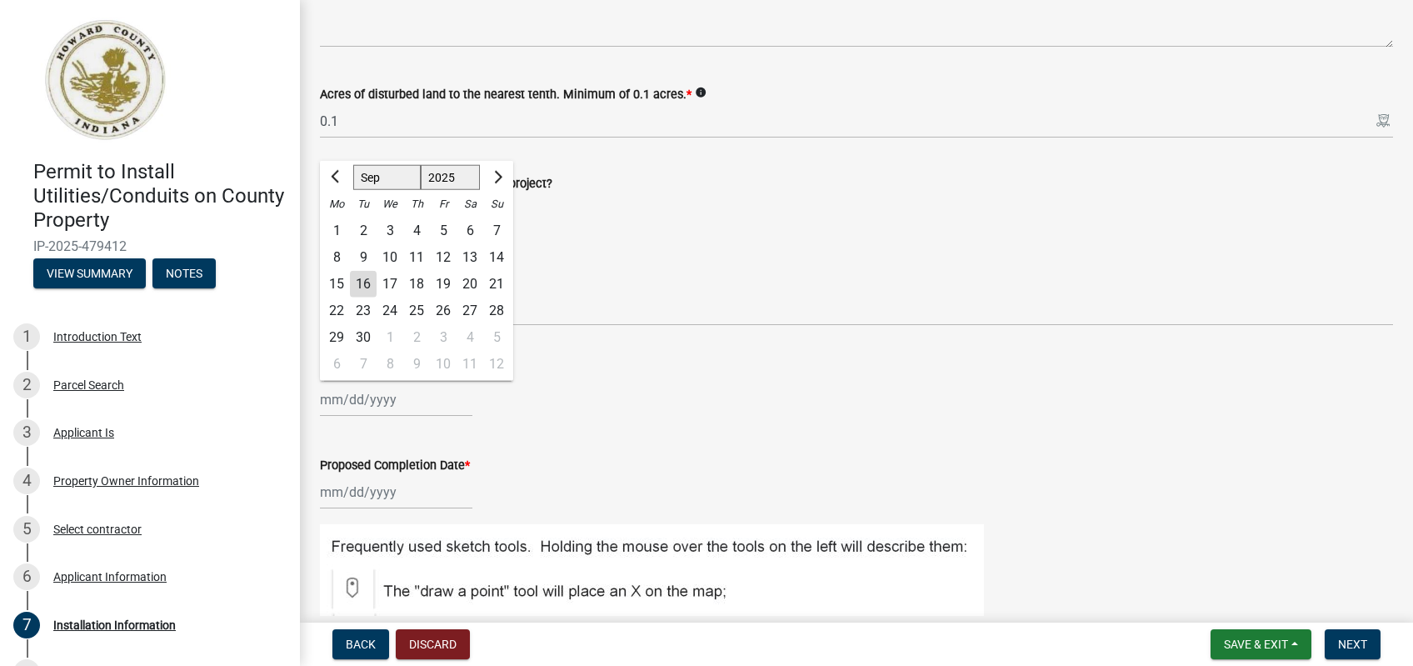
click at [363, 307] on div "23" at bounding box center [363, 310] width 27 height 27
type input "09/23/2025"
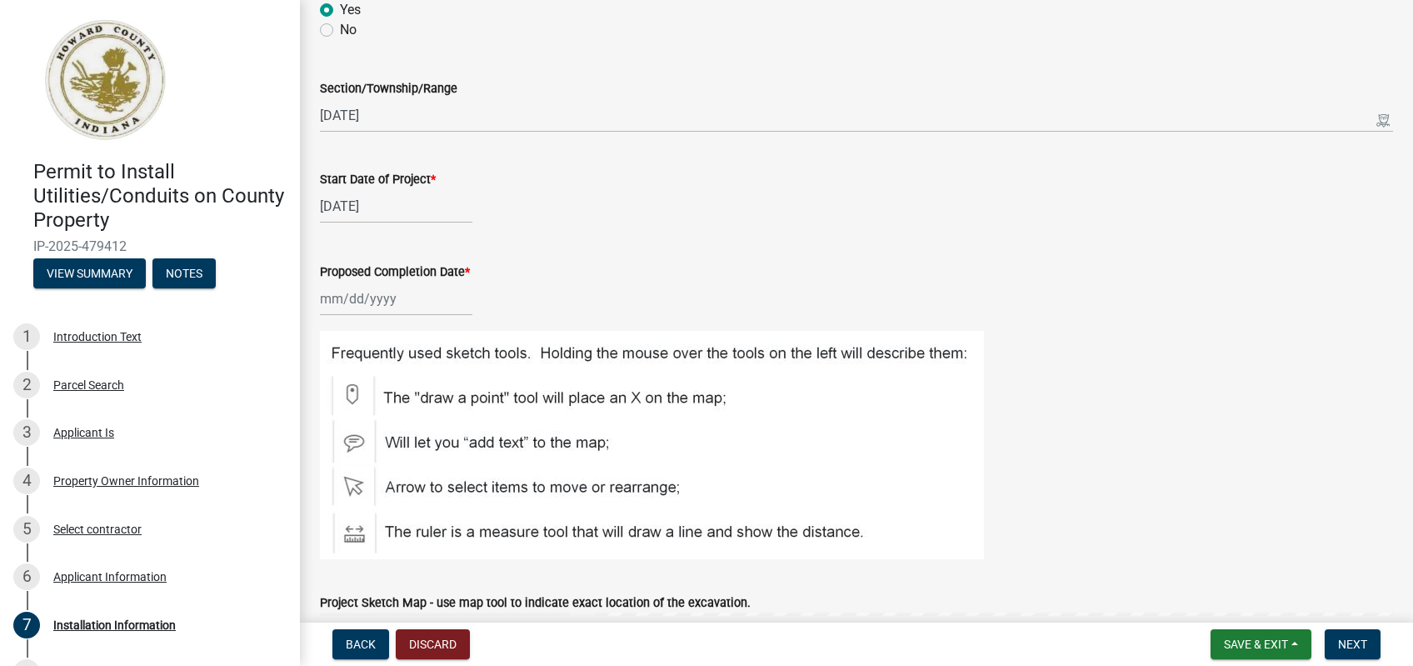
scroll to position [517, 0]
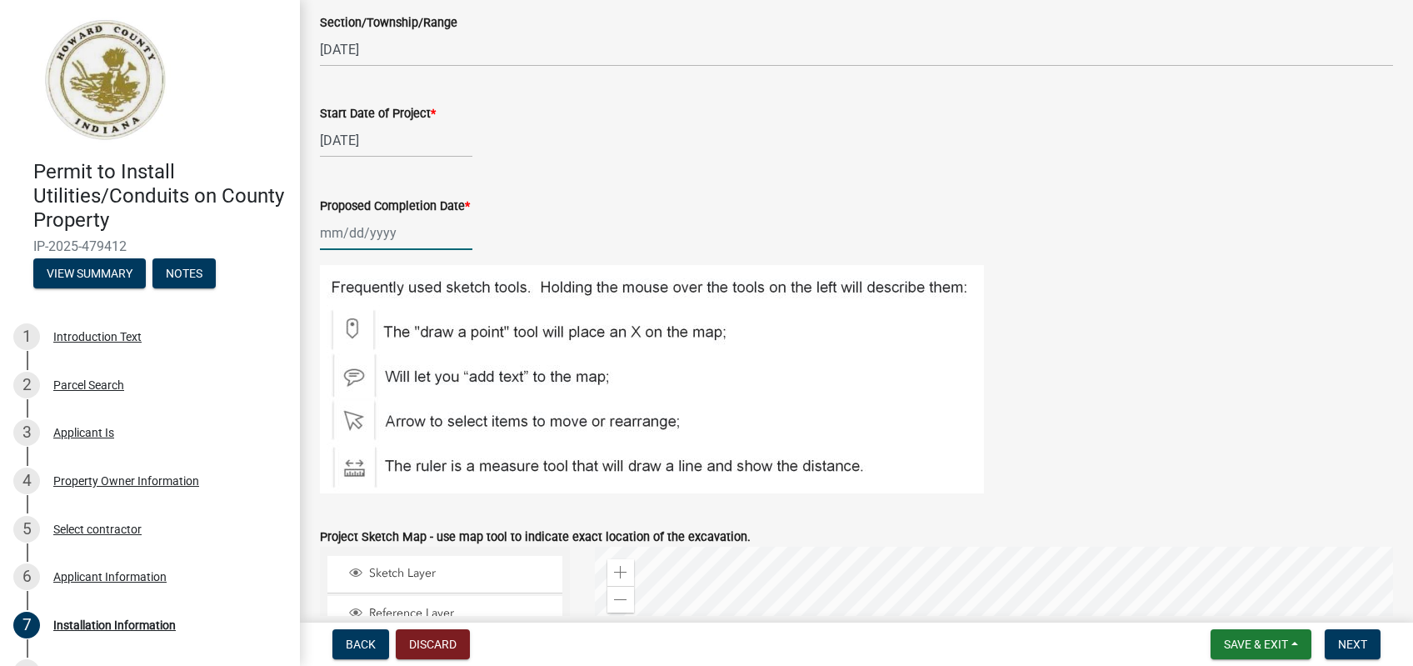
click at [382, 225] on input "Proposed Completion Date *" at bounding box center [396, 233] width 152 height 34
select select "9"
select select "2025"
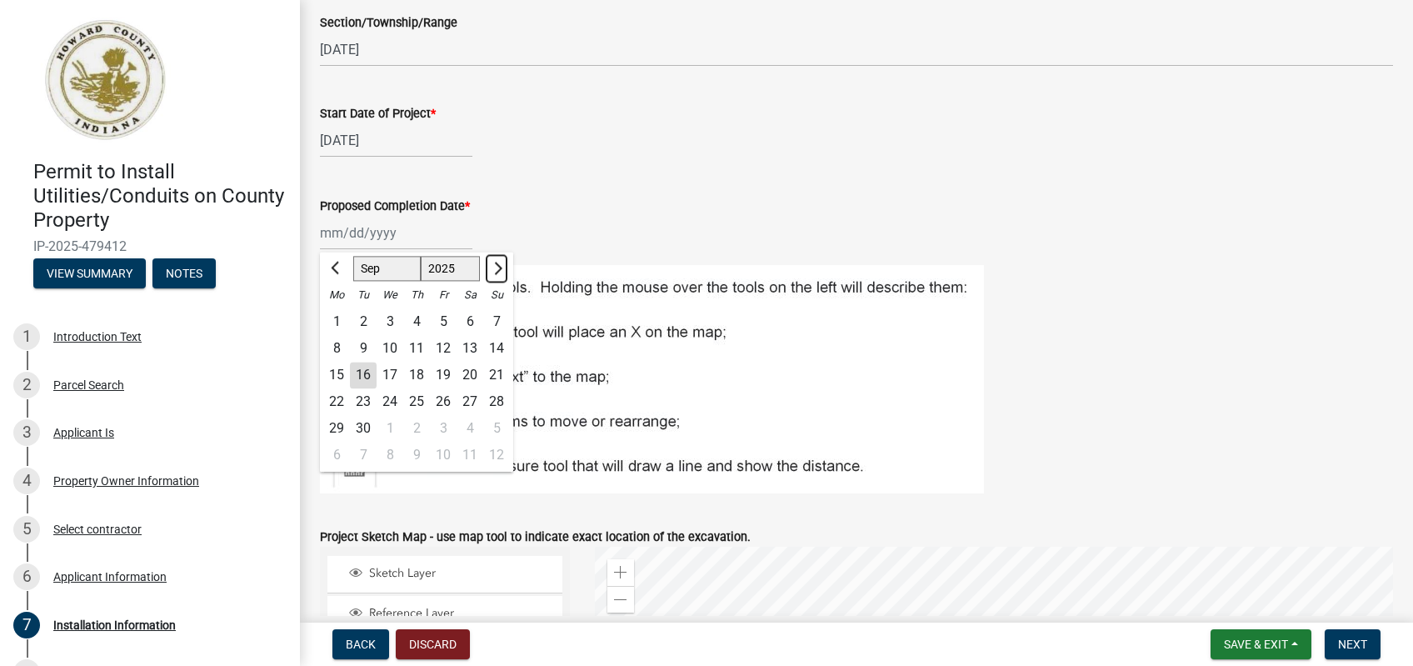
click at [501, 267] on button "Next month" at bounding box center [496, 268] width 20 height 27
click at [498, 267] on span "Next month" at bounding box center [496, 268] width 12 height 12
select select "11"
click at [494, 402] on div "23" at bounding box center [496, 401] width 27 height 27
type input "11/23/2025"
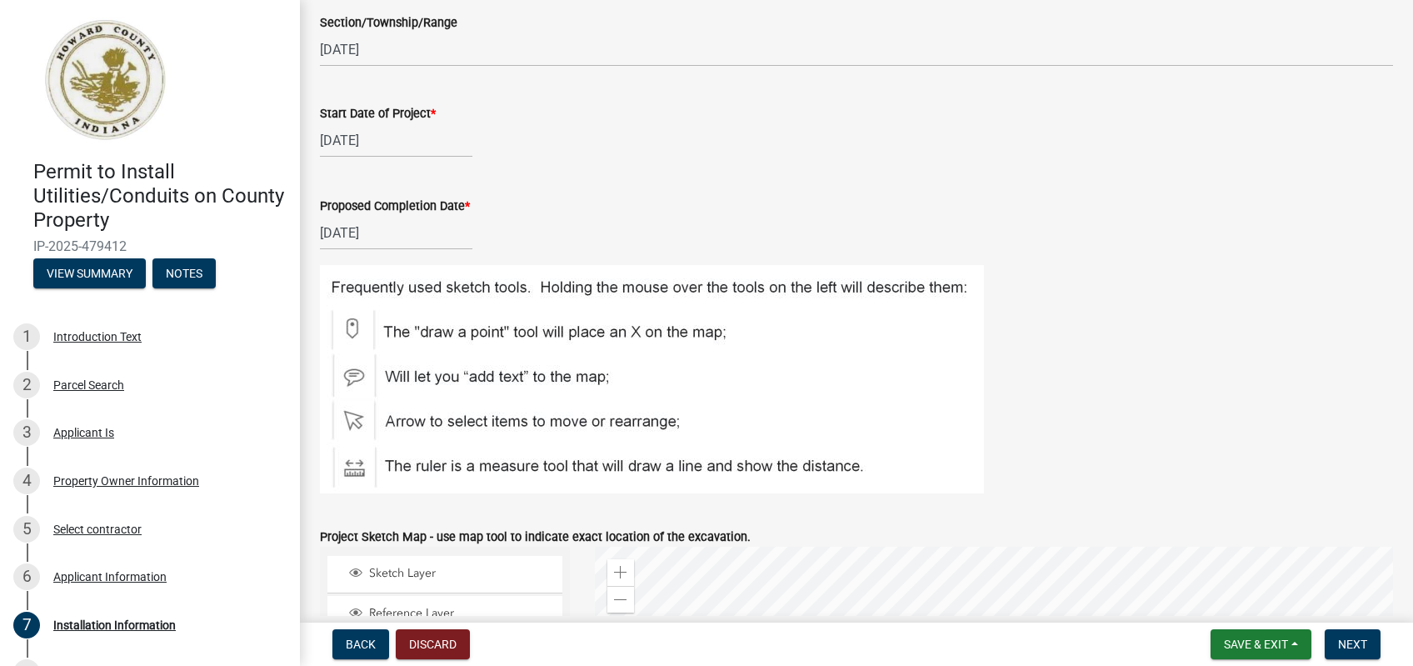
click at [571, 209] on div "Proposed Completion Date *" at bounding box center [856, 206] width 1073 height 20
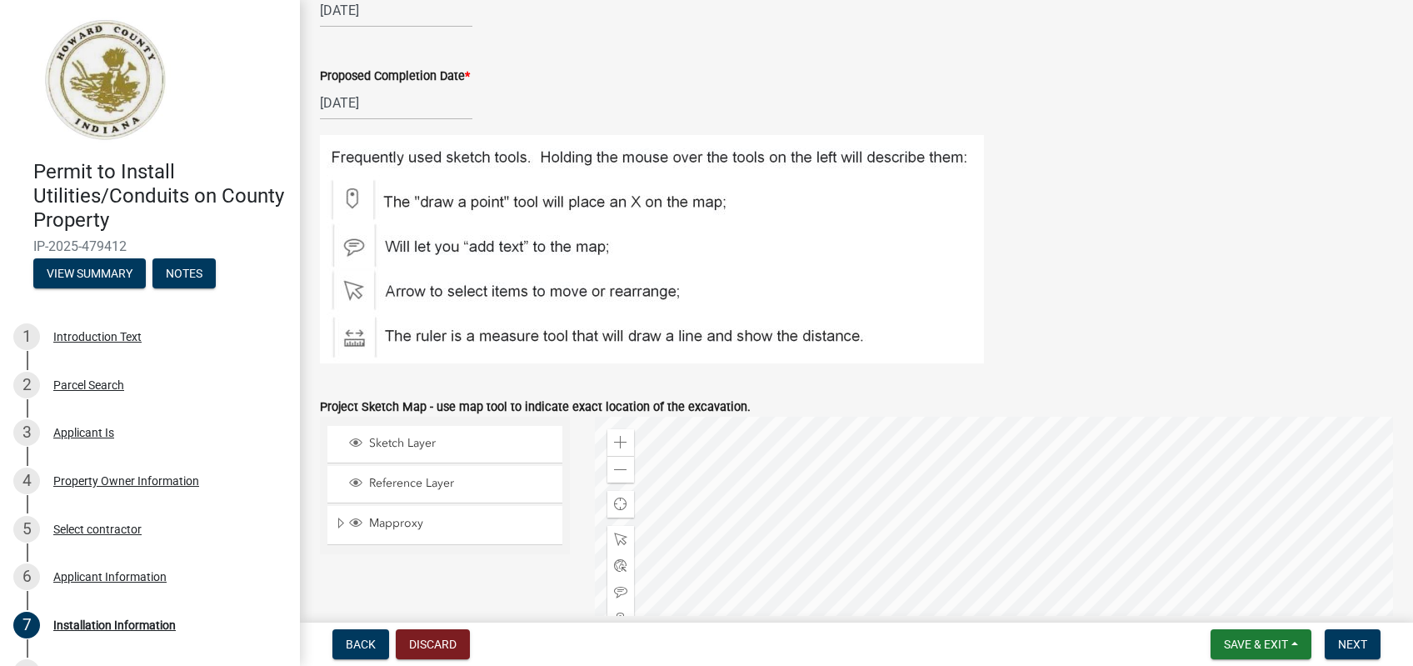
scroll to position [776, 0]
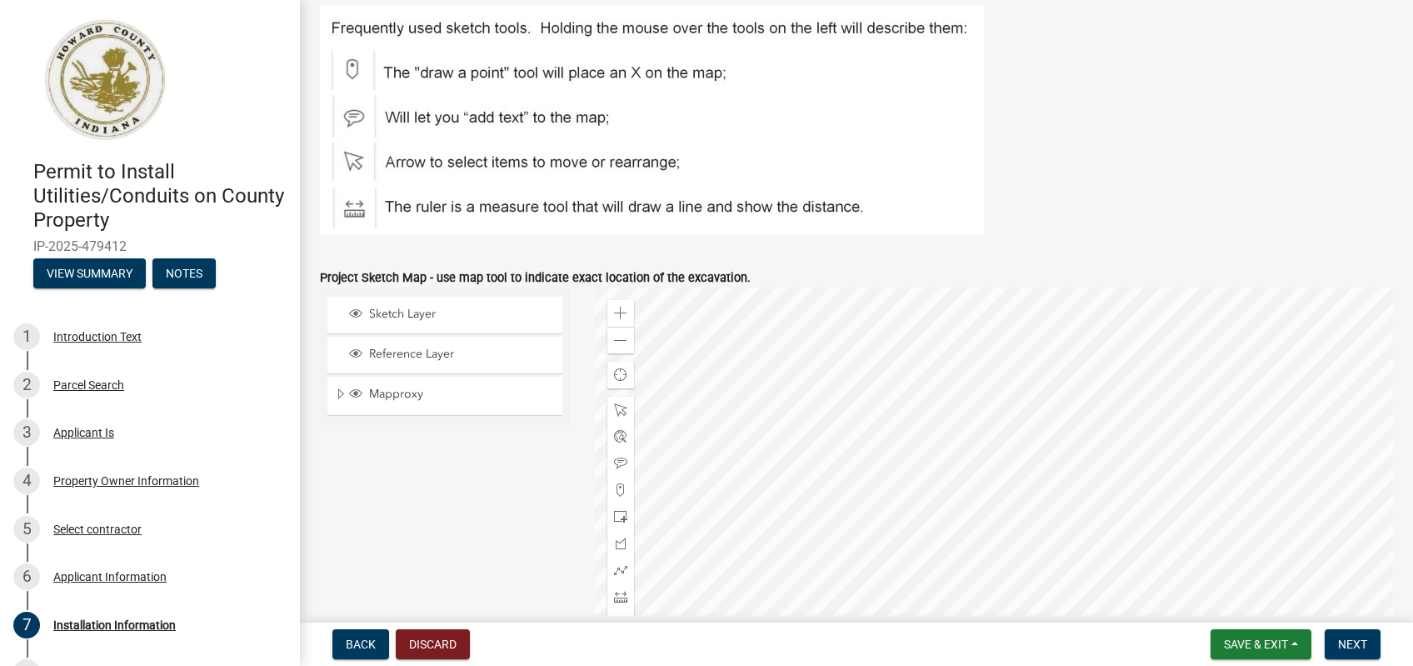
click at [905, 441] on div at bounding box center [994, 495] width 799 height 416
click at [1054, 436] on div at bounding box center [994, 495] width 799 height 416
click at [1111, 437] on div at bounding box center [994, 495] width 799 height 416
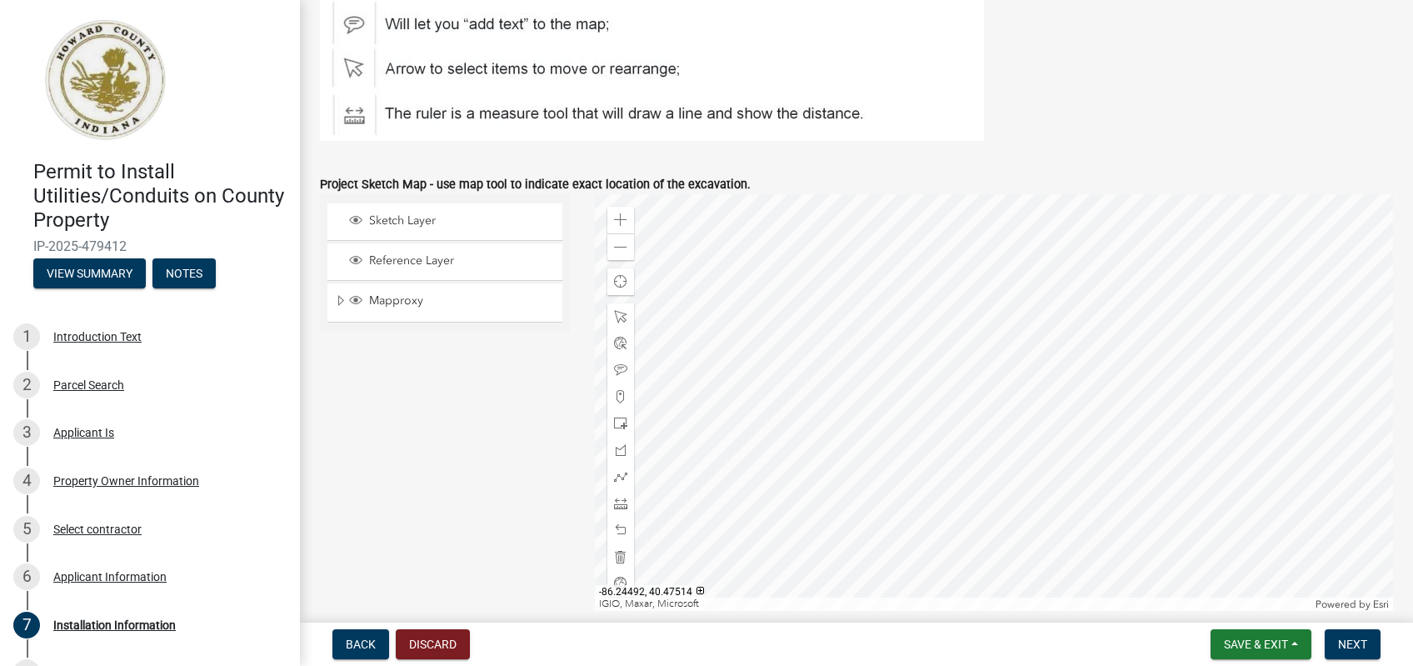
scroll to position [906, 0]
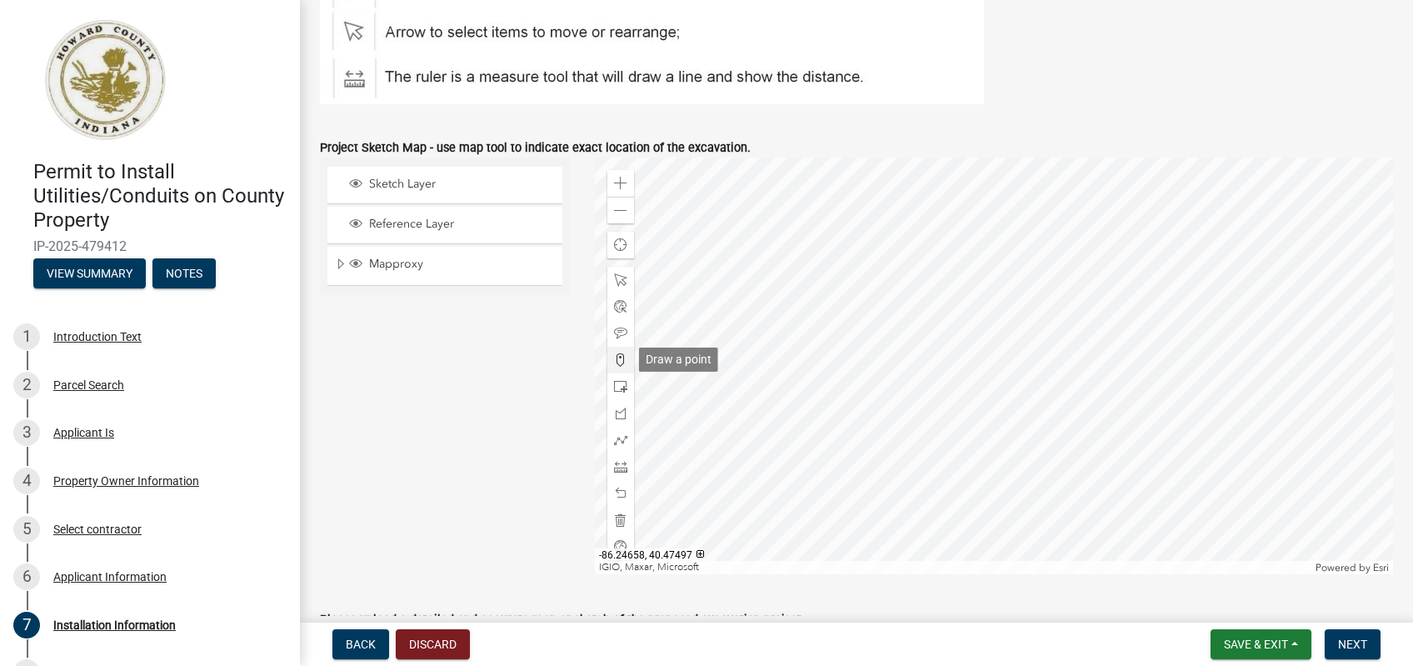
click at [621, 357] on span at bounding box center [620, 359] width 13 height 13
click at [1108, 314] on div at bounding box center [994, 365] width 799 height 416
click at [1105, 267] on div at bounding box center [994, 365] width 799 height 416
click at [620, 440] on span at bounding box center [620, 439] width 13 height 13
click at [1107, 315] on div at bounding box center [994, 365] width 799 height 416
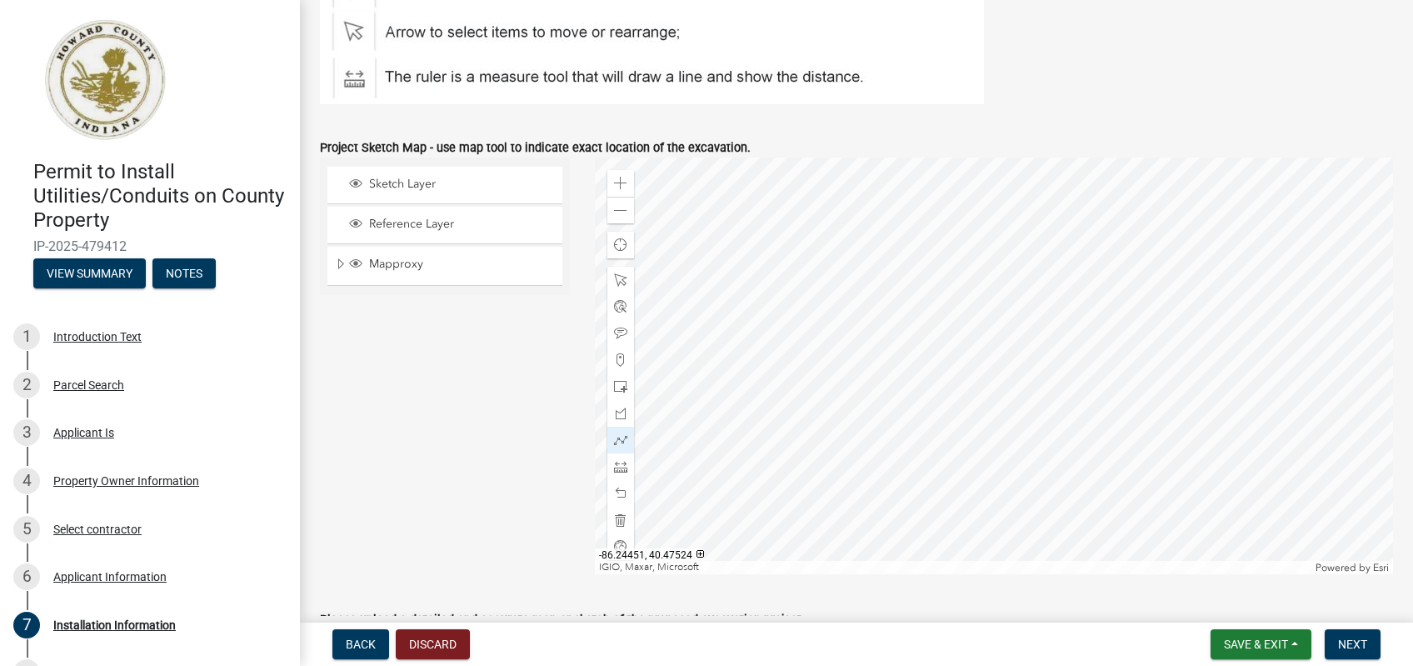
click at [1105, 267] on div at bounding box center [994, 365] width 799 height 416
click at [619, 466] on span at bounding box center [620, 466] width 13 height 13
click at [1107, 316] on div at bounding box center [994, 365] width 799 height 416
click at [1105, 267] on div at bounding box center [994, 365] width 799 height 416
click at [621, 438] on span at bounding box center [620, 439] width 13 height 13
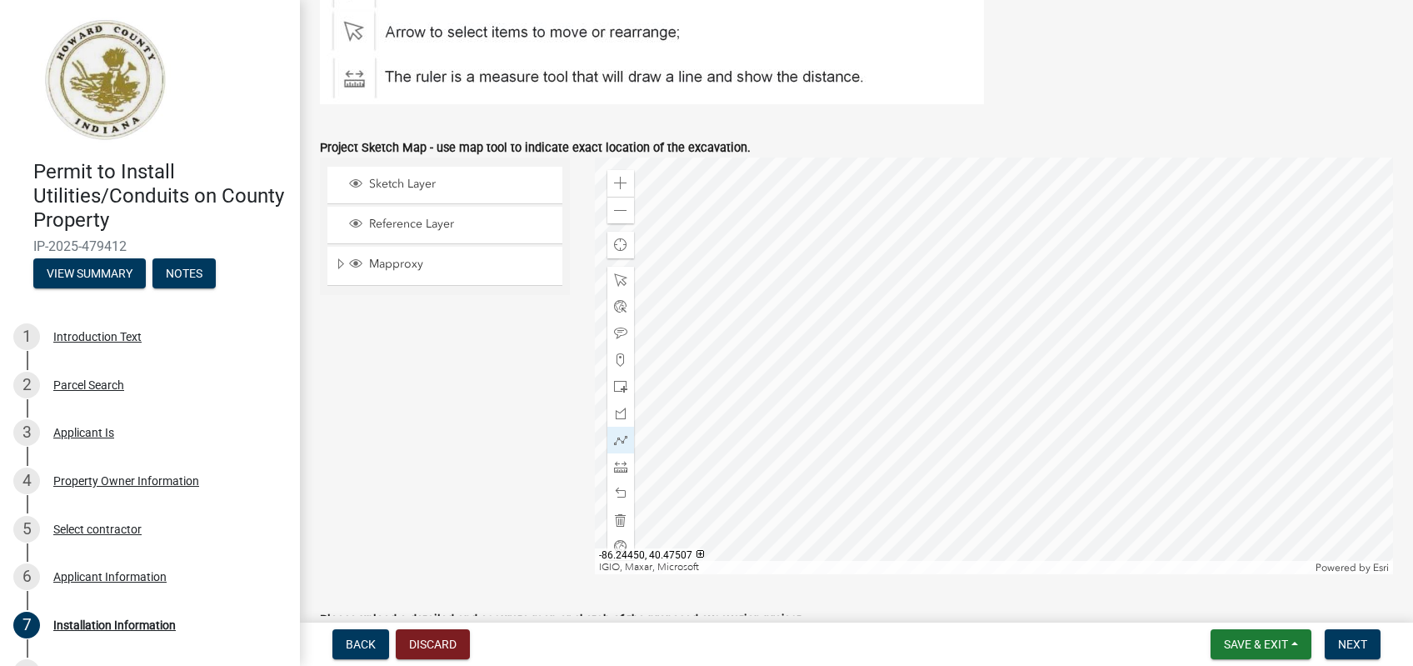
click at [1108, 315] on div at bounding box center [994, 365] width 799 height 416
click at [1105, 267] on div at bounding box center [994, 365] width 799 height 416
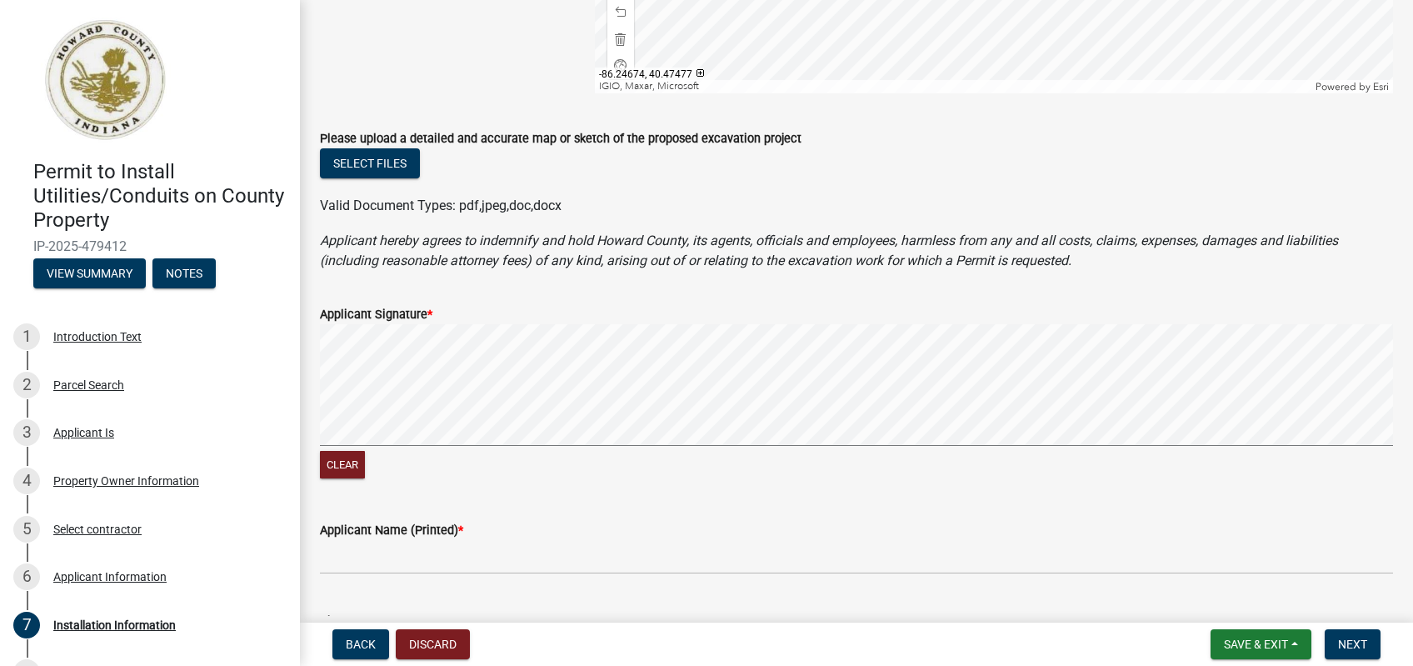
scroll to position [1424, 0]
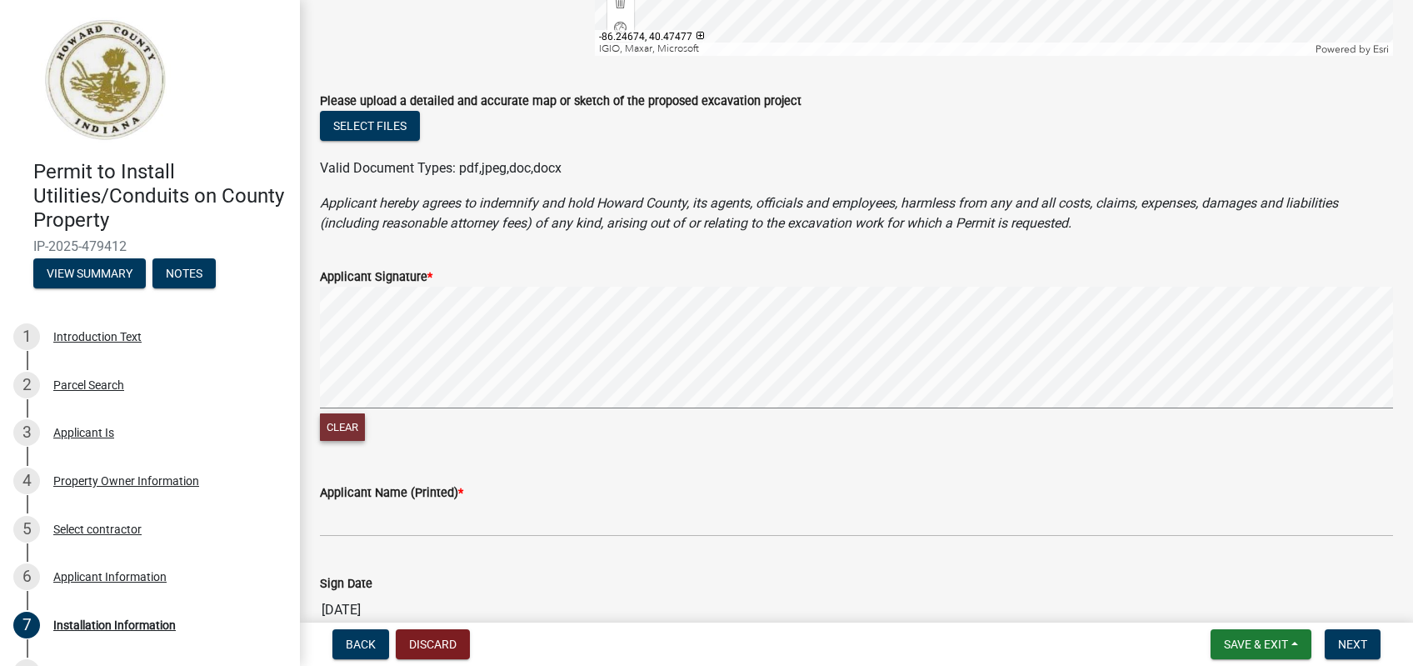
click at [333, 426] on button "Clear" at bounding box center [342, 426] width 45 height 27
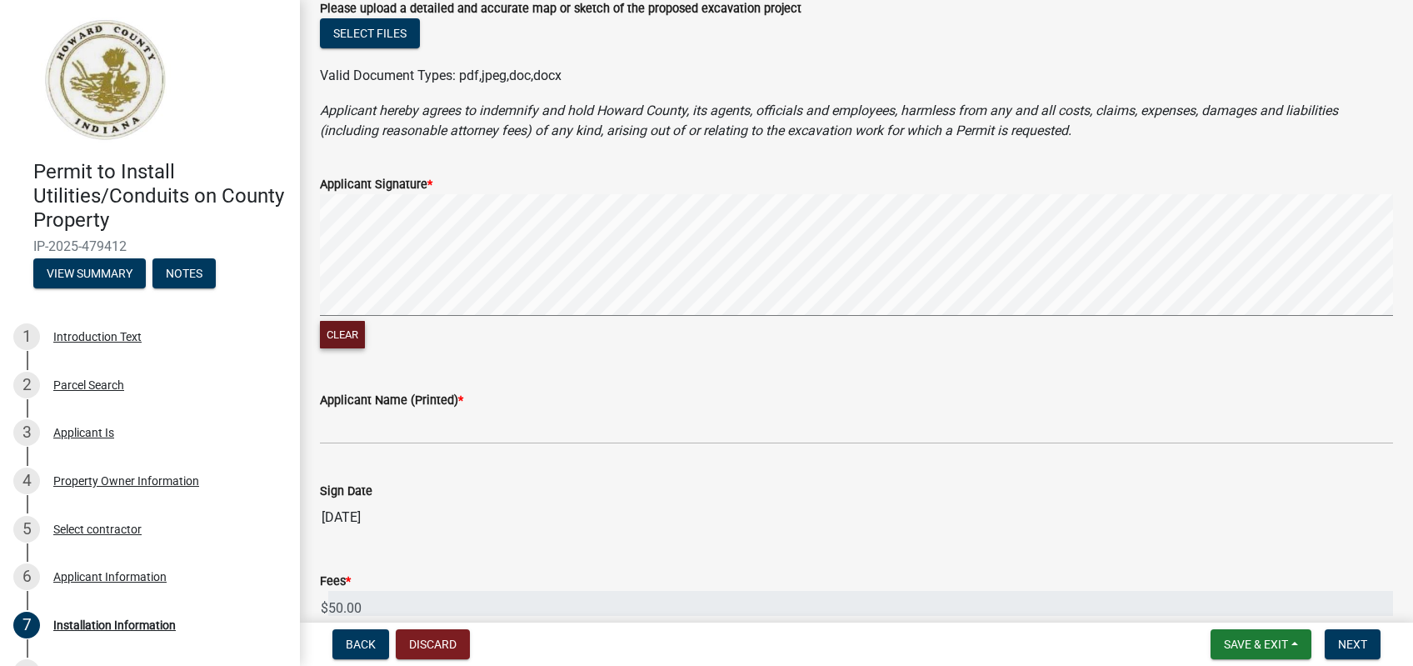
scroll to position [1553, 0]
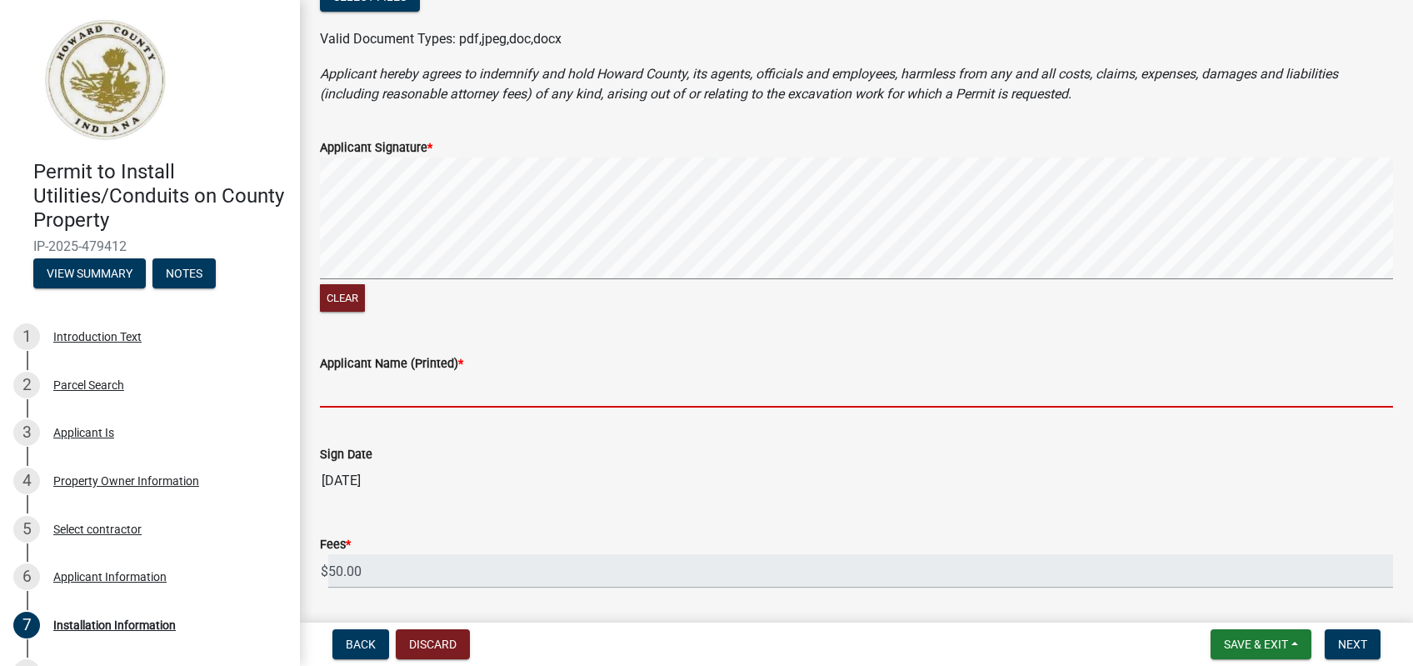
click at [438, 378] on input "Applicant Name (Printed) *" at bounding box center [856, 390] width 1073 height 34
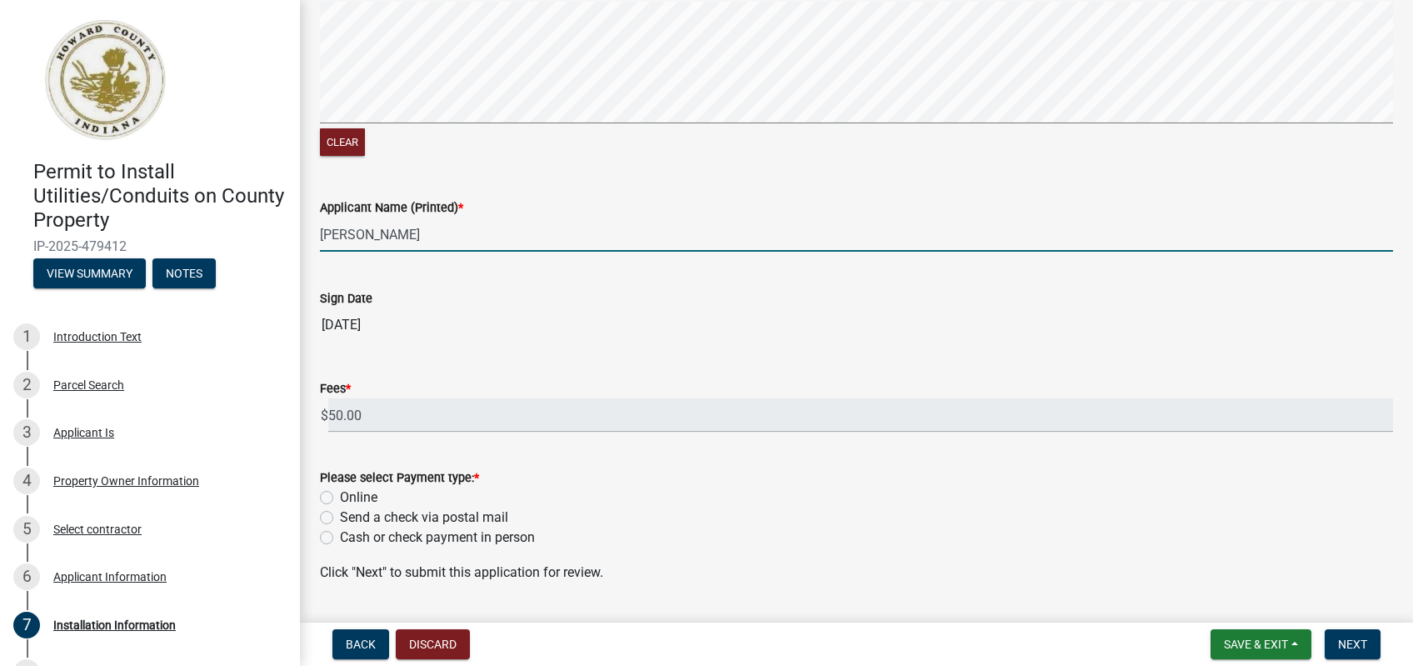
scroll to position [1754, 0]
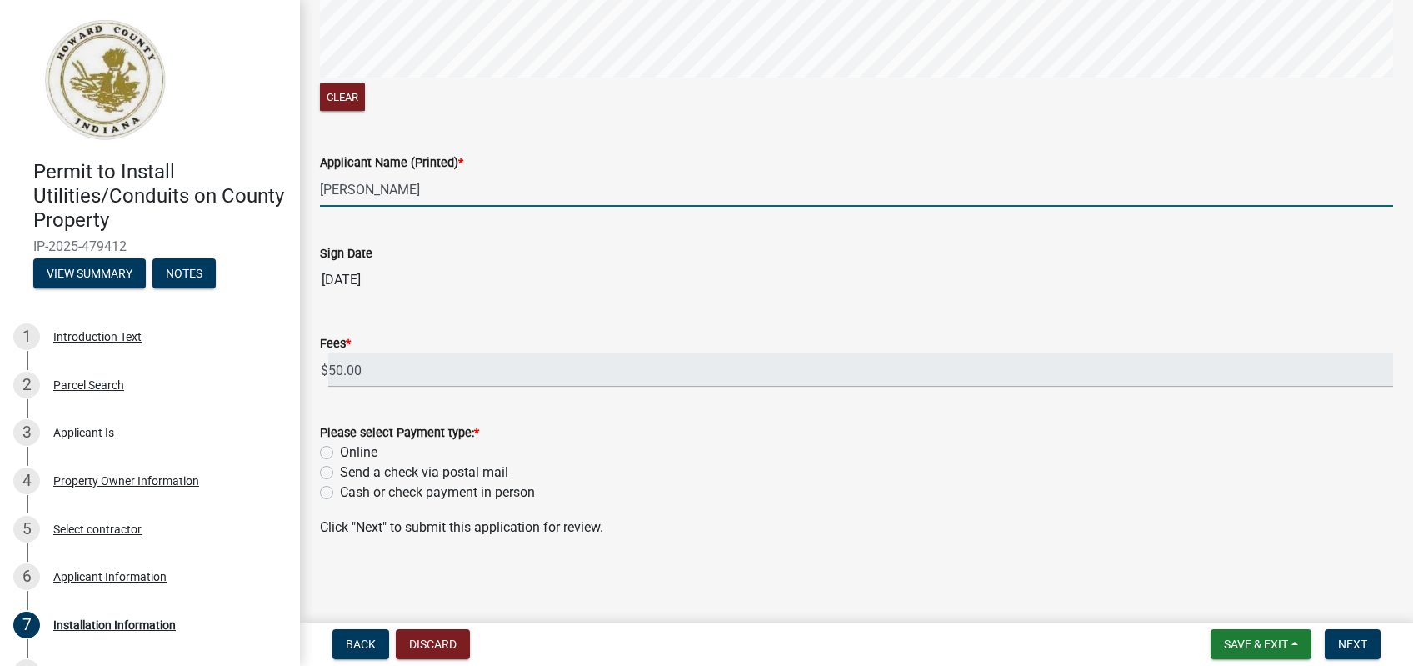
type input "Eugene Cathey"
click at [340, 449] on label "Online" at bounding box center [358, 452] width 37 height 20
click at [340, 449] on input "Online" at bounding box center [345, 447] width 11 height 11
radio input "true"
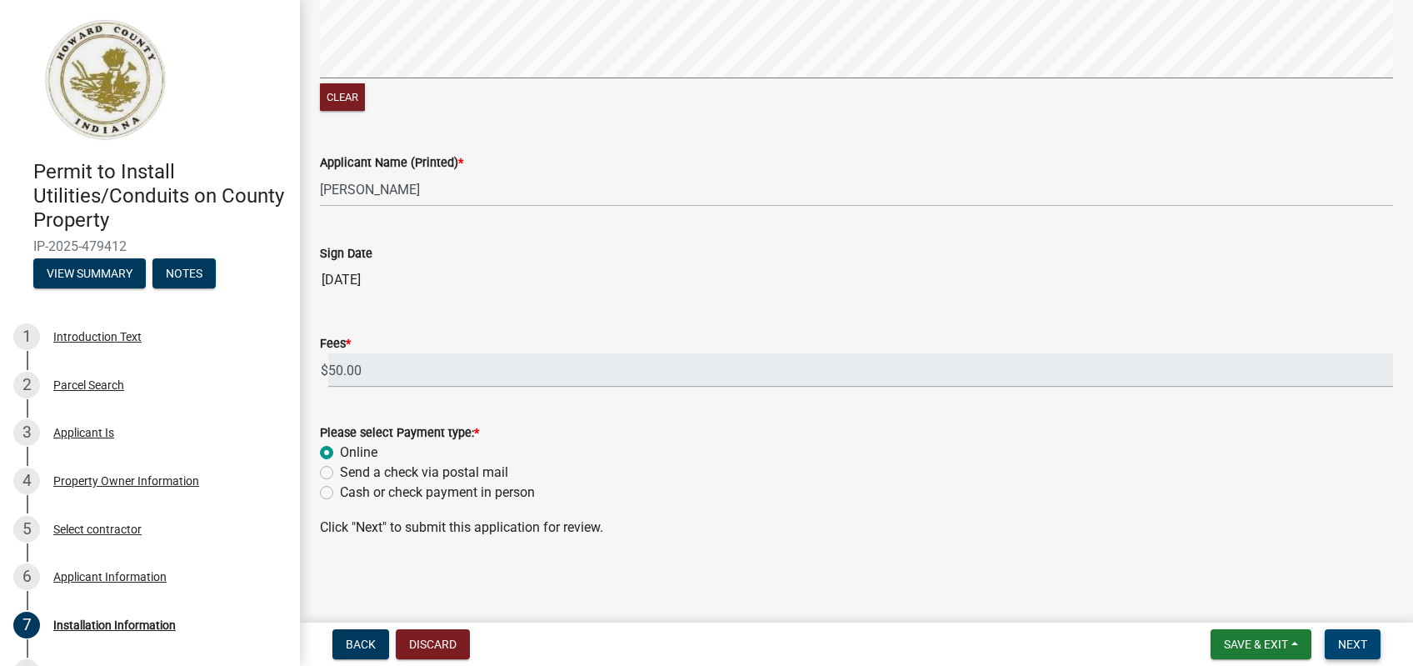
click at [1347, 643] on span "Next" at bounding box center [1352, 643] width 29 height 13
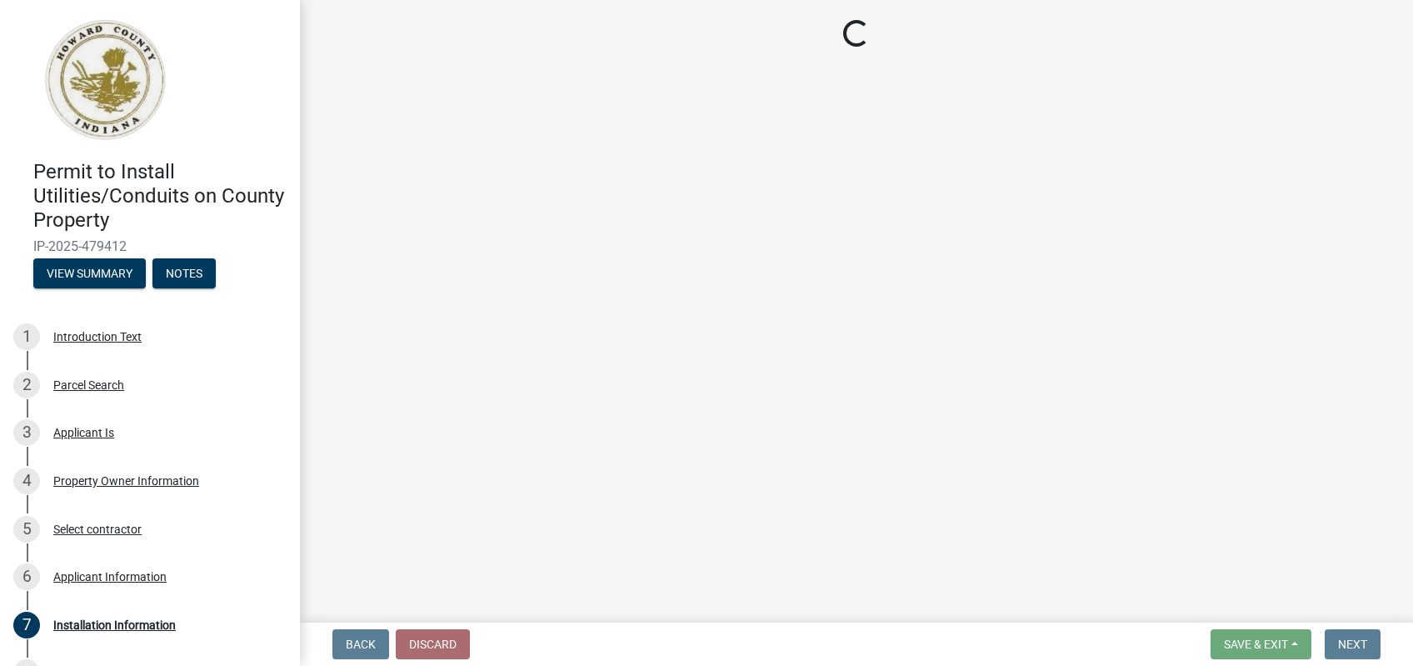
drag, startPoint x: 815, startPoint y: 217, endPoint x: 1080, endPoint y: 180, distance: 267.5
click at [826, 207] on main "Loading..." at bounding box center [856, 308] width 1113 height 616
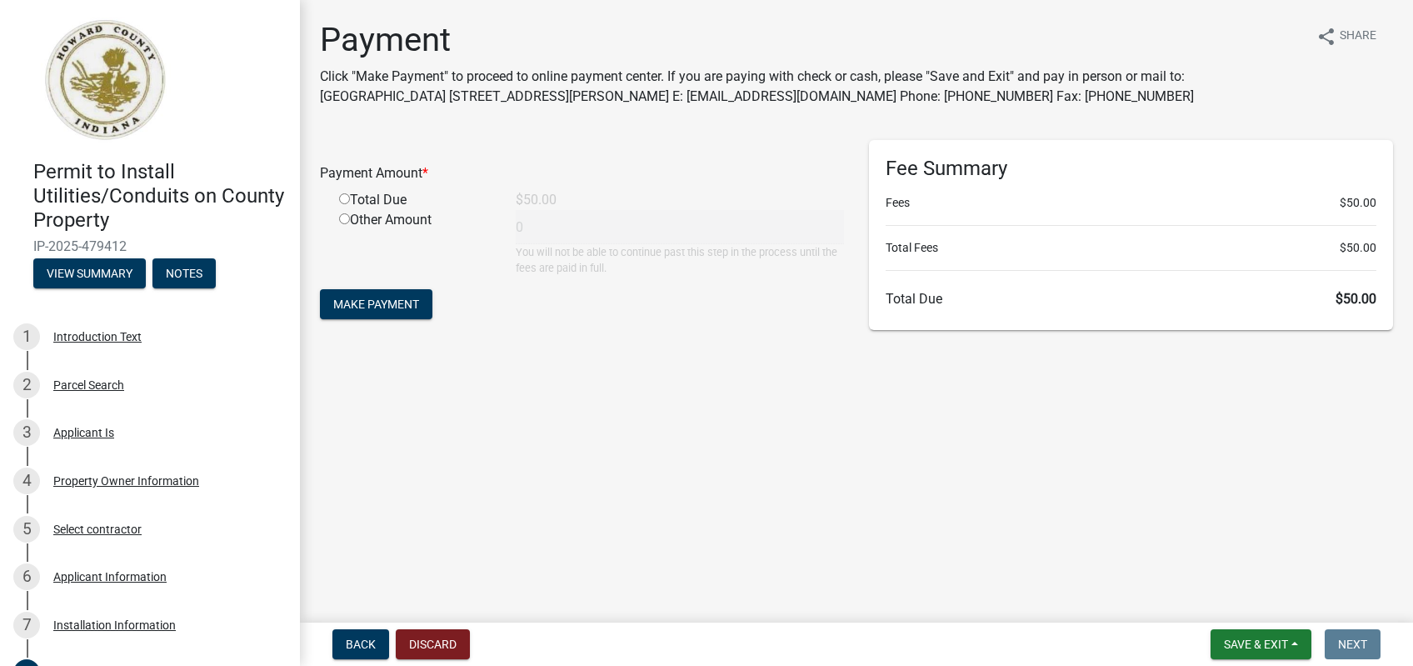
click at [347, 198] on input "radio" at bounding box center [344, 198] width 11 height 11
radio input "true"
type input "50"
click at [381, 303] on span "Make Payment" at bounding box center [376, 303] width 86 height 13
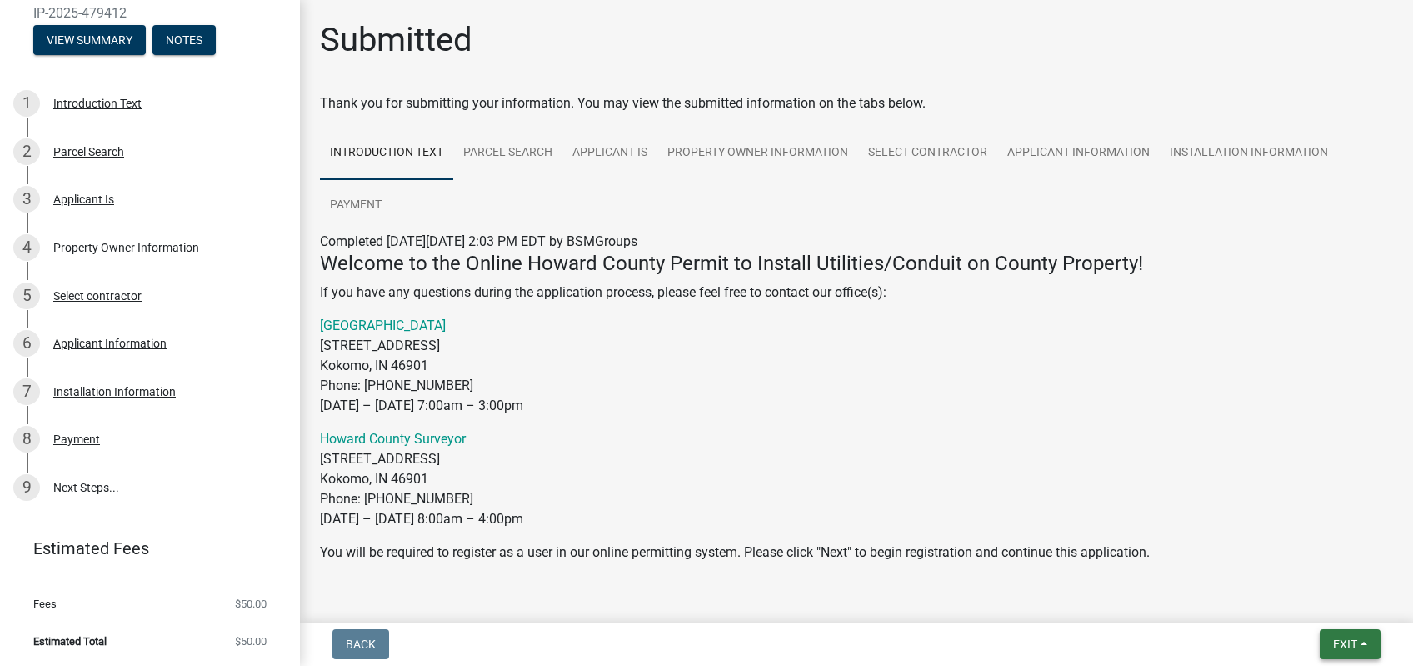
click at [1361, 643] on button "Exit" at bounding box center [1349, 644] width 61 height 30
click at [1306, 603] on button "Save & Exit" at bounding box center [1313, 601] width 133 height 40
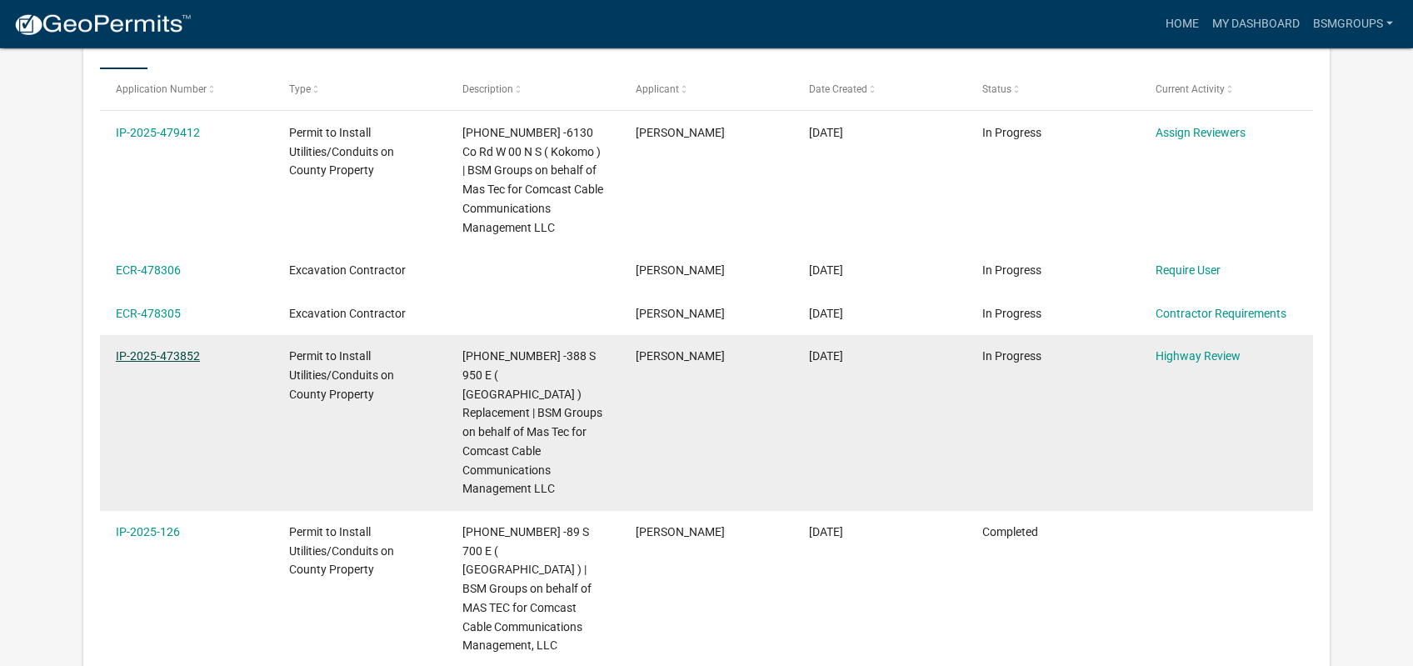
scroll to position [353, 0]
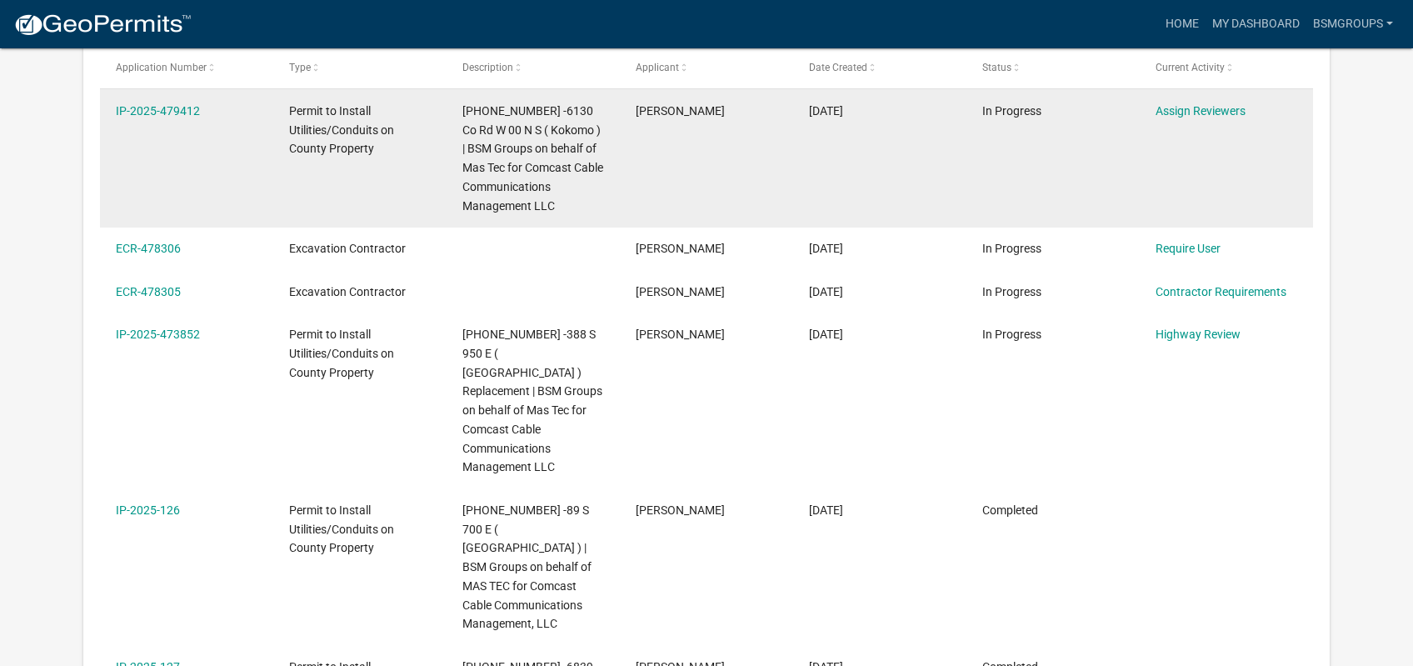
drag, startPoint x: 217, startPoint y: 107, endPoint x: 108, endPoint y: 117, distance: 109.6
click at [108, 117] on datatable-body-cell "IP-2025-479412" at bounding box center [186, 157] width 173 height 137
copy link "IP-2025-479412"
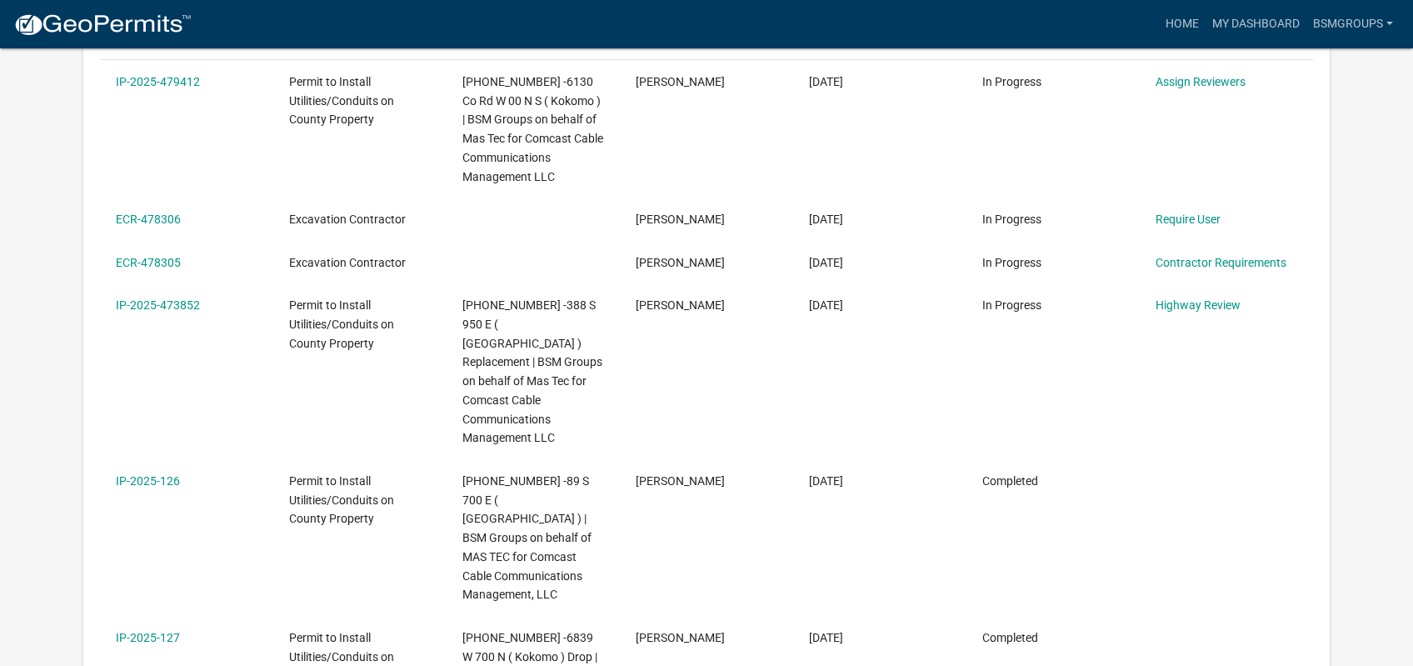
scroll to position [324, 0]
